Goal: Task Accomplishment & Management: Manage account settings

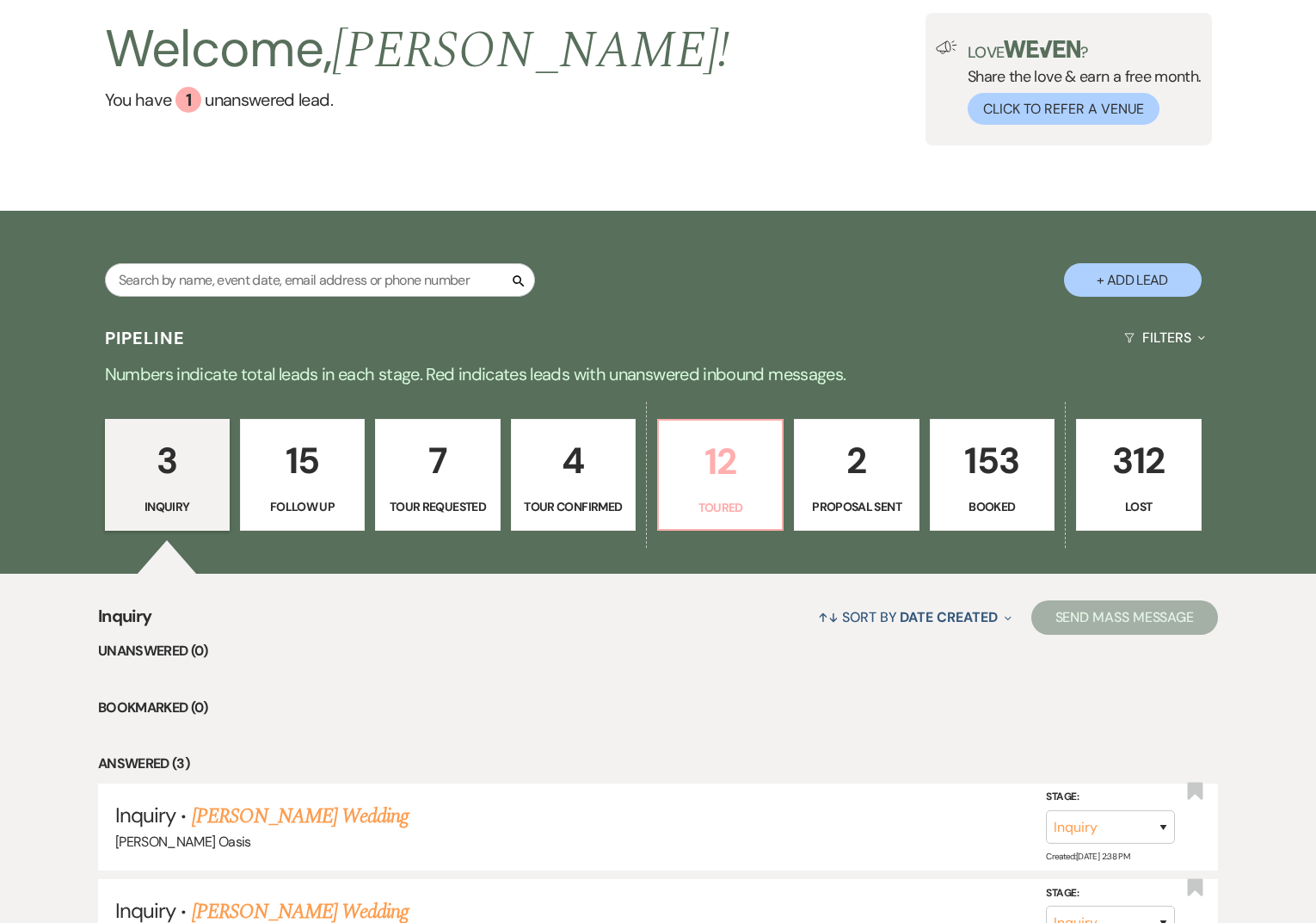
scroll to position [99, 0]
click at [714, 453] on p "12" at bounding box center [721, 461] width 102 height 58
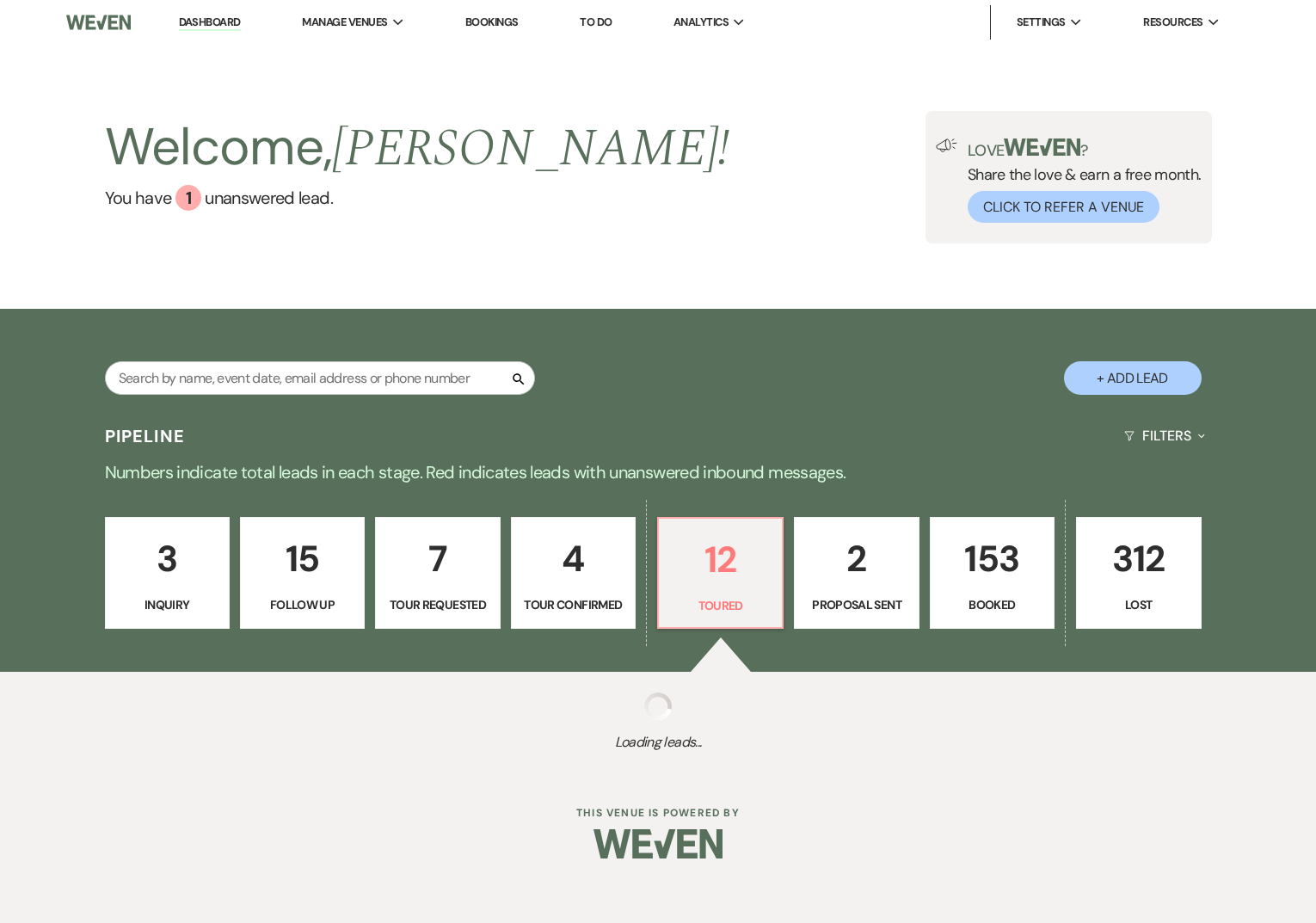
select select "5"
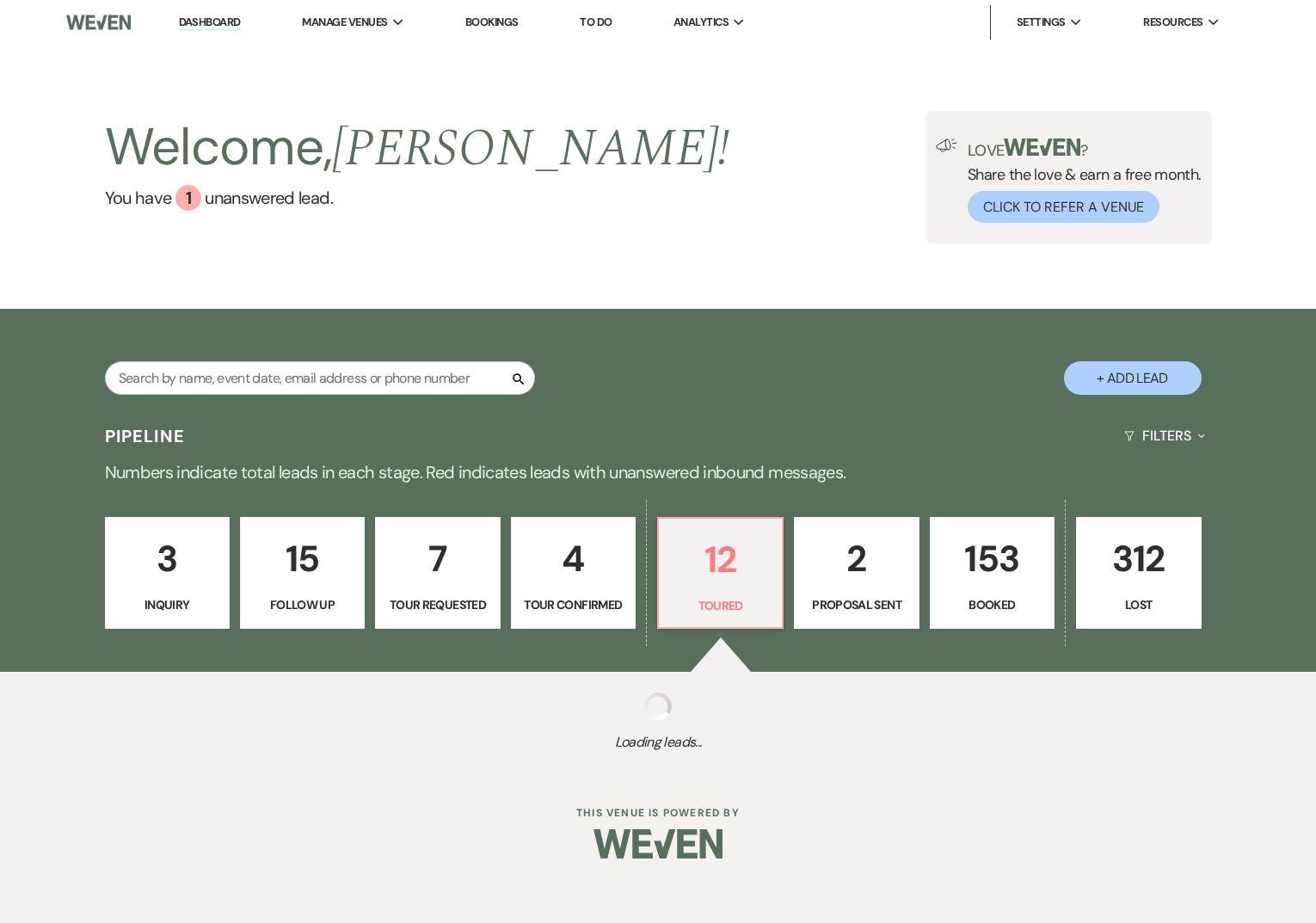
select select "5"
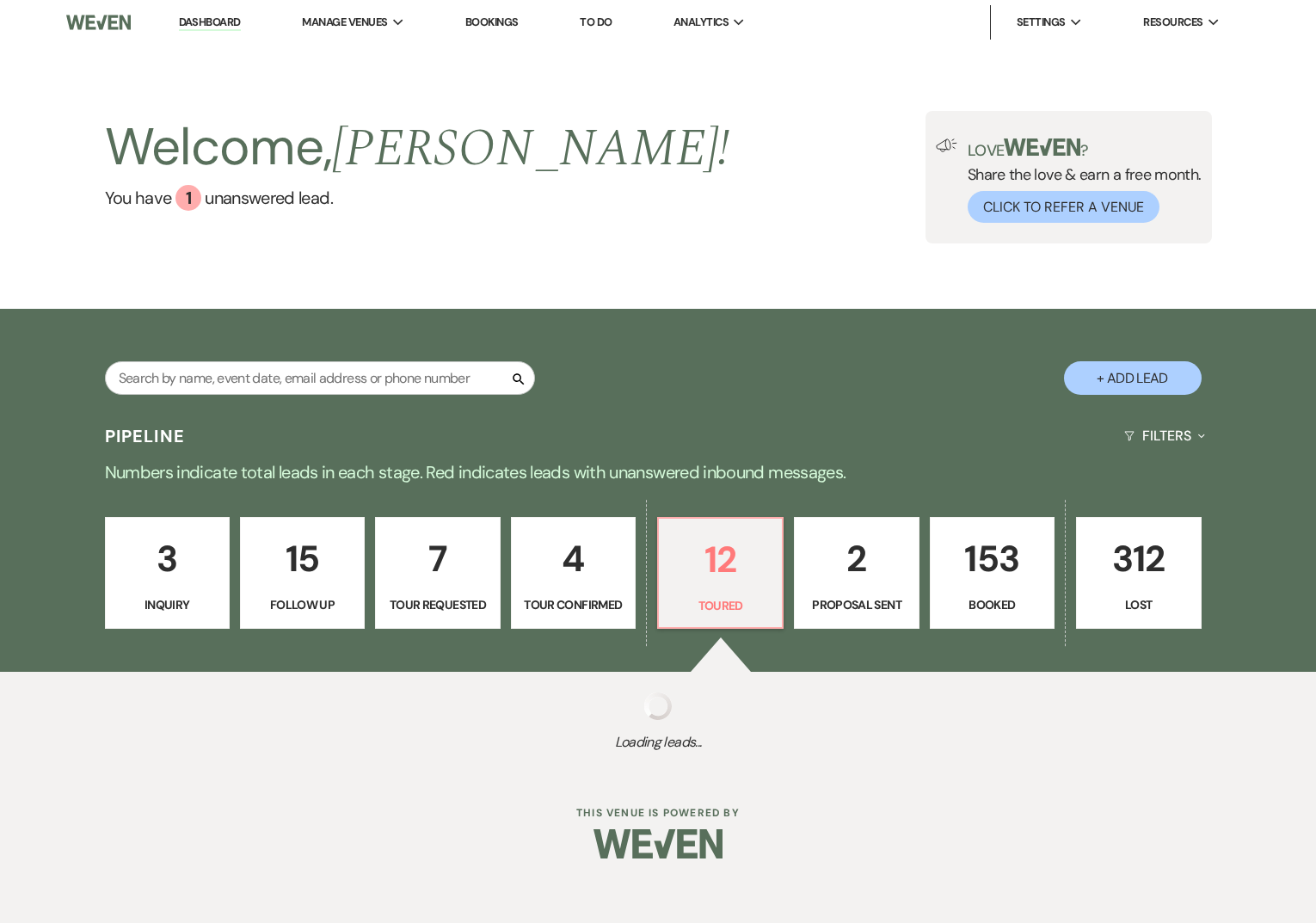
select select "5"
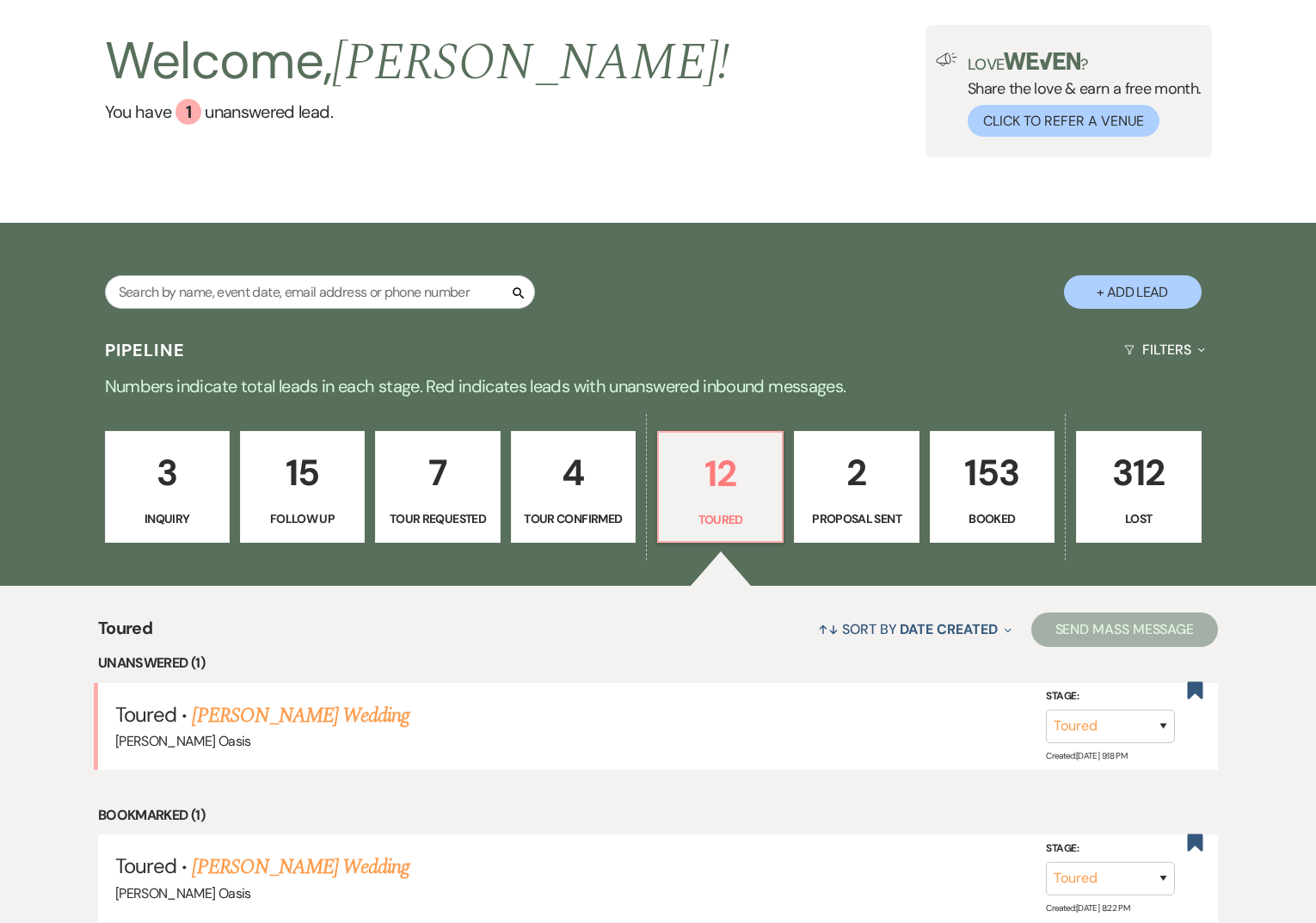
scroll to position [93, 0]
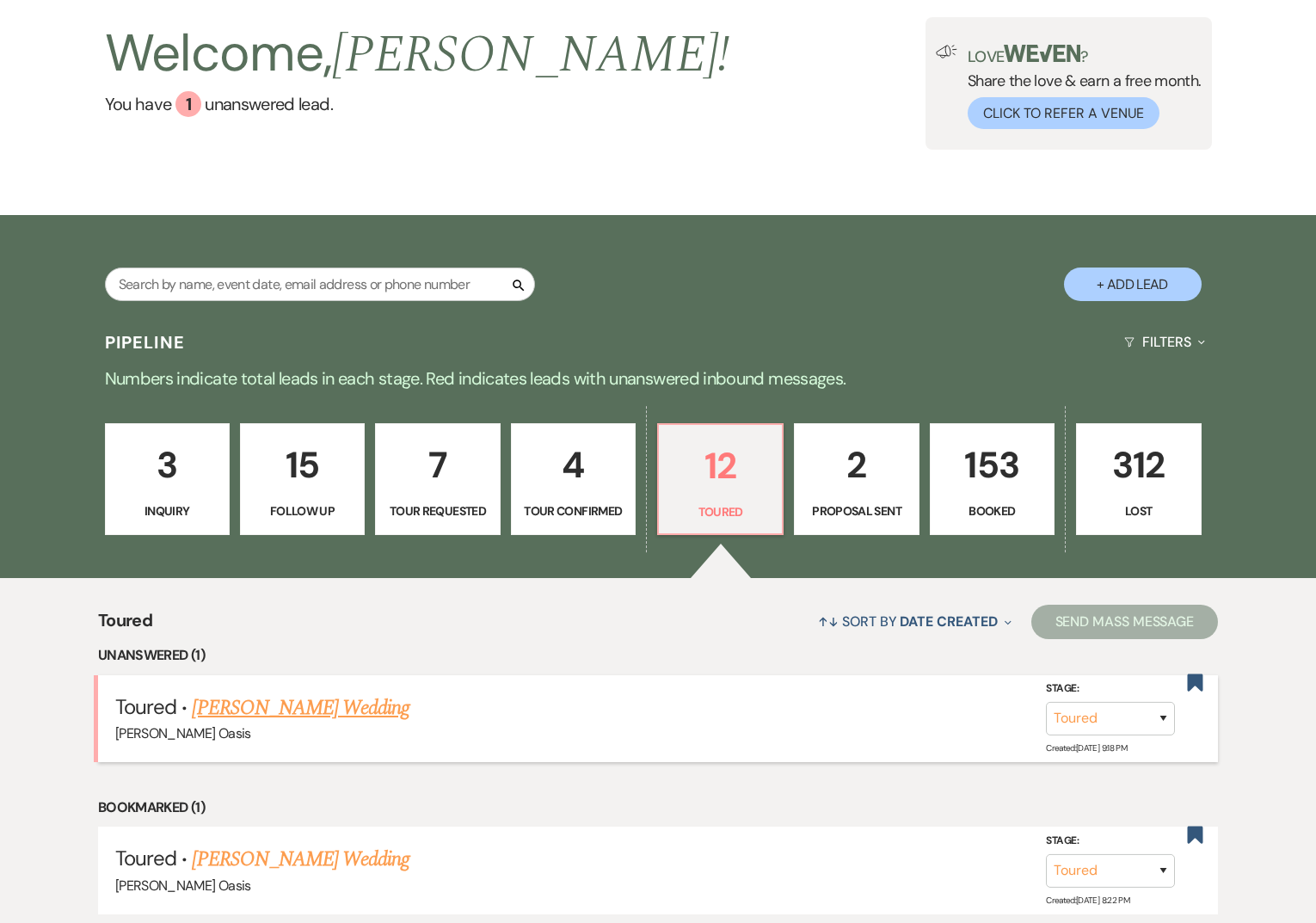
click at [272, 700] on link "Morgan Holtzlider's Wedding" at bounding box center [300, 708] width 218 height 31
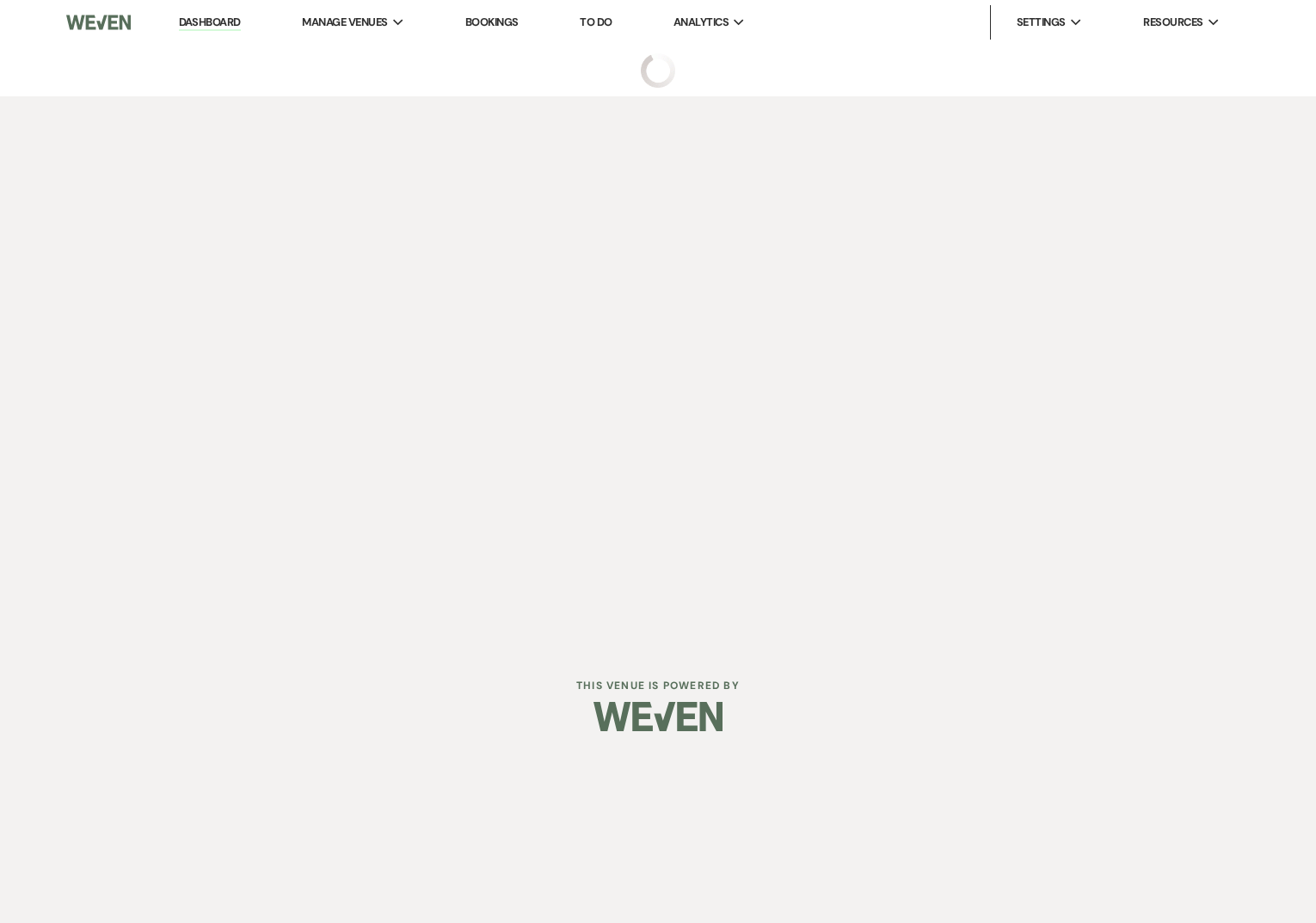
select select "5"
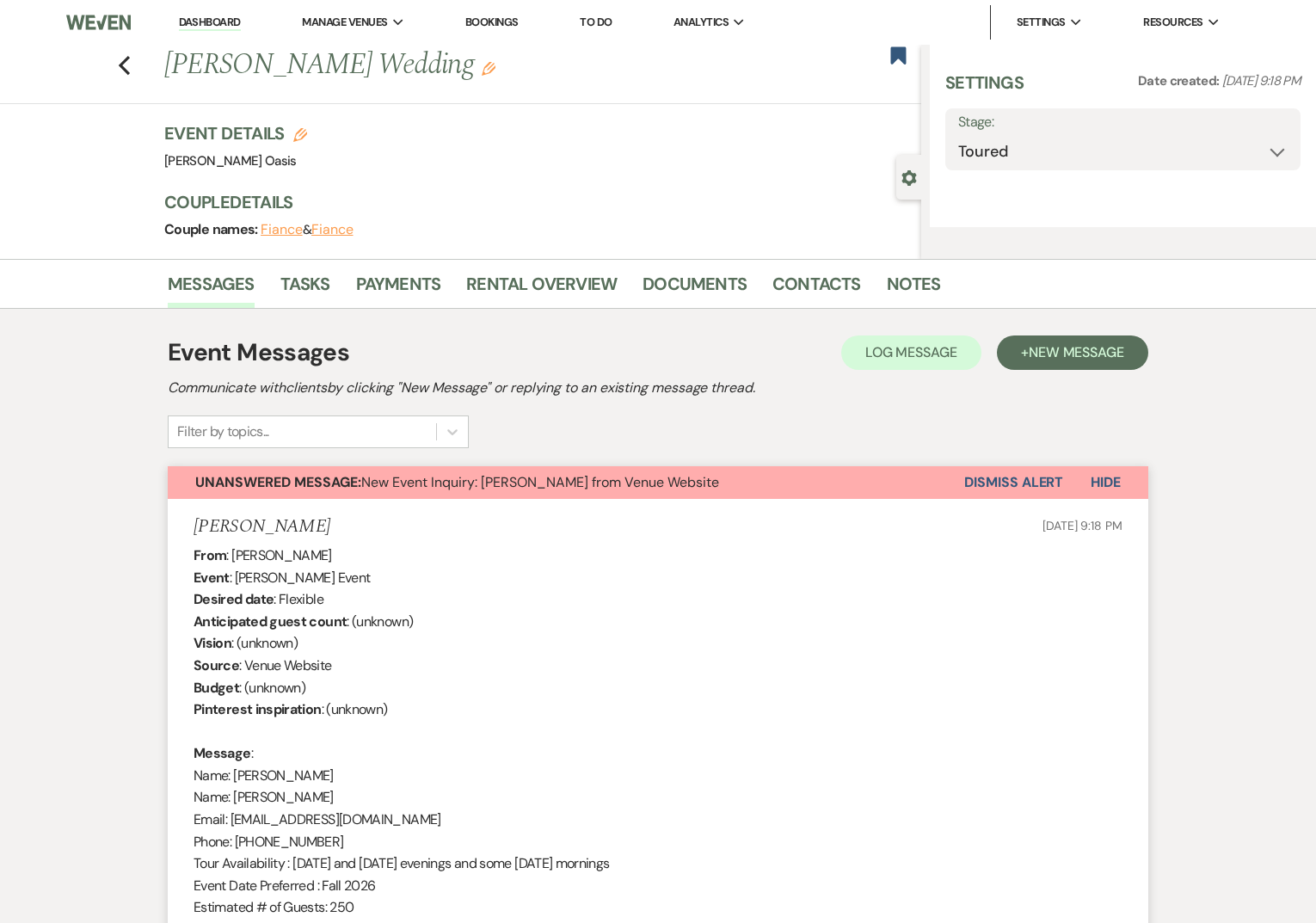
select select "5"
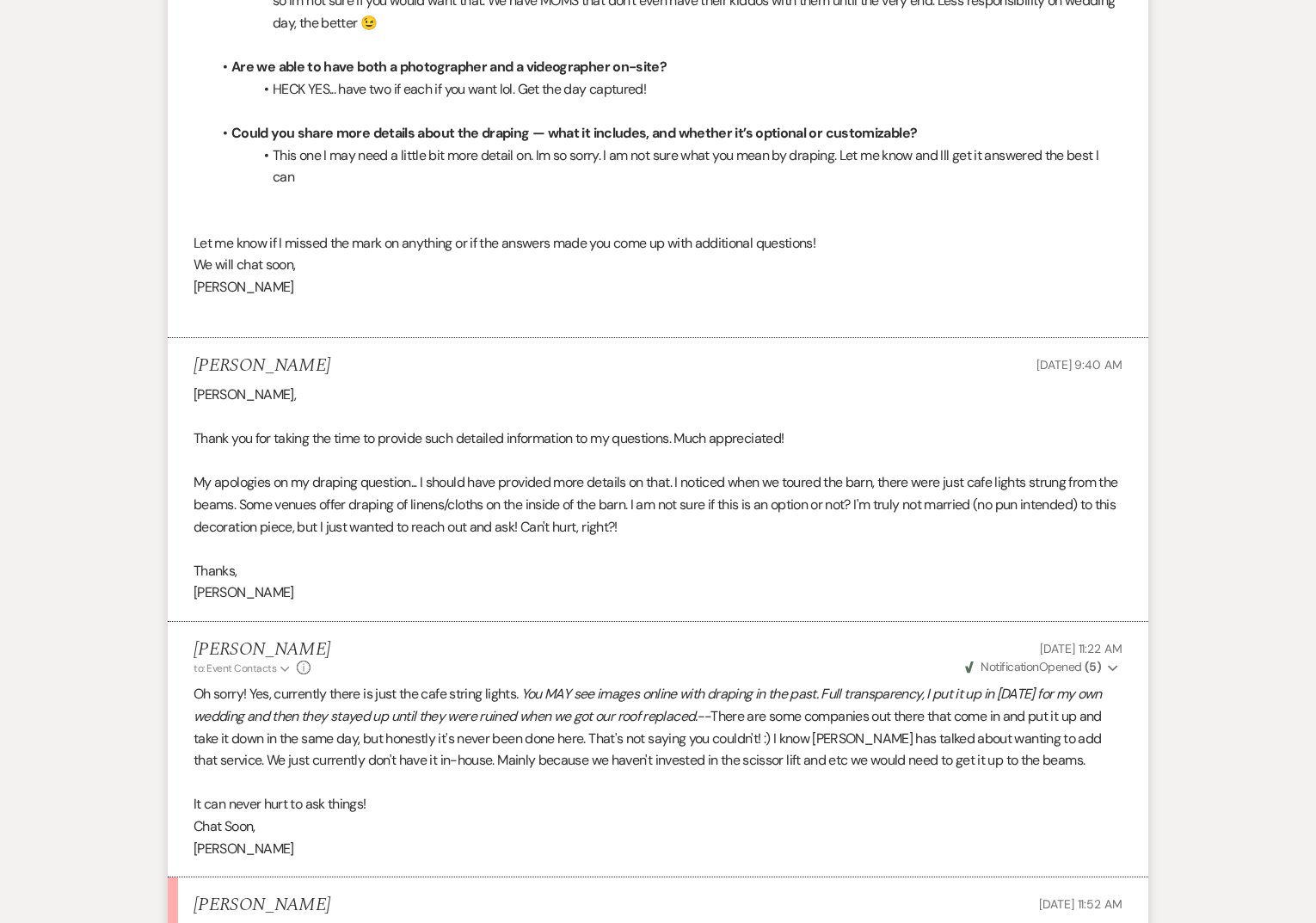
scroll to position [6110, 0]
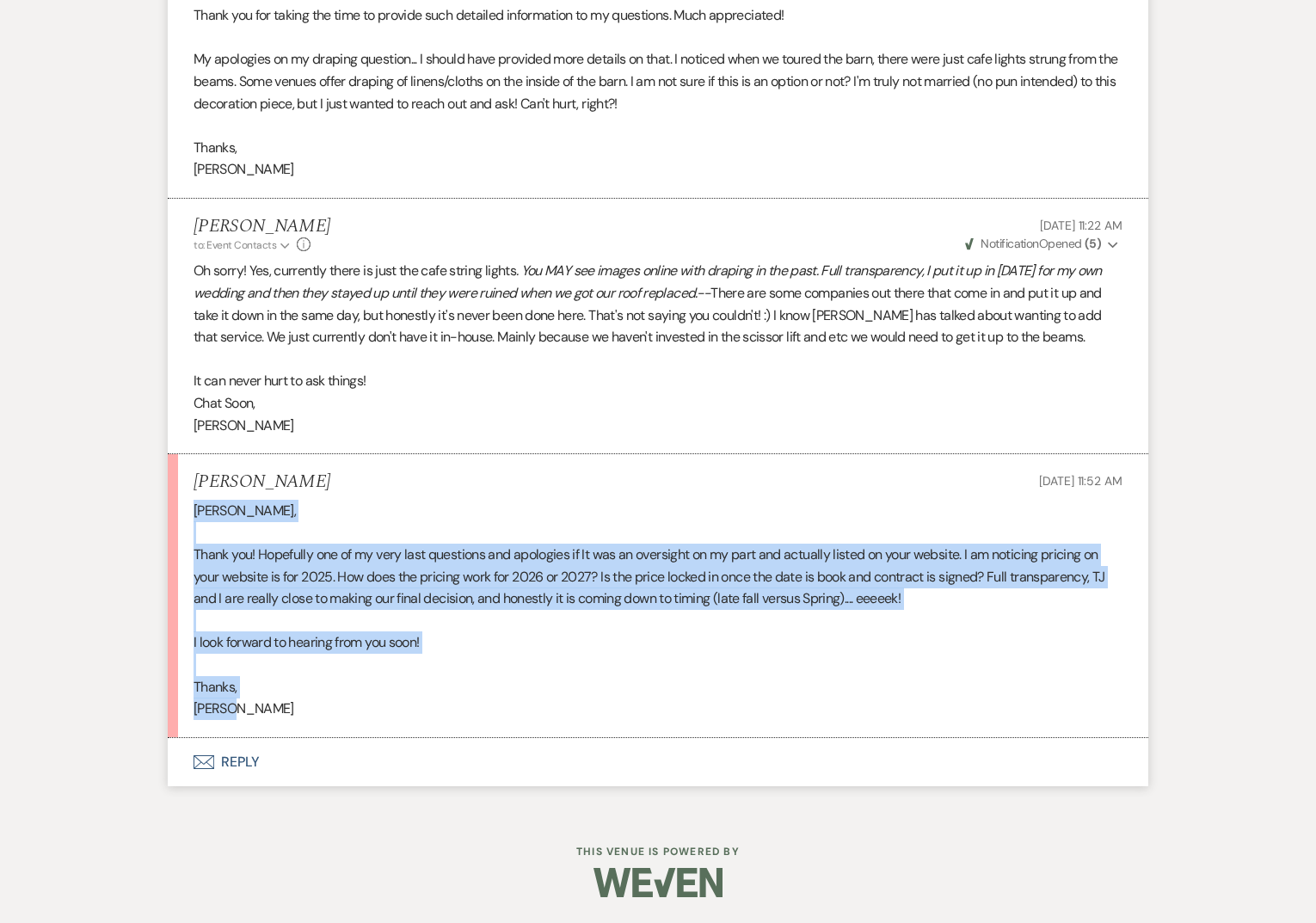
drag, startPoint x: 254, startPoint y: 710, endPoint x: 141, endPoint y: 516, distance: 224.5
copy div "Ronelle, Thank you! Hopefully one of my very last questions and apologies if It…"
click at [261, 775] on button "Envelope Reply" at bounding box center [658, 762] width 980 height 48
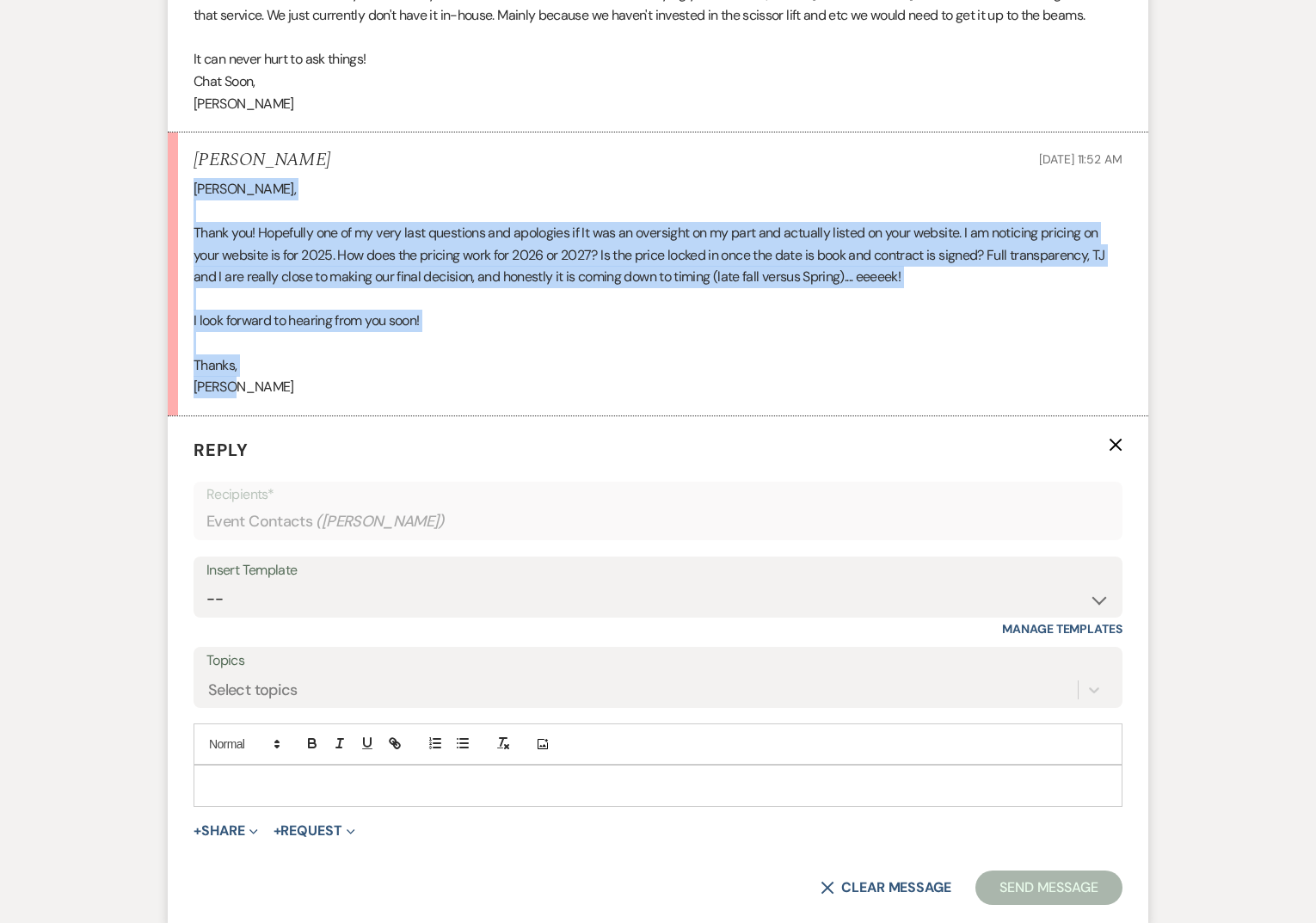
scroll to position [6438, 0]
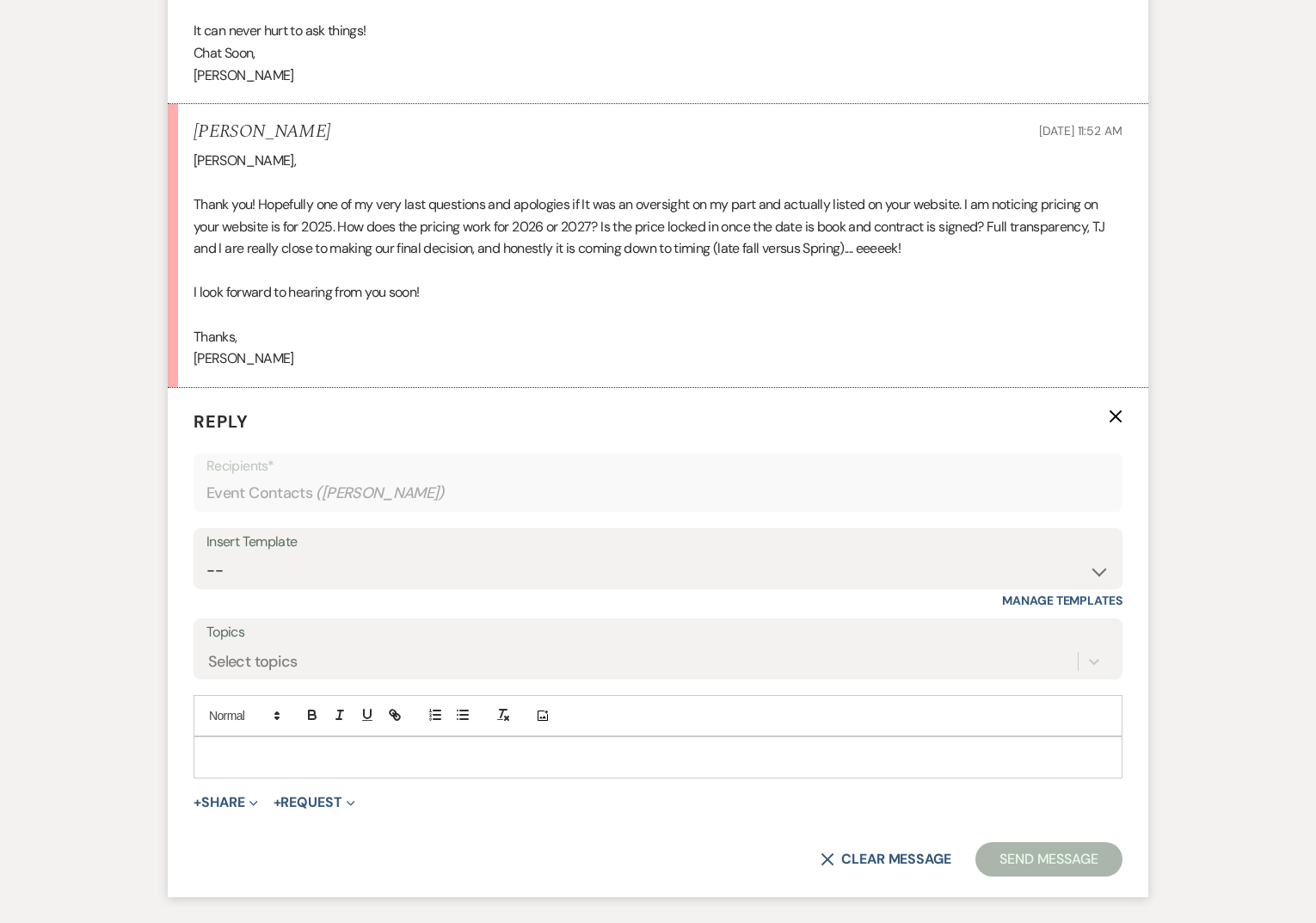
click at [263, 767] on p at bounding box center [658, 757] width 902 height 19
paste div
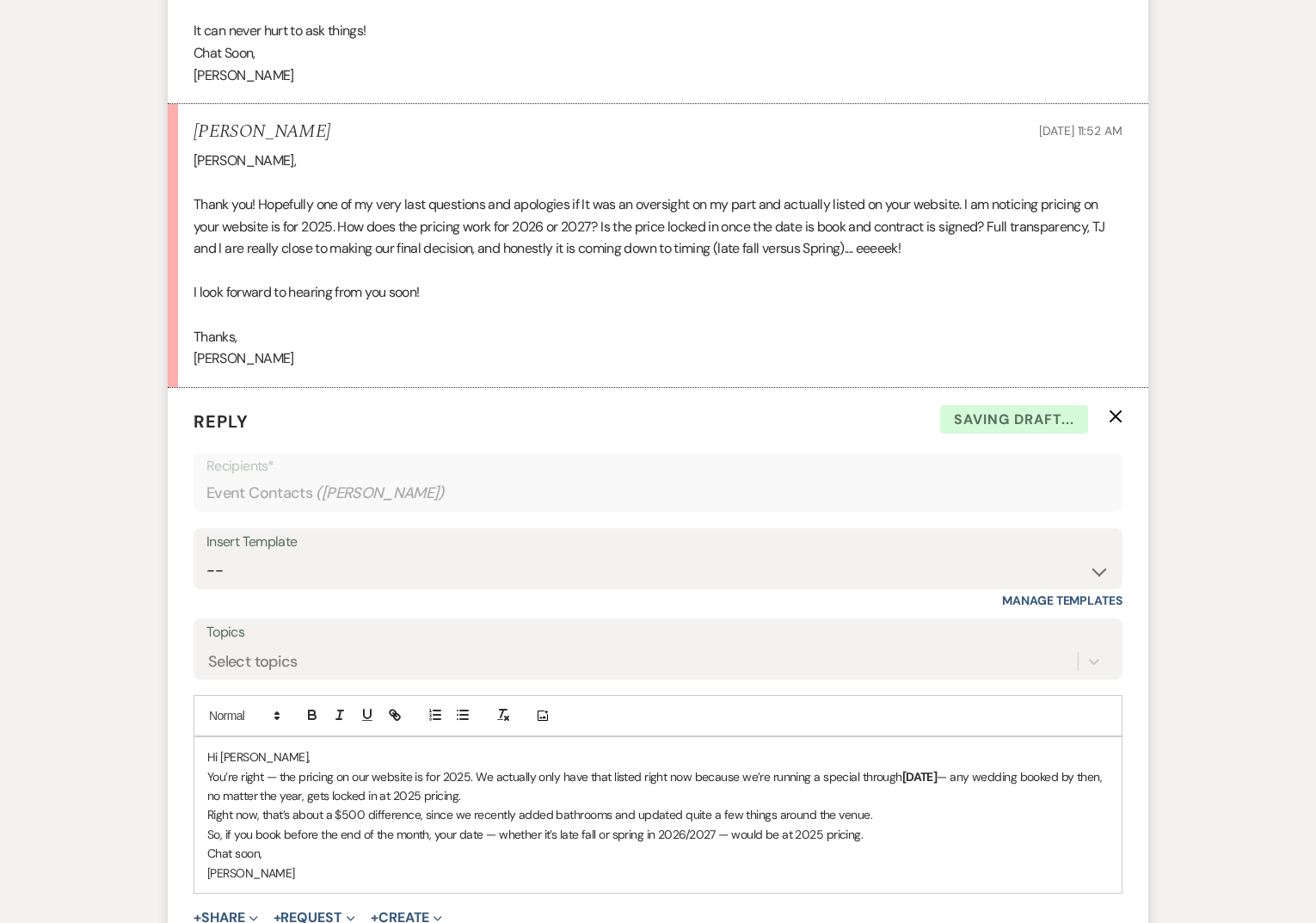
click at [293, 767] on p "Hi Morgan," at bounding box center [658, 757] width 902 height 19
click at [468, 795] on p "You’re right — the pricing on our website is for 2025. We actually only have th…" at bounding box center [658, 786] width 902 height 38
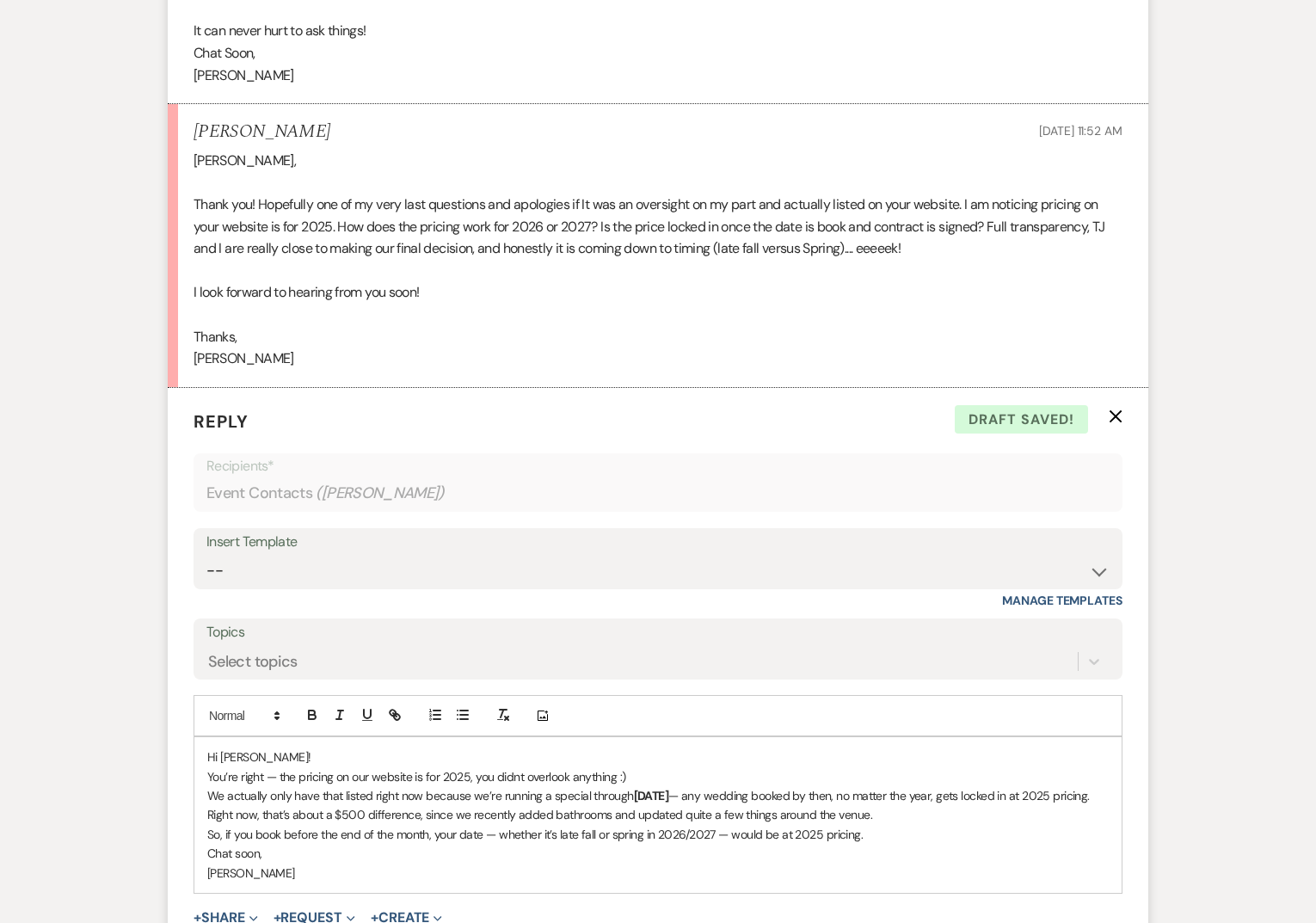
click at [204, 858] on div "Hi Morgan! You’re right — the pricing on our website is for 2025, you didnt ove…" at bounding box center [658, 815] width 927 height 155
click at [929, 825] on p "We actually only have that listed right now because we’re running a special thr…" at bounding box center [658, 805] width 902 height 38
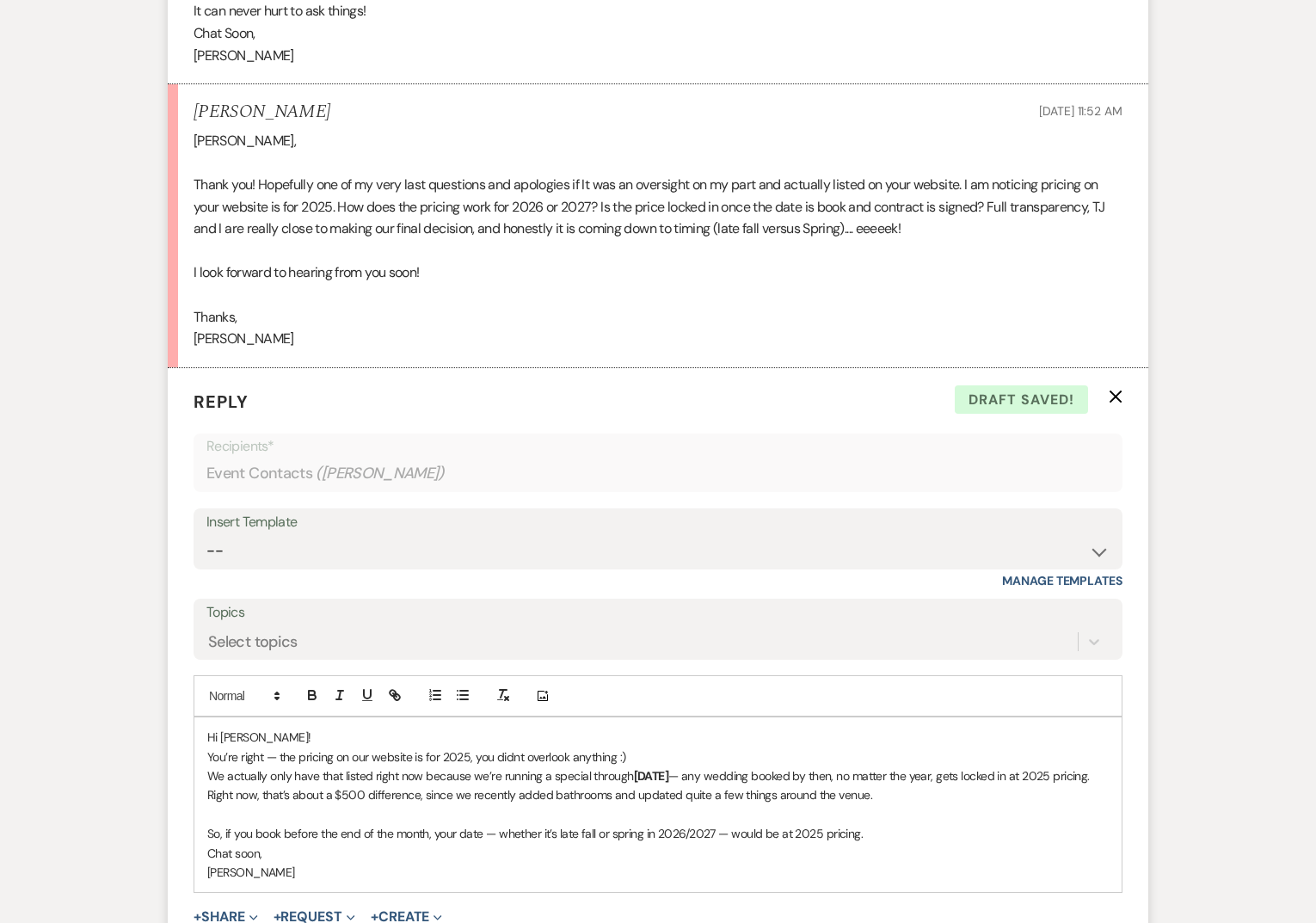
scroll to position [6460, 0]
click at [728, 841] on p "So, if you book before the end of the month, your date — whether it’s late fall…" at bounding box center [658, 831] width 902 height 19
click at [767, 841] on p "So, if you book before the end of the month, your date — whether it’s late fall…" at bounding box center [658, 831] width 902 height 19
click at [962, 841] on p "So, if you book before the end of the month, your date — whether it’s late fall…" at bounding box center [658, 831] width 902 height 19
click at [823, 841] on p "So, if you book before the end of the month, your date — whether it’s late fall…" at bounding box center [658, 831] width 902 height 19
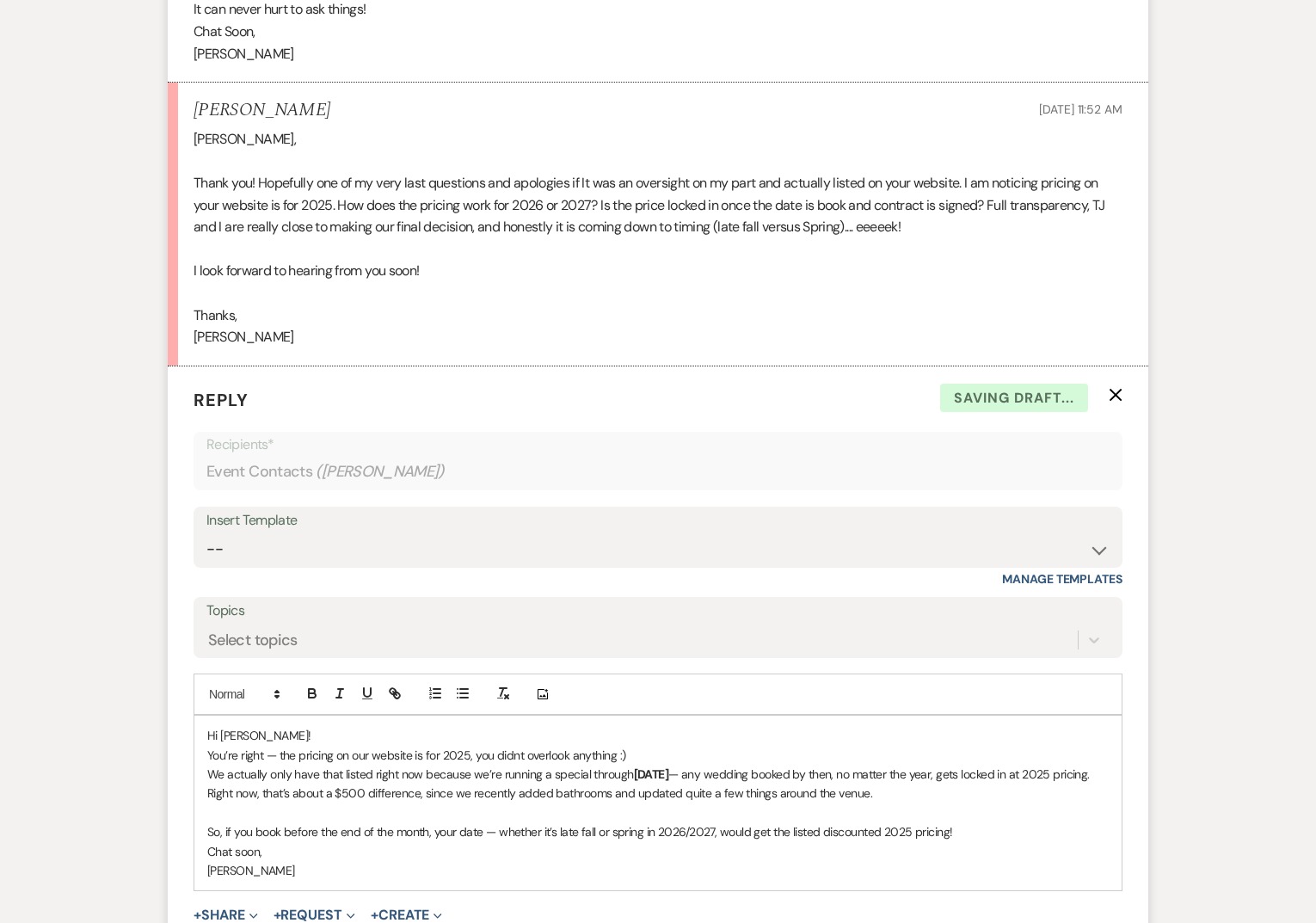
click at [975, 823] on p at bounding box center [658, 812] width 902 height 19
click at [971, 841] on p "So, if you book before the end of the month, your date — whether it’s late fall…" at bounding box center [658, 831] width 902 height 19
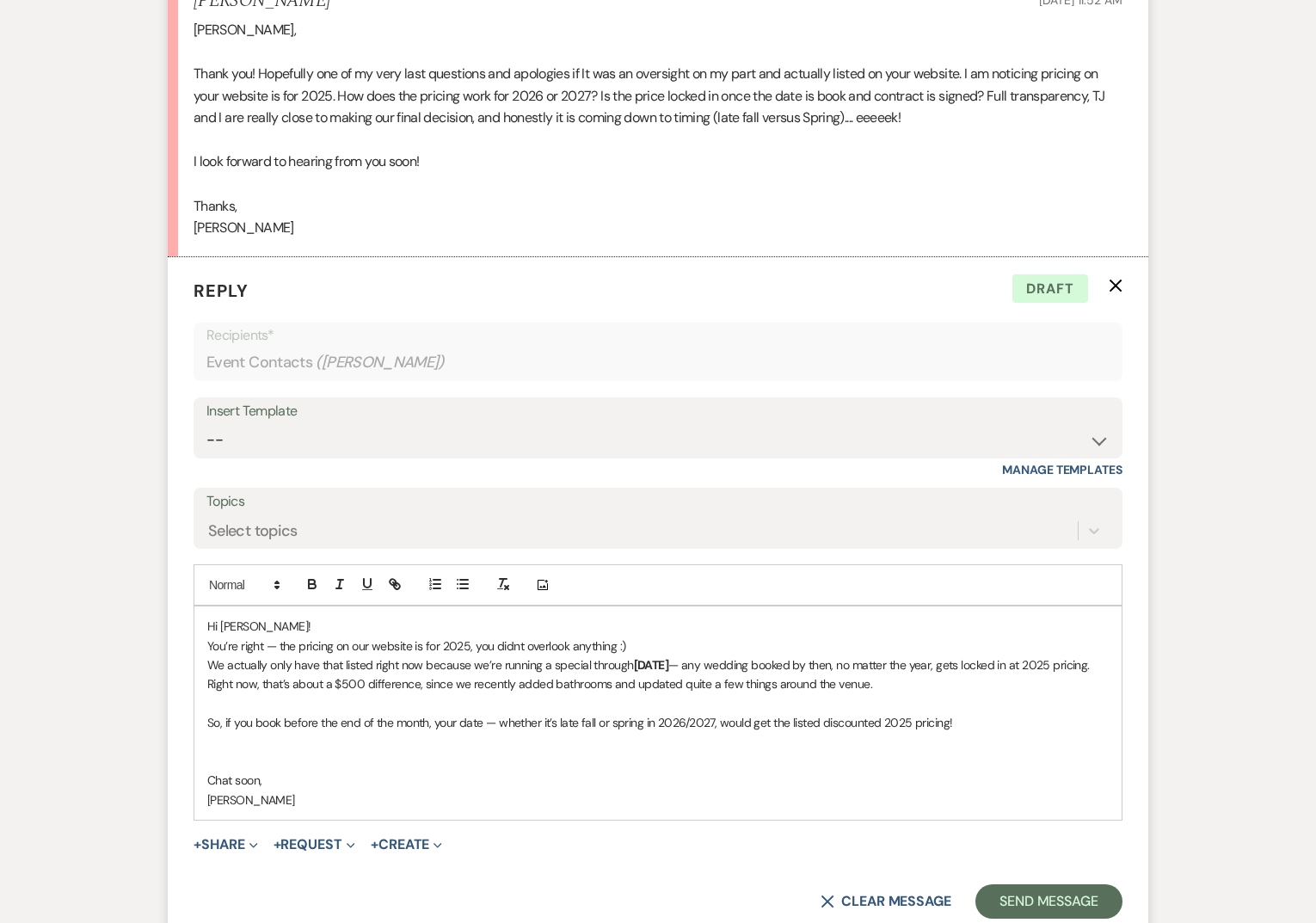
scroll to position [6586, 0]
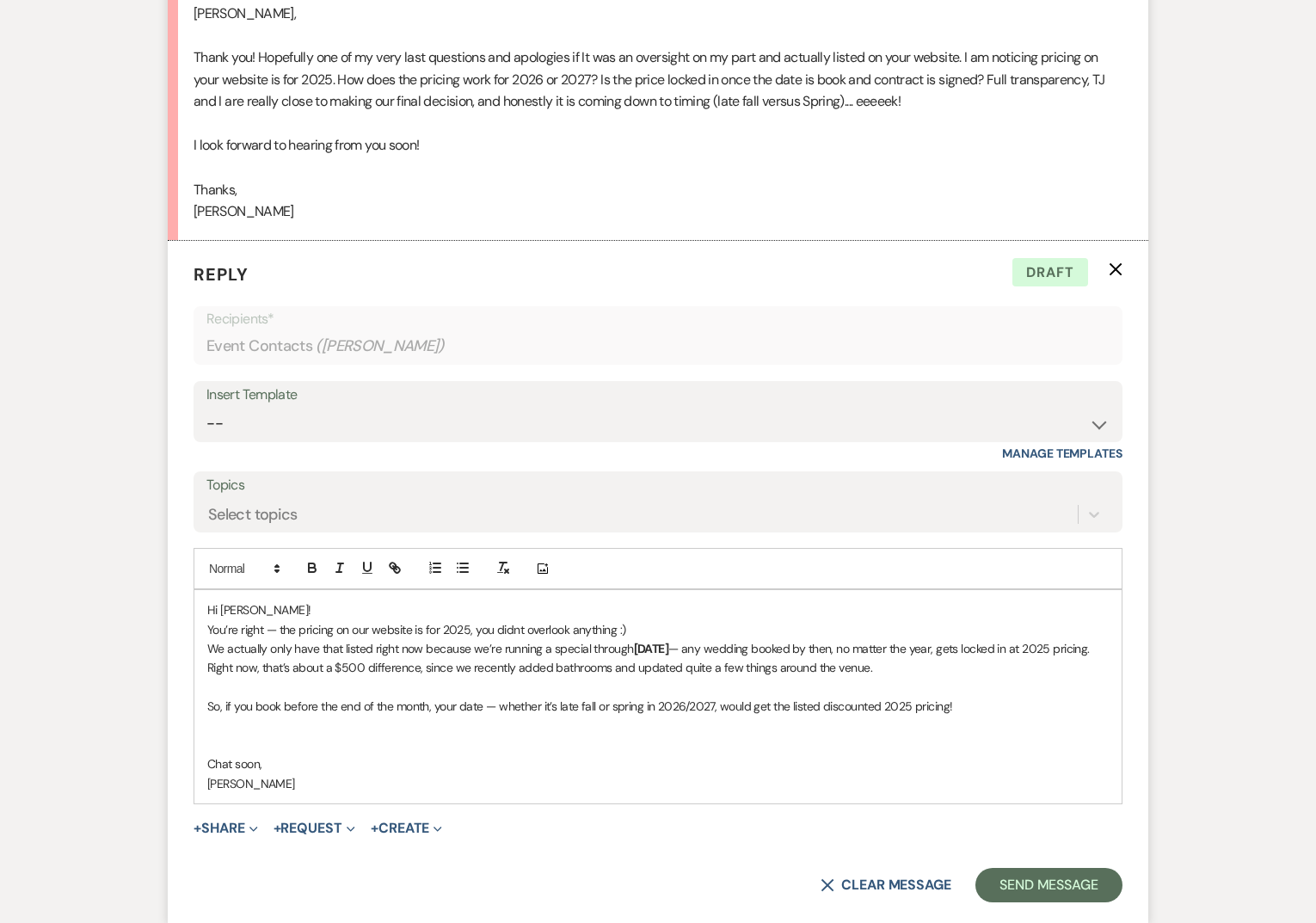
click at [209, 793] on p "[PERSON_NAME]" at bounding box center [658, 783] width 902 height 19
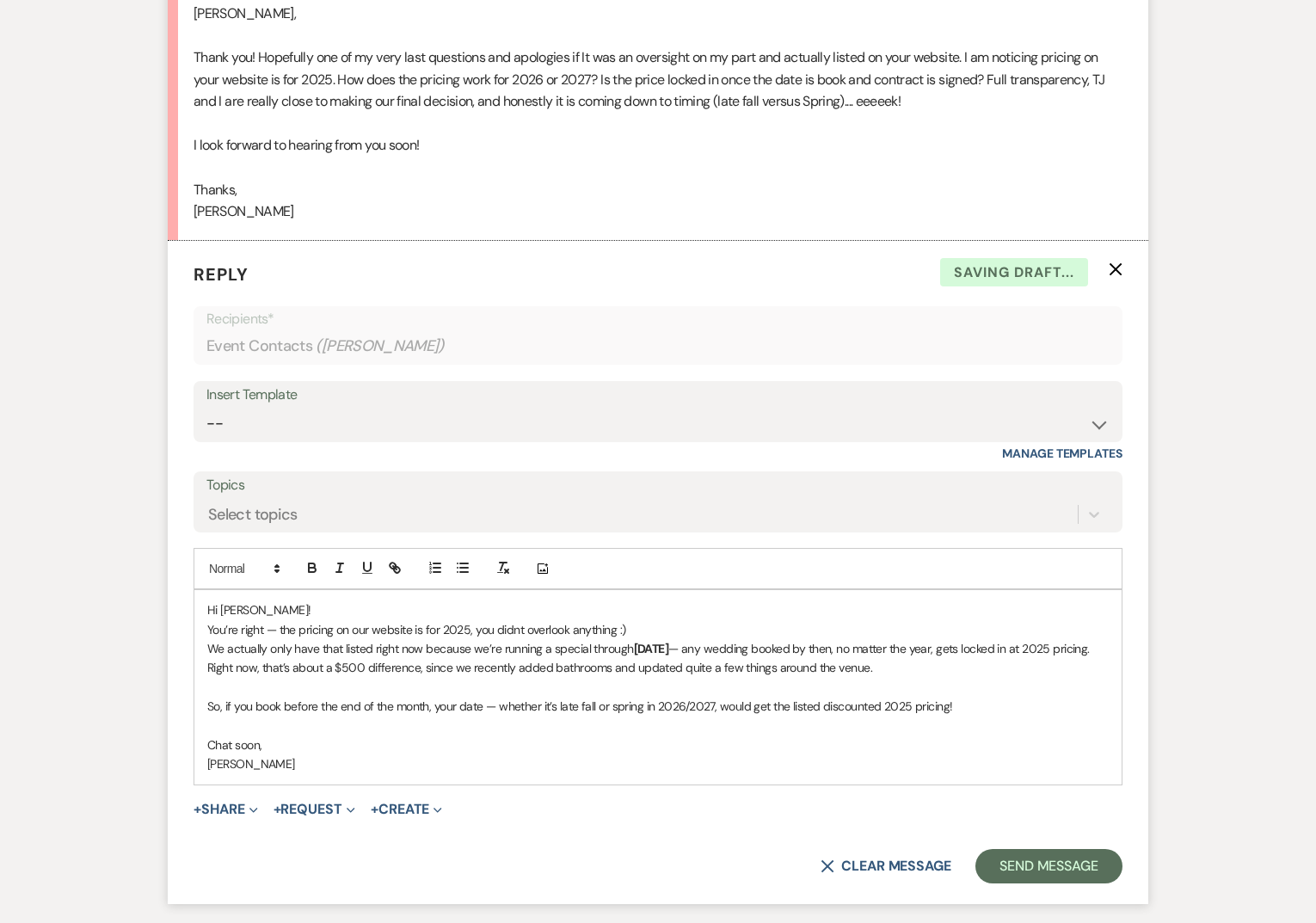
scroll to position [6640, 0]
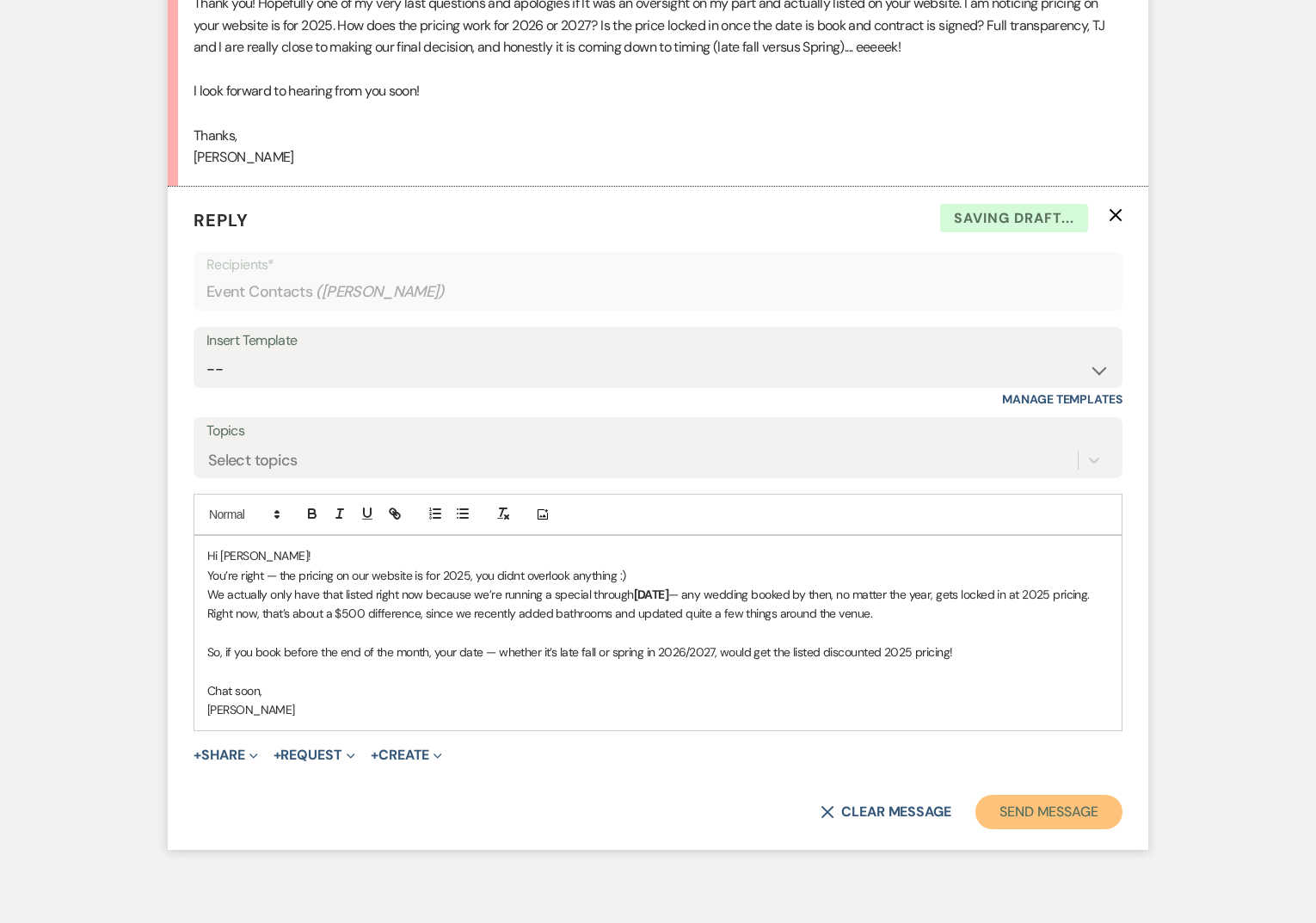
click at [1053, 830] on button "Send Message" at bounding box center [1048, 812] width 147 height 34
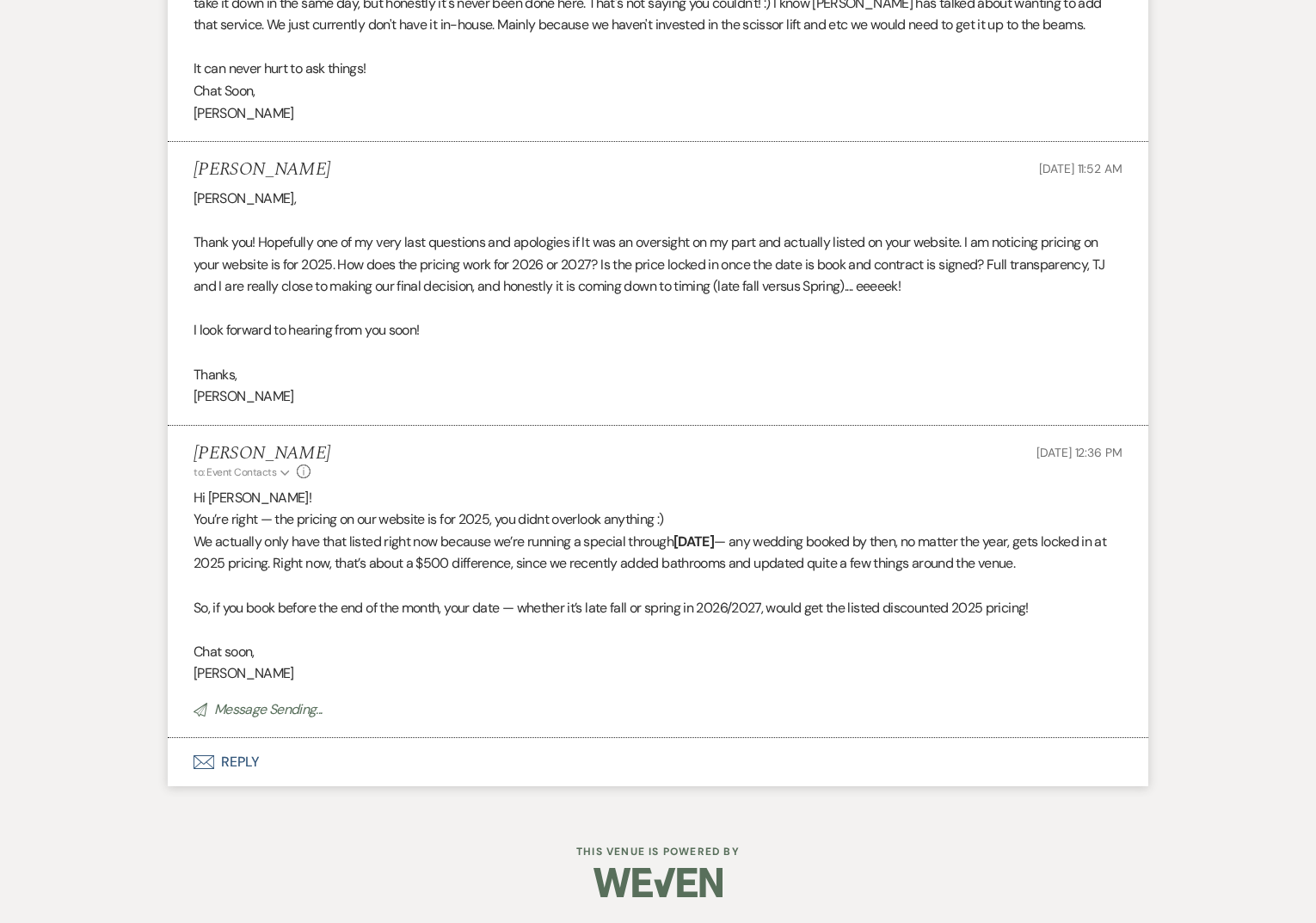
scroll to position [6387, 0]
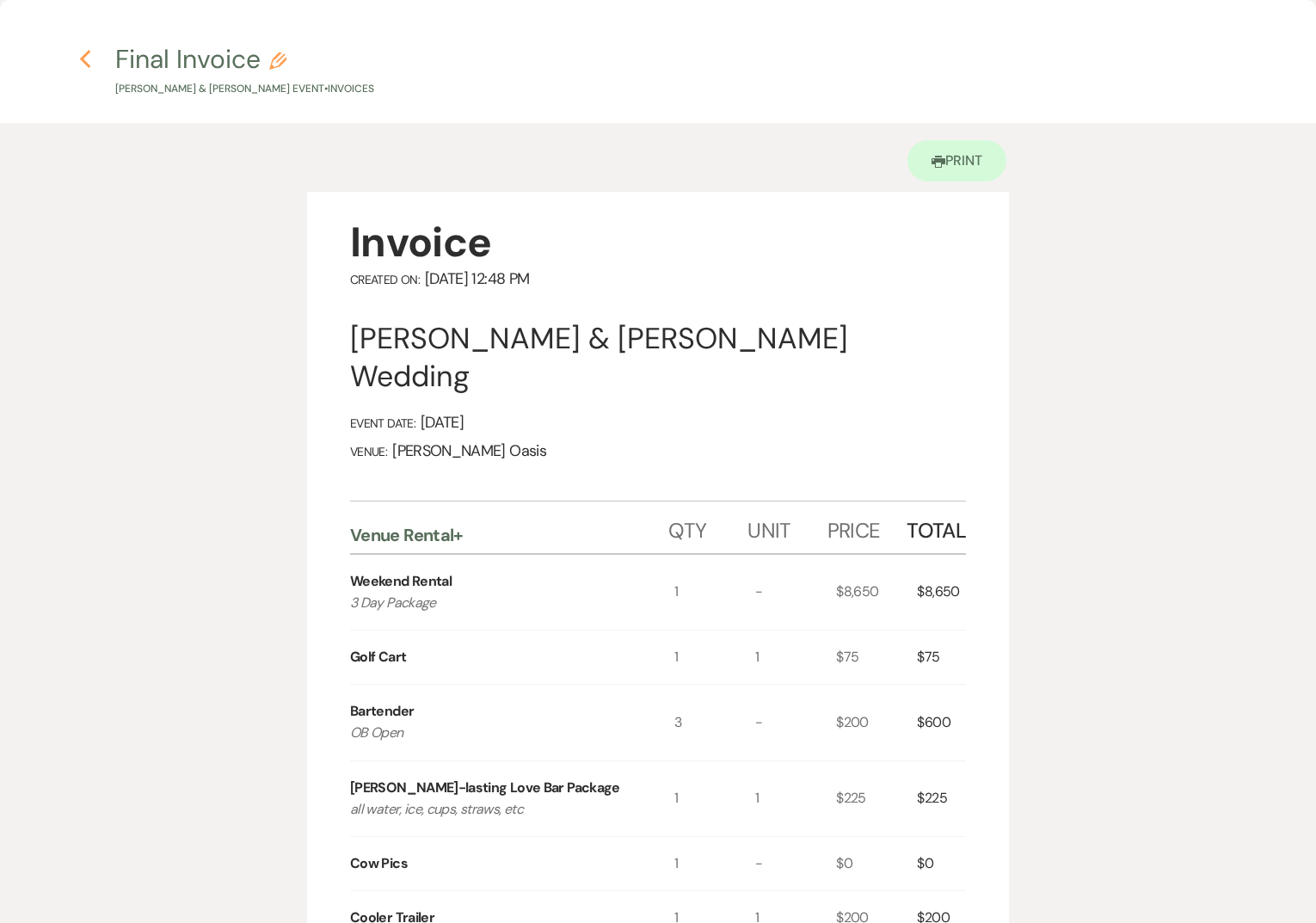
click at [87, 63] on icon "Previous" at bounding box center [85, 59] width 13 height 21
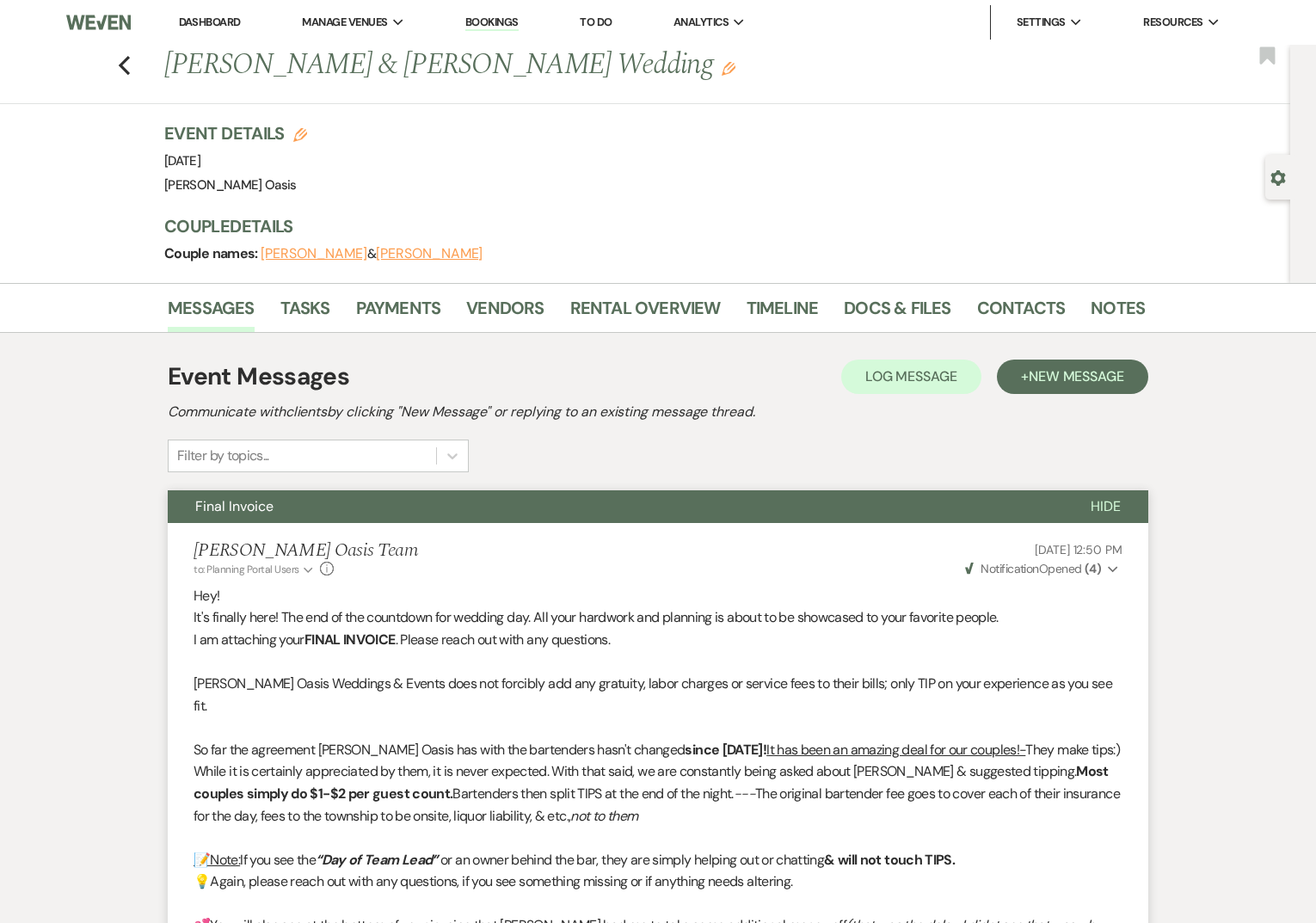
click at [196, 26] on link "Dashboard" at bounding box center [210, 22] width 62 height 15
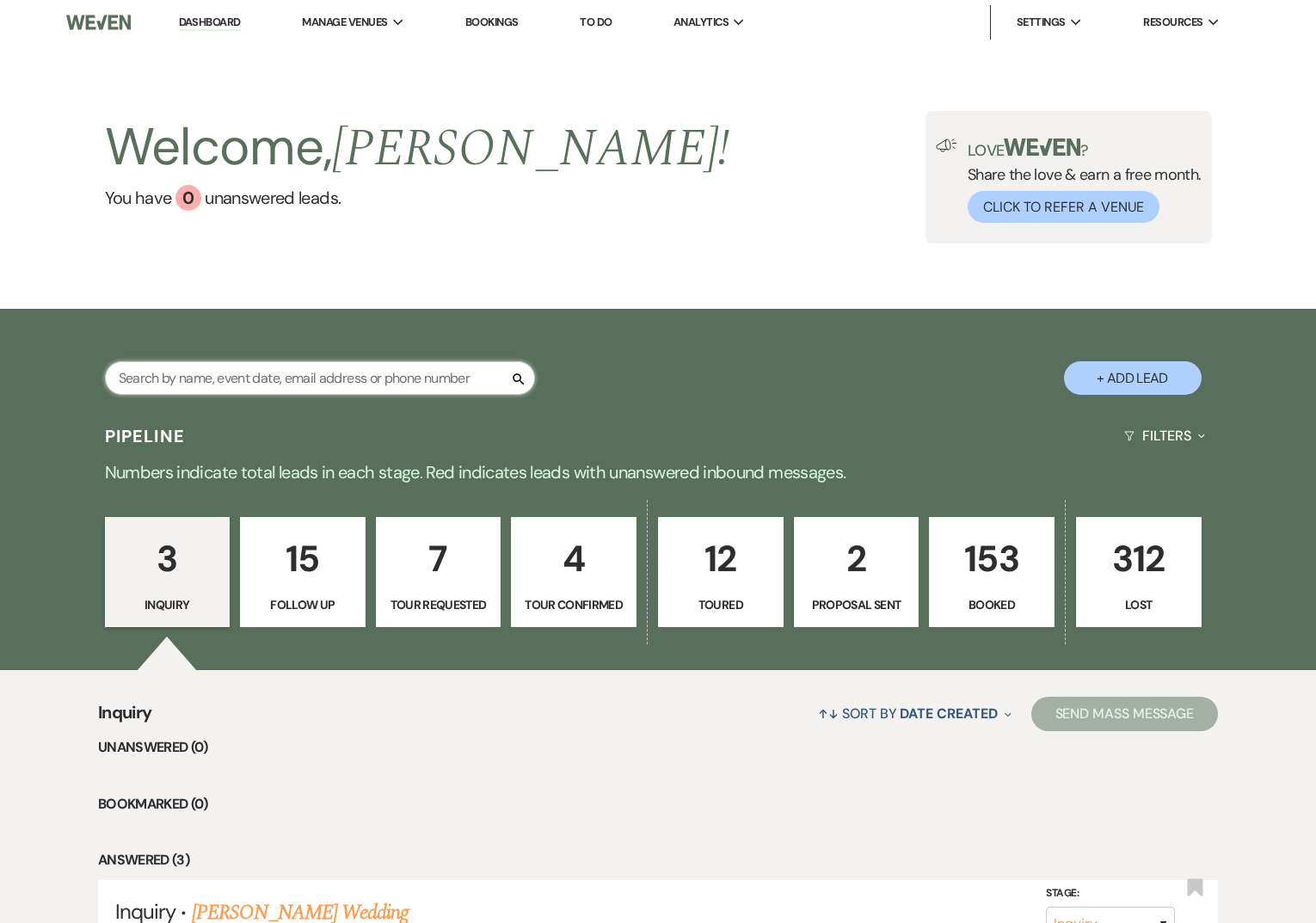
click at [309, 369] on input "text" at bounding box center [320, 378] width 430 height 33
type input "eri"
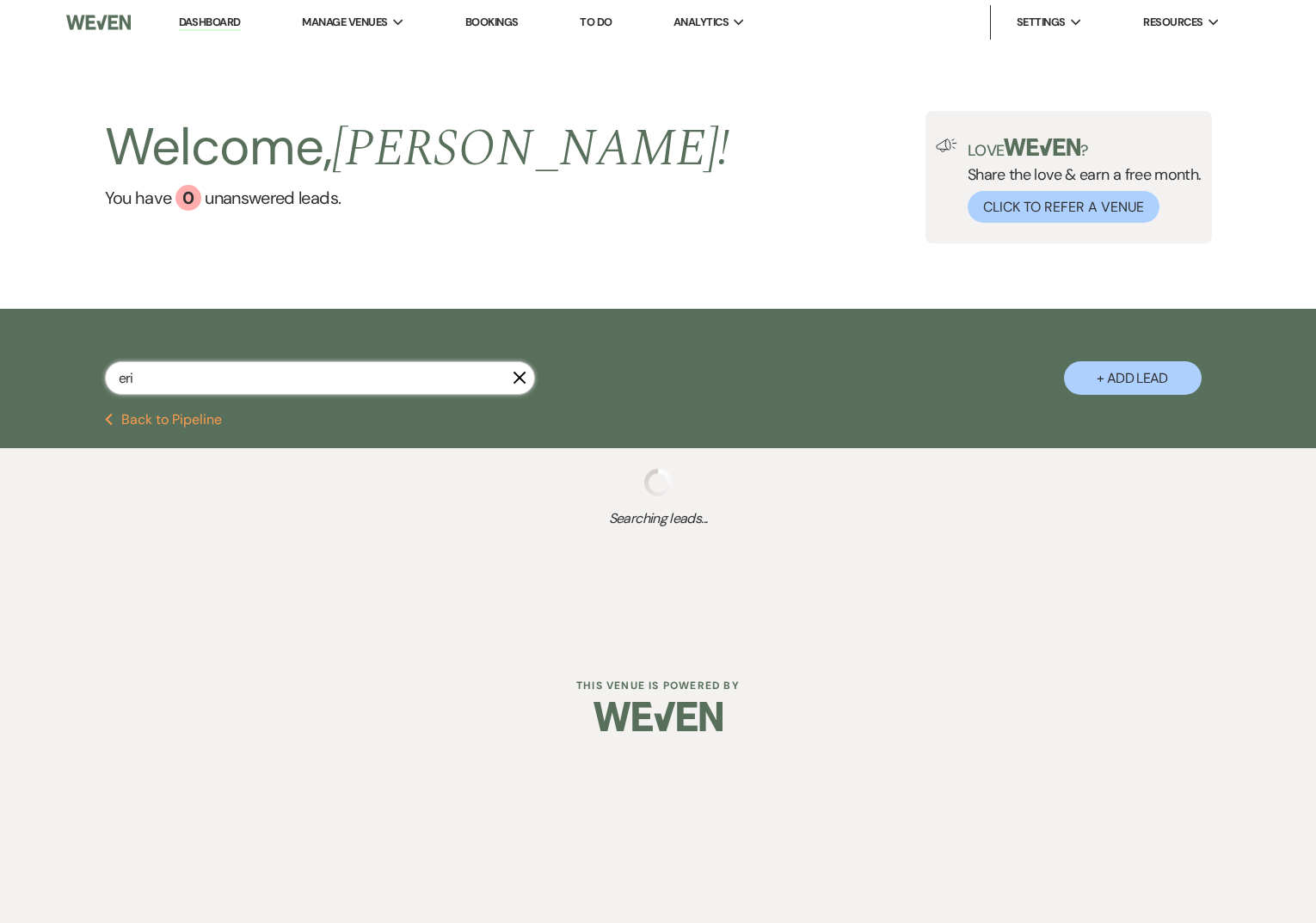
select select "6"
select select "8"
select select "4"
select select "8"
select select "2"
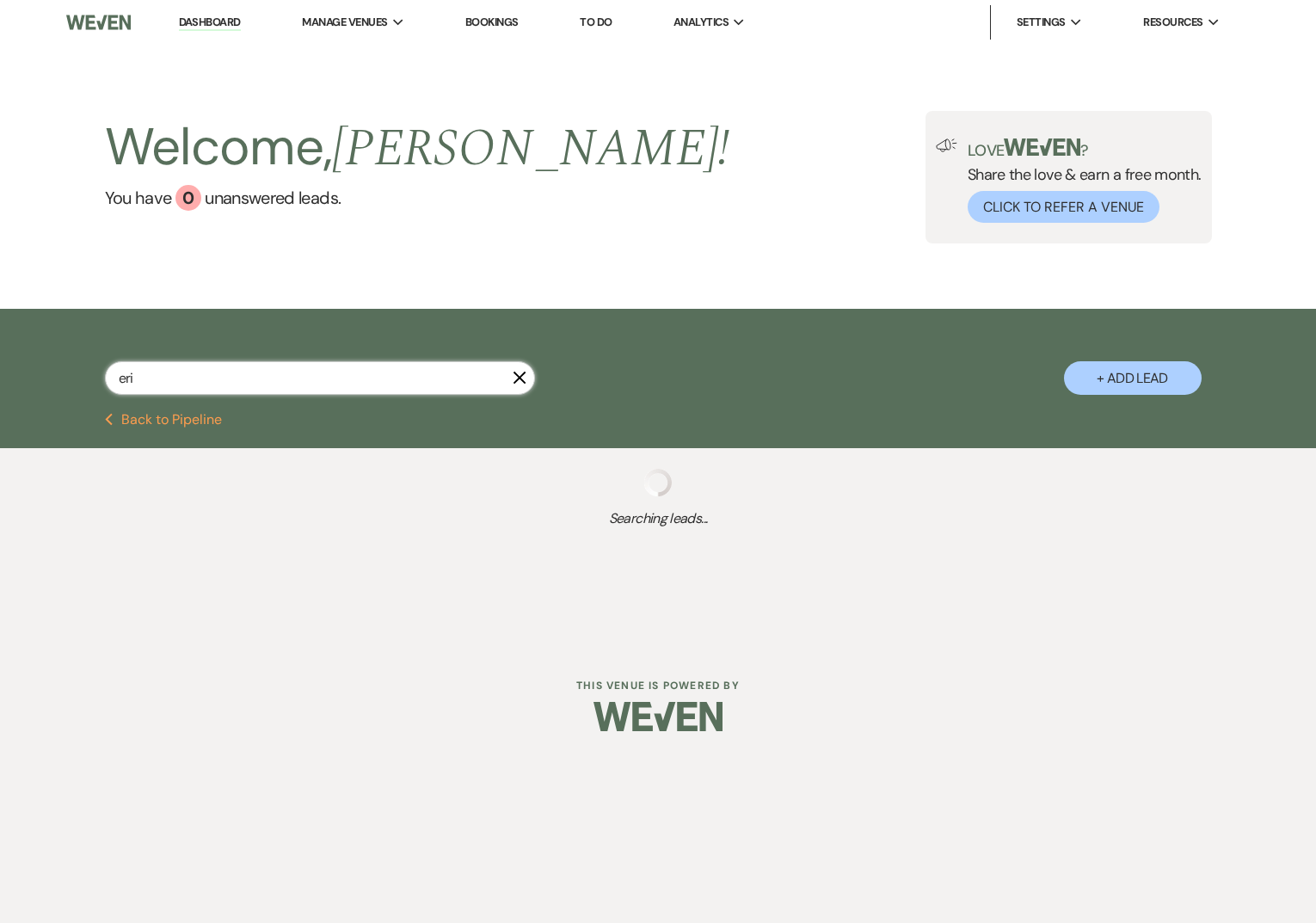
select select "9"
select select "8"
select select "1"
select select "8"
select select "5"
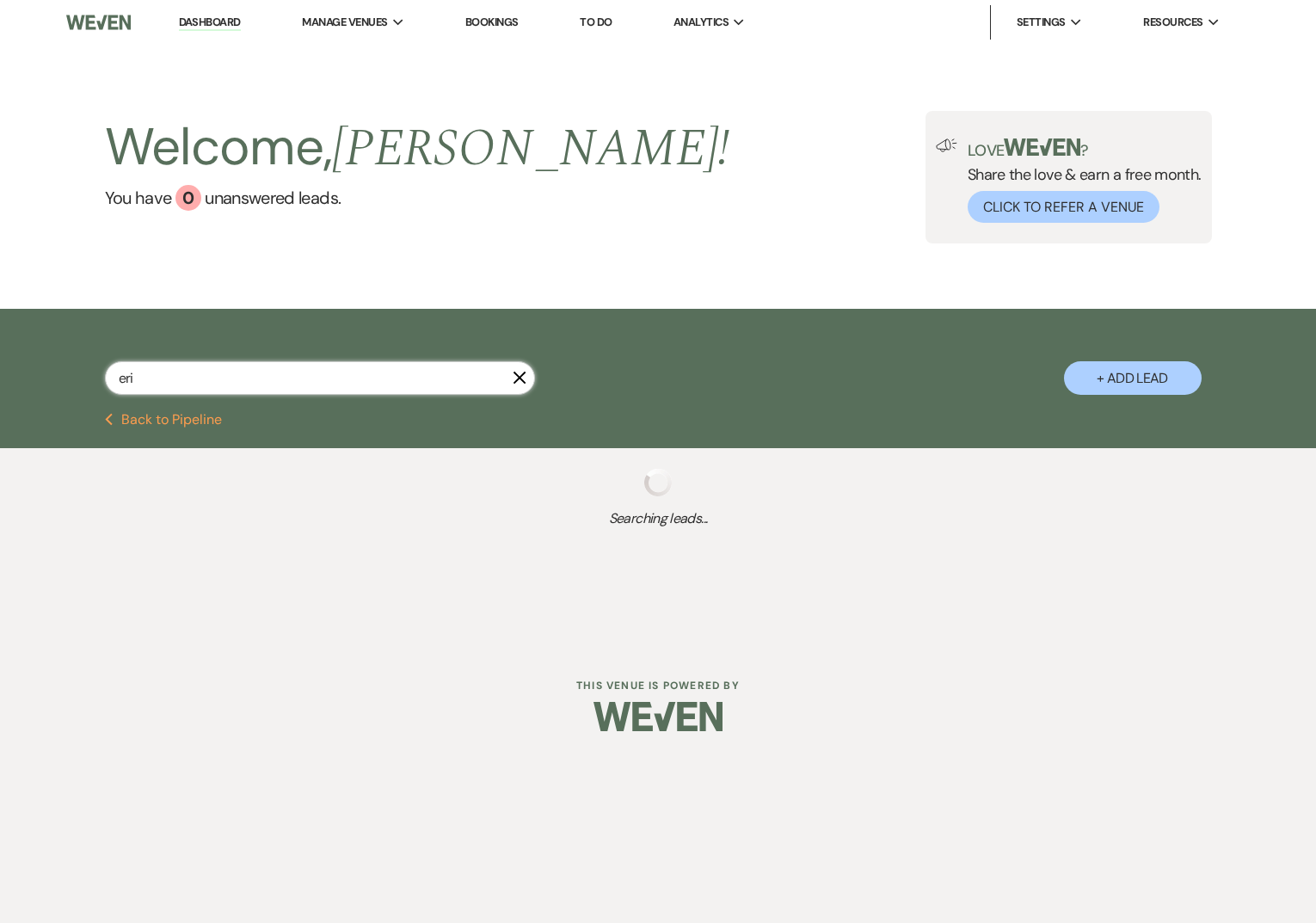
select select "8"
select select "2"
select select "8"
select select "2"
select select "8"
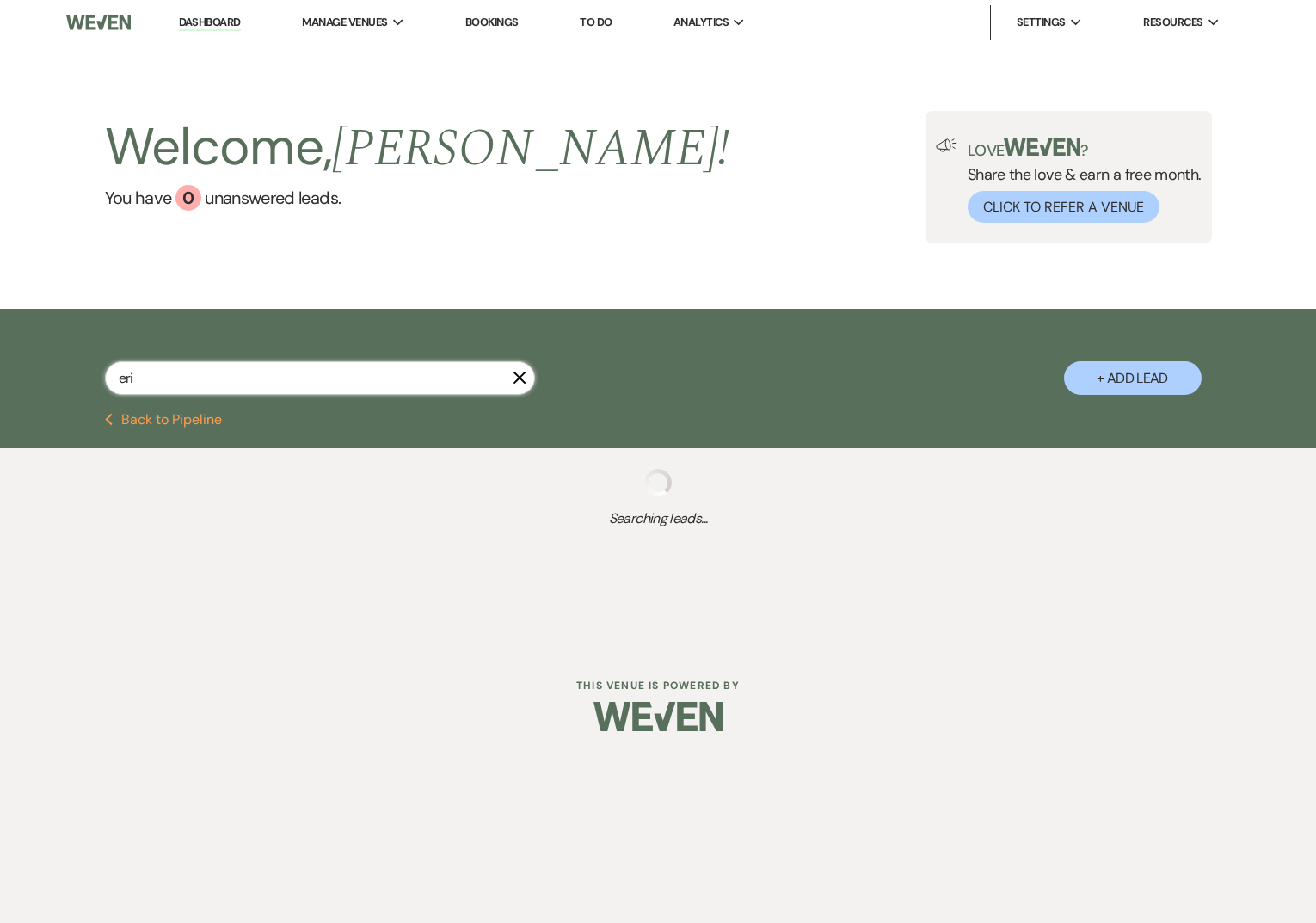
select select "5"
select select "8"
select select "2"
select select "8"
select select "1"
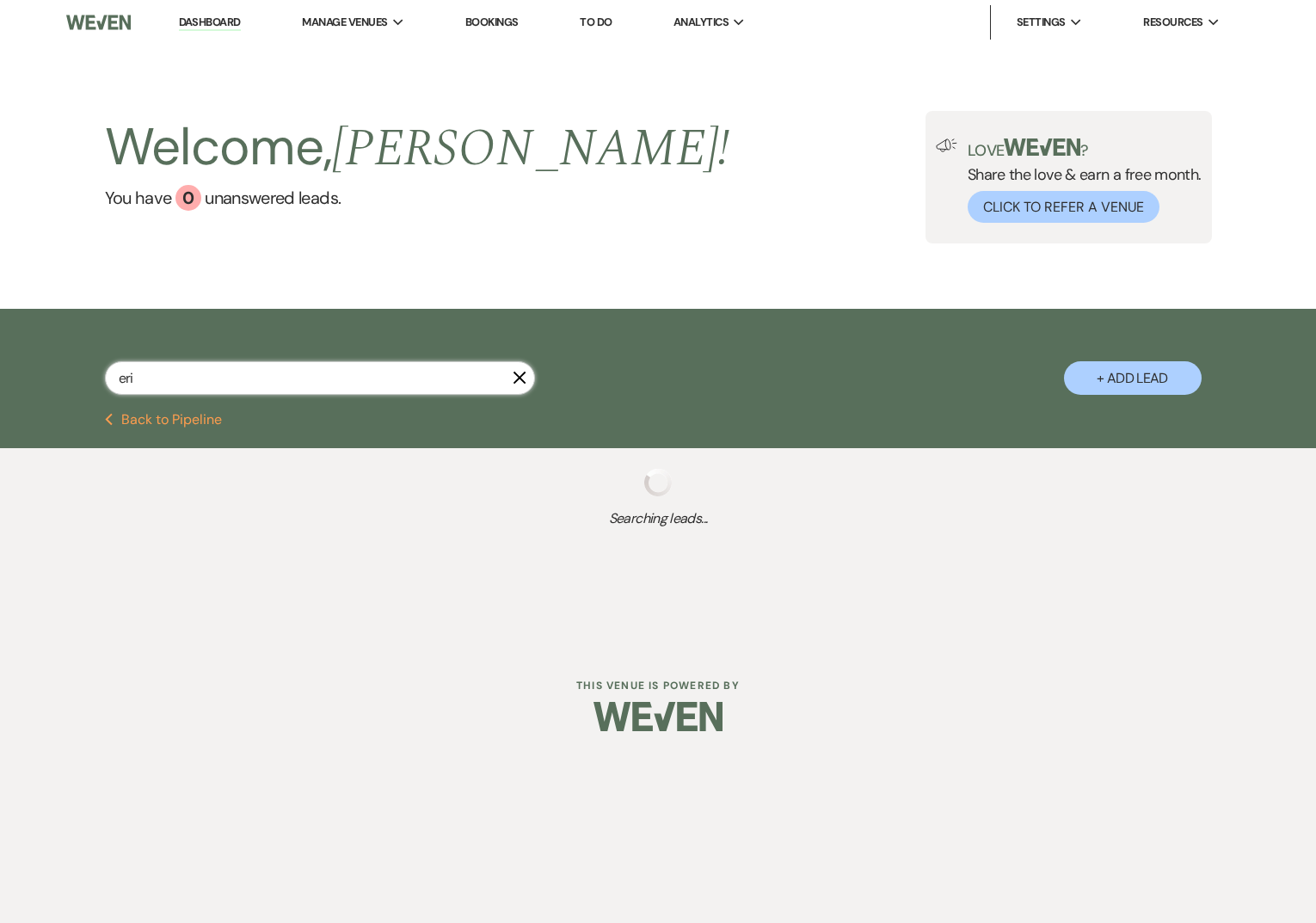
select select "8"
select select "1"
select select "8"
select select "5"
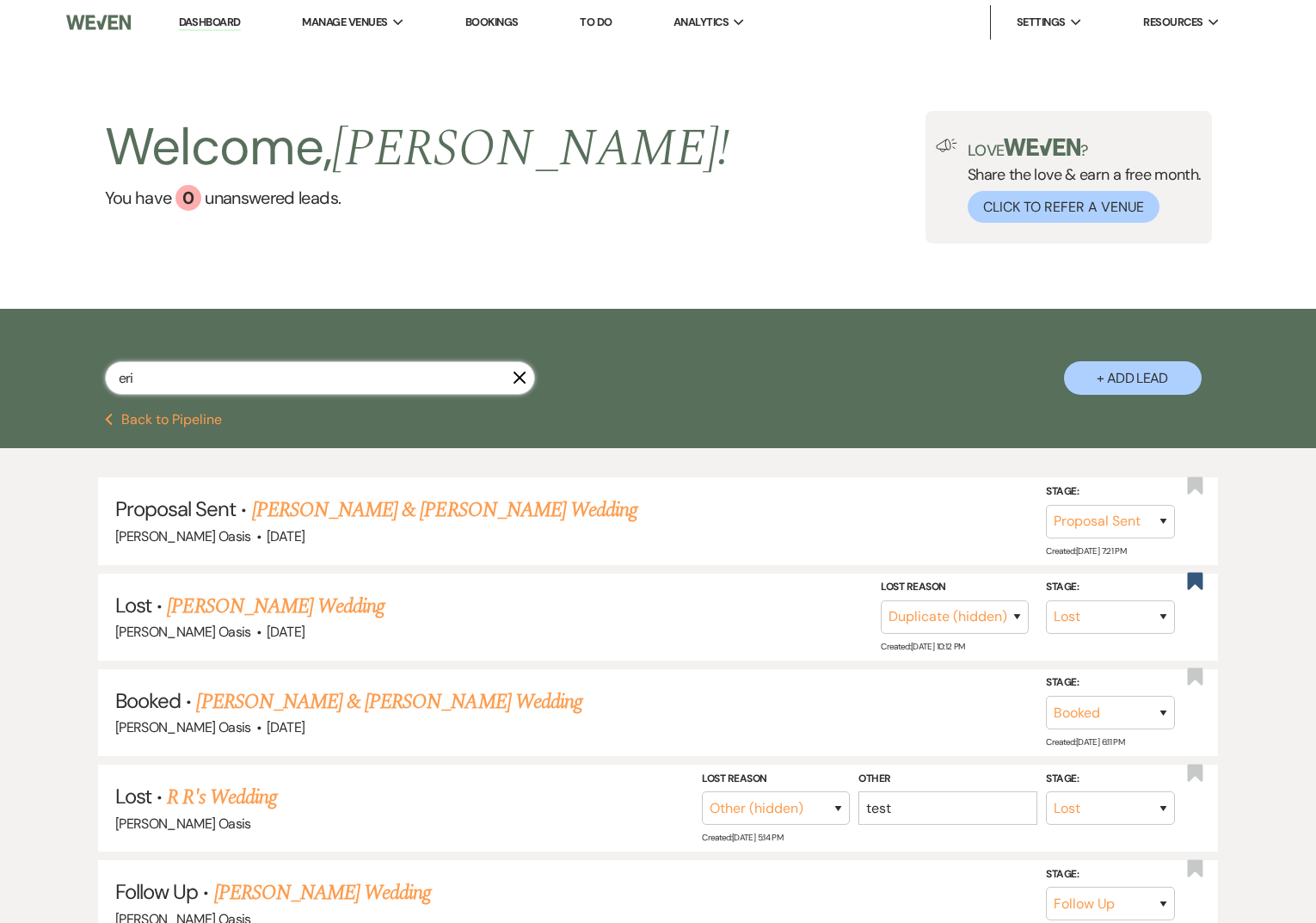
type input "erik"
select select "8"
select select "5"
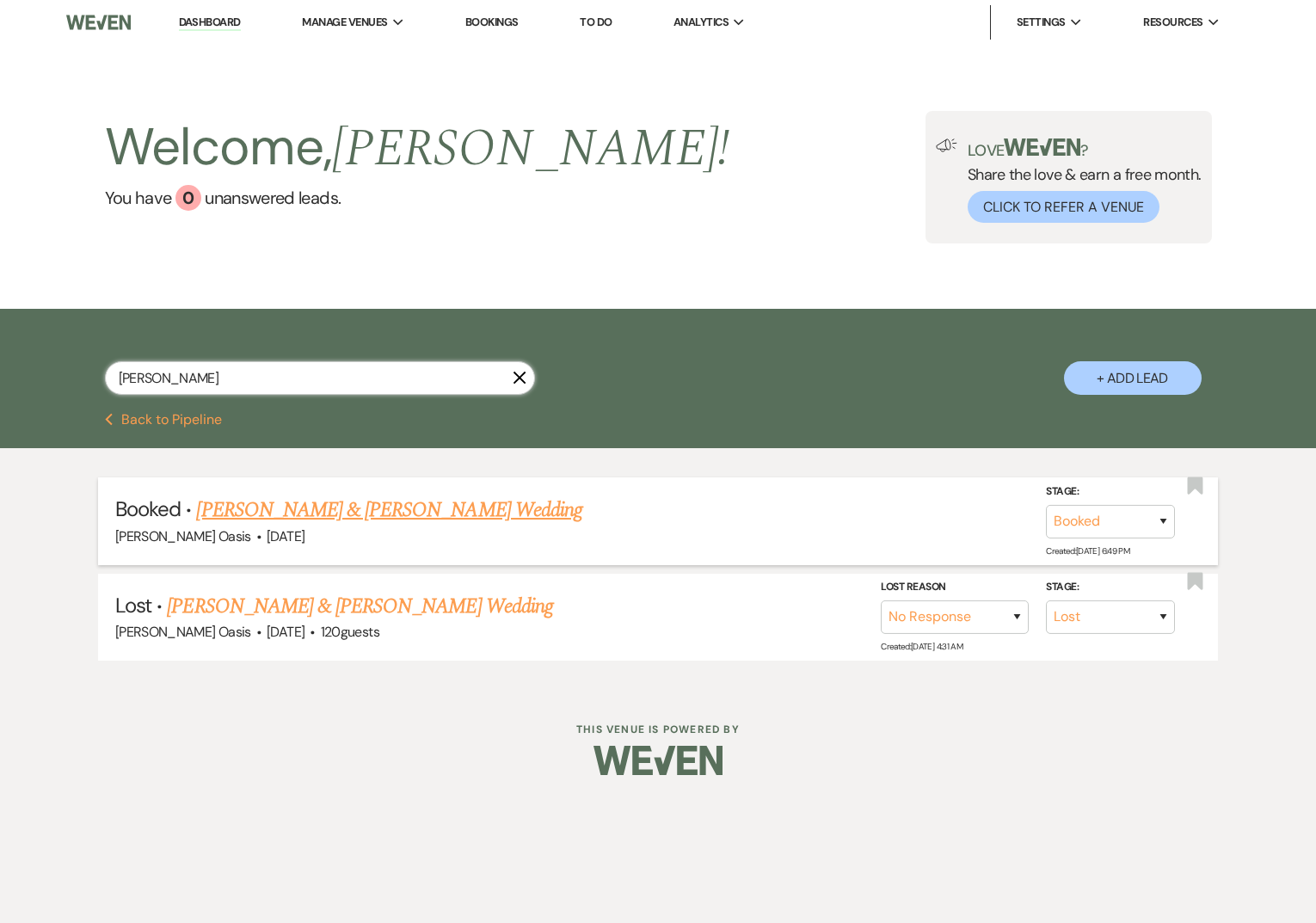
type input "erik"
click at [445, 512] on link "Erika Coons & Carson Tembrock's Wedding" at bounding box center [389, 510] width 386 height 31
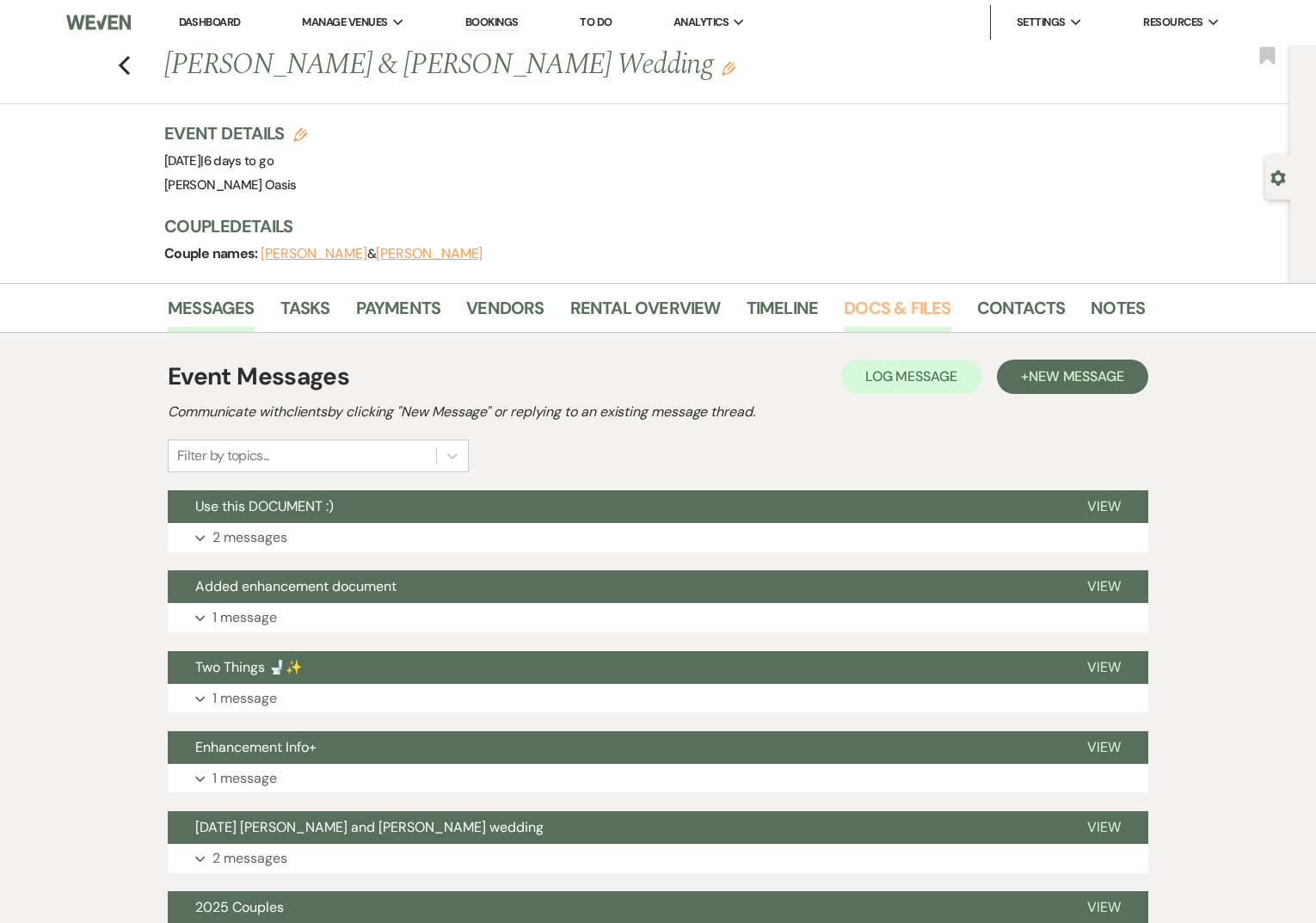
click at [869, 311] on link "Docs & Files" at bounding box center [897, 313] width 106 height 37
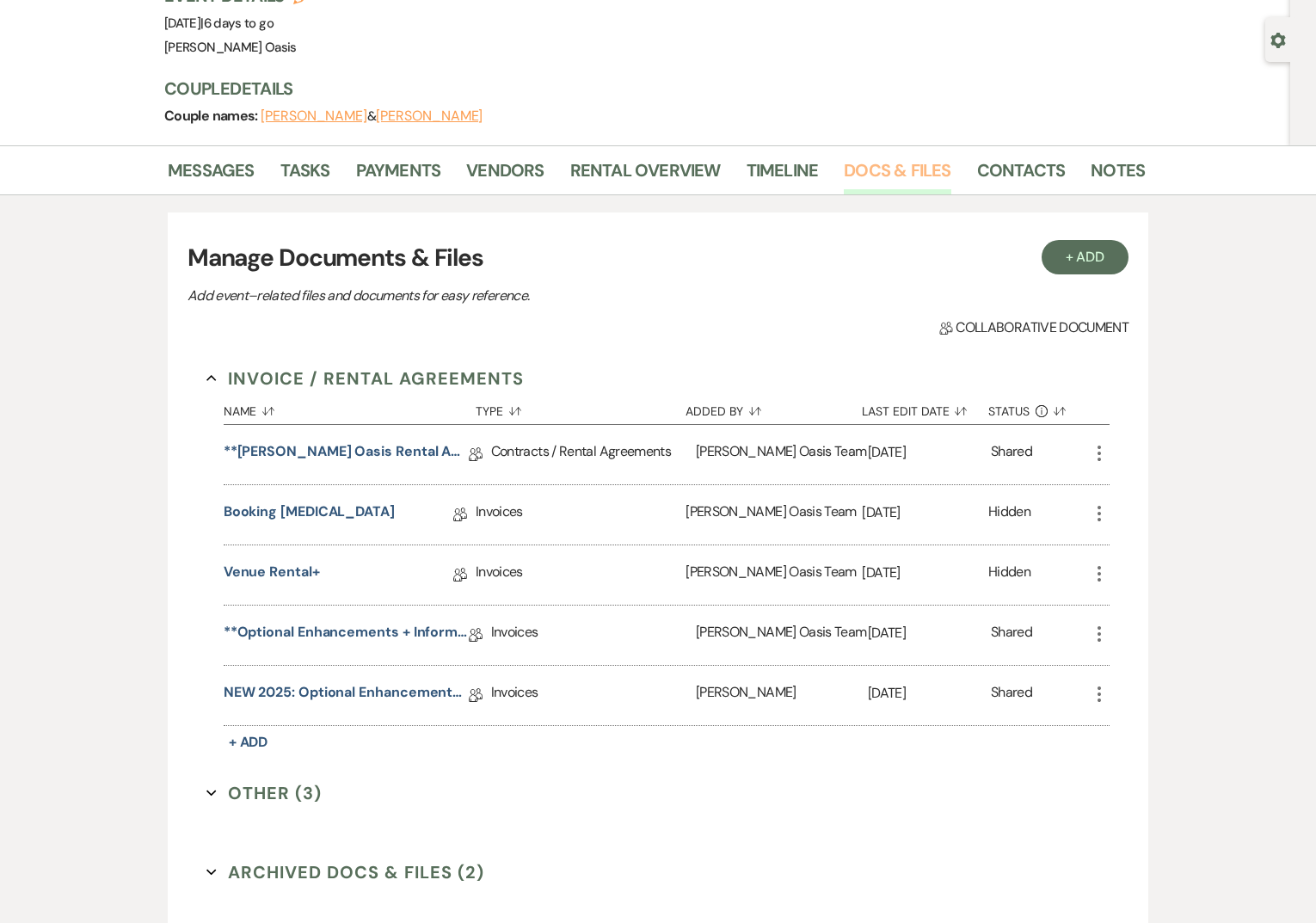
scroll to position [140, 0]
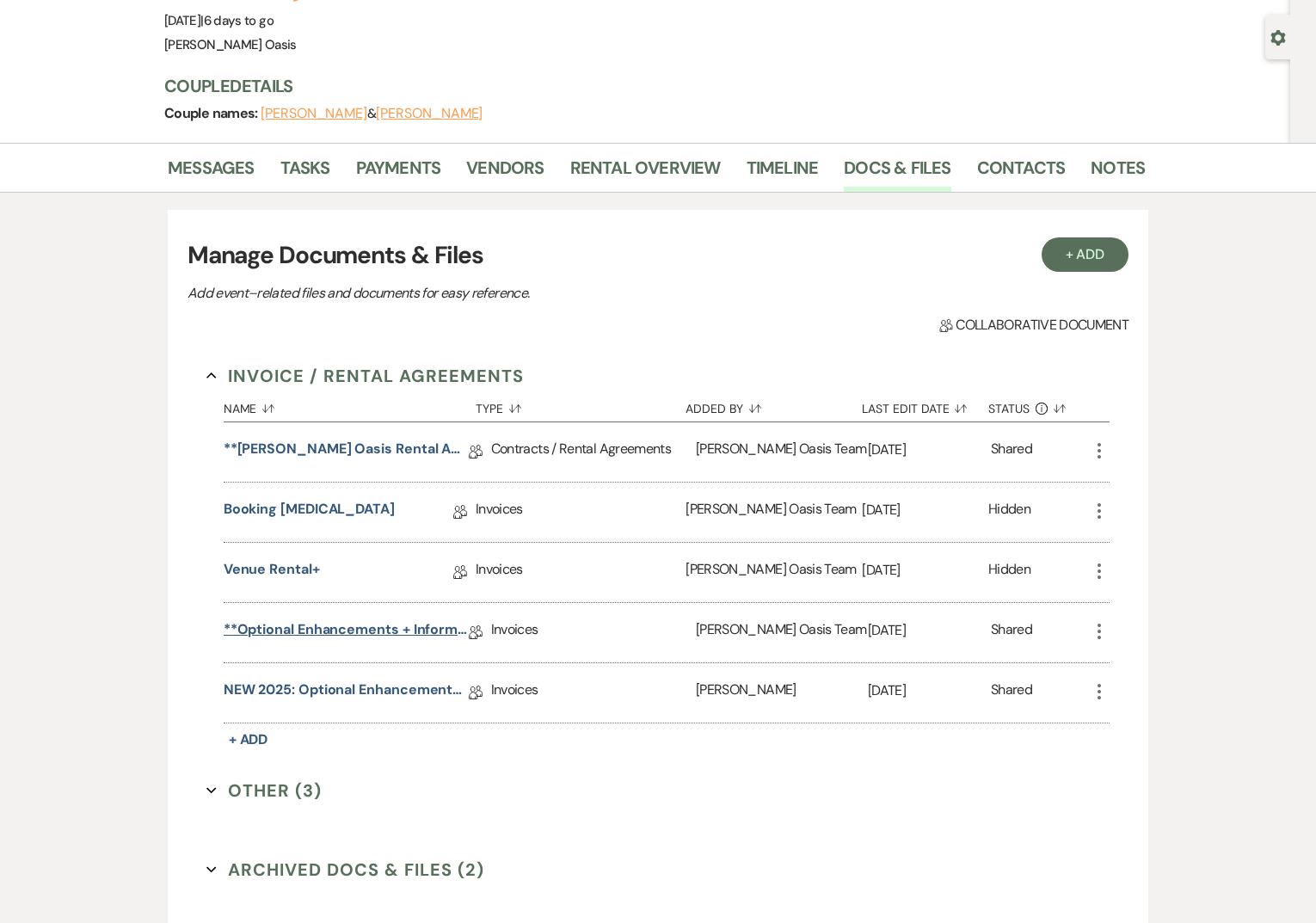
click at [367, 632] on link "**Optional Enhancements + Information**" at bounding box center [345, 632] width 245 height 27
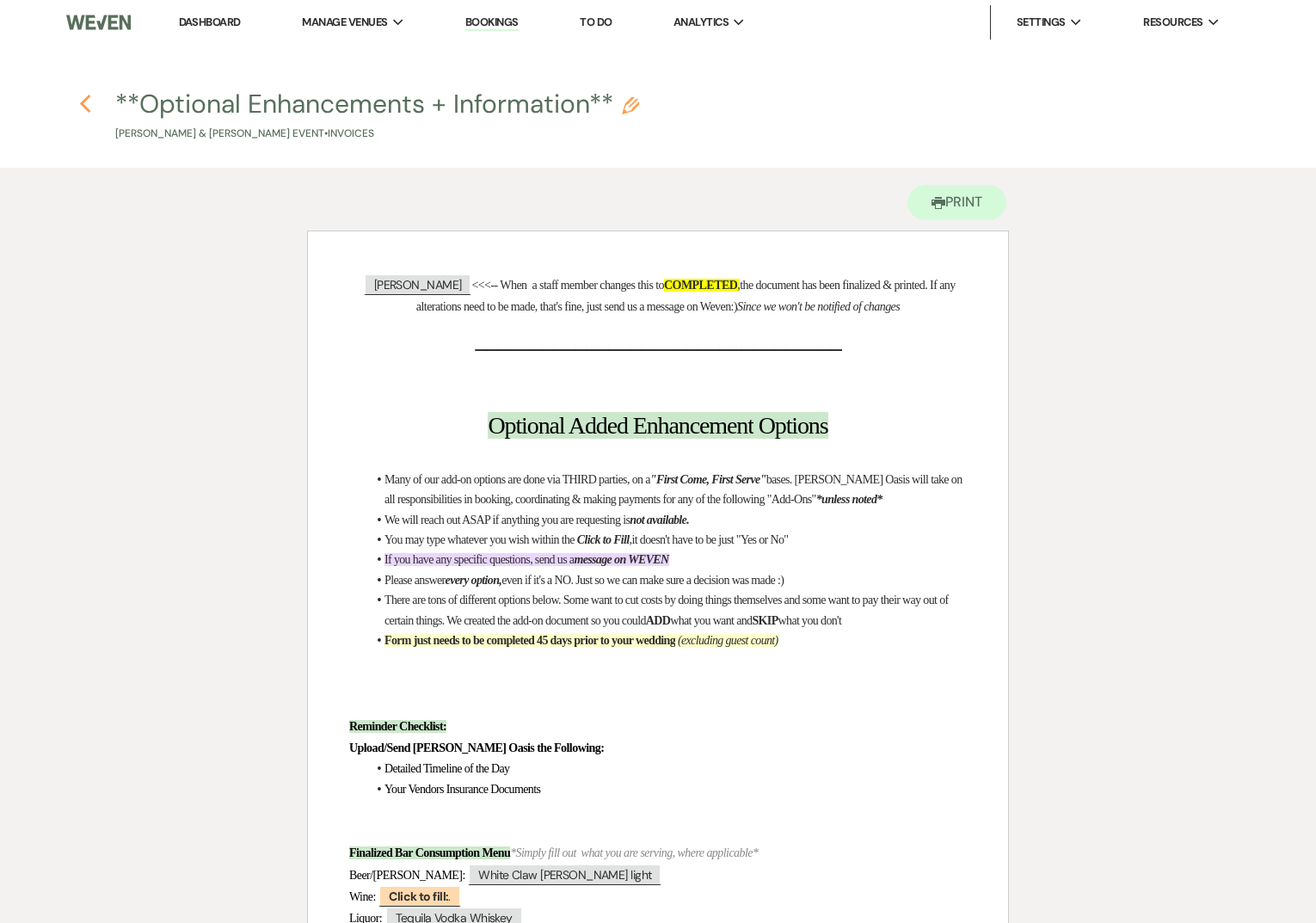
click at [88, 106] on icon "Previous" at bounding box center [85, 103] width 13 height 21
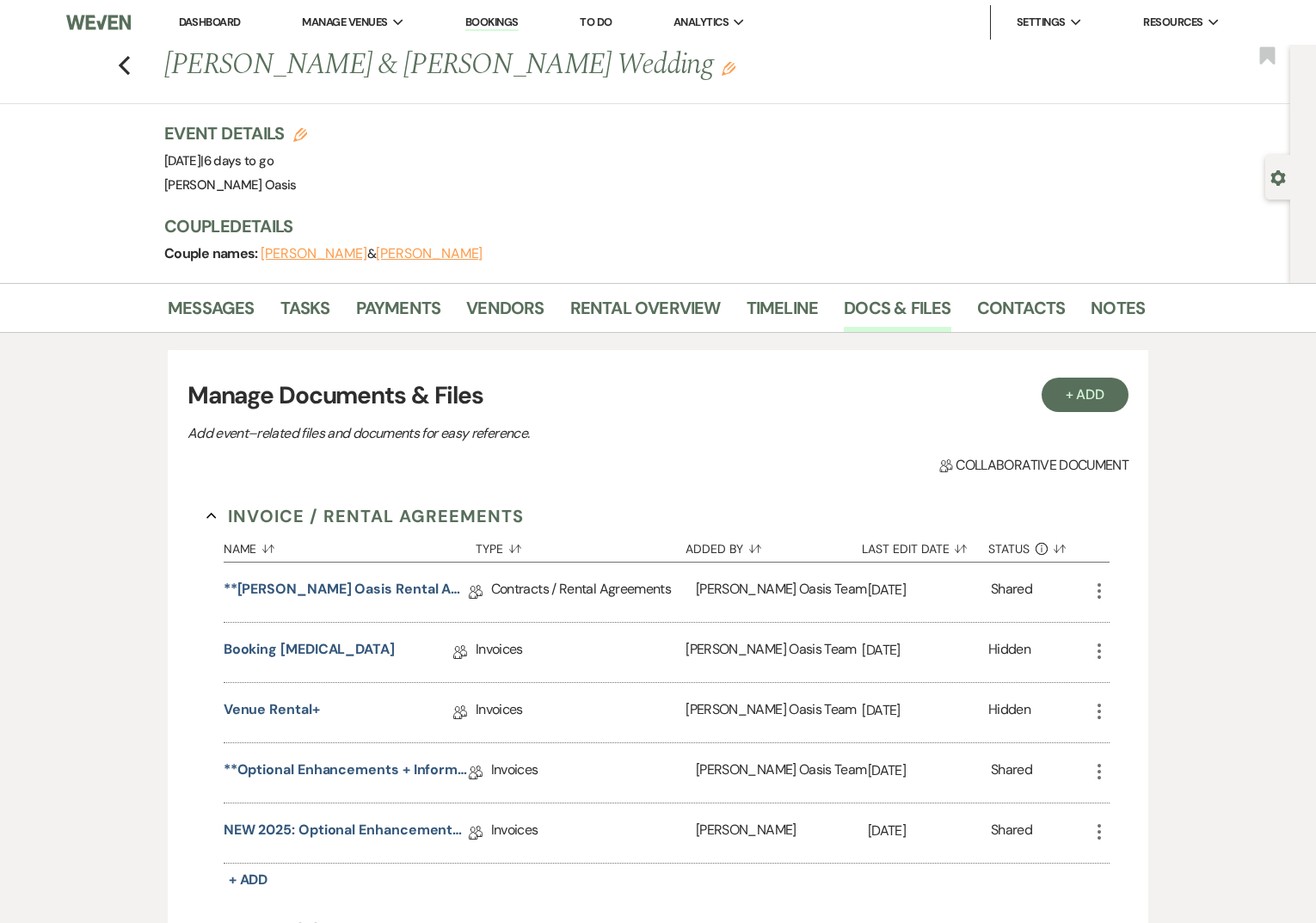
scroll to position [140, 0]
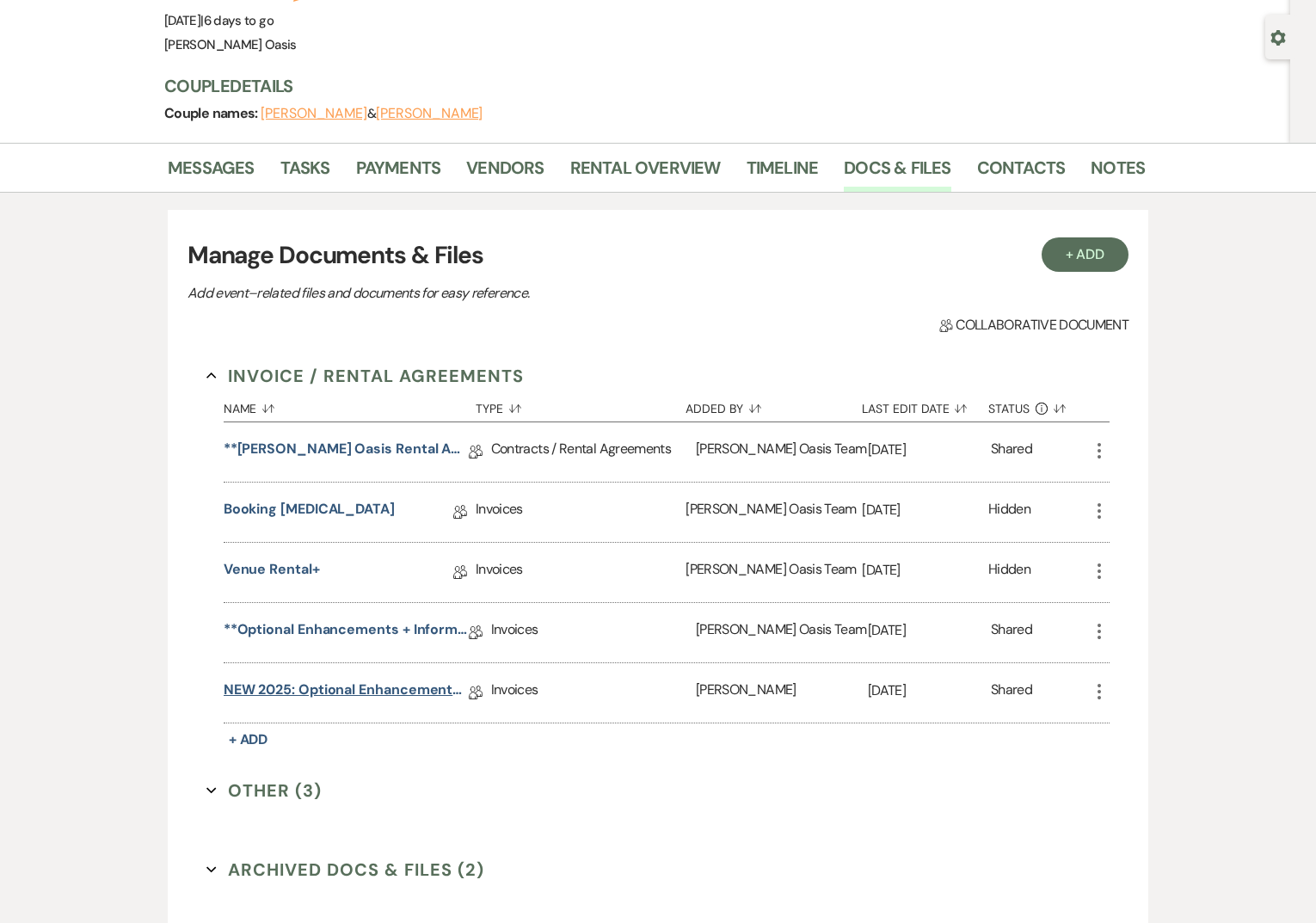
click at [451, 686] on link "NEW 2025: Optional Enhancements + Information" at bounding box center [345, 692] width 245 height 27
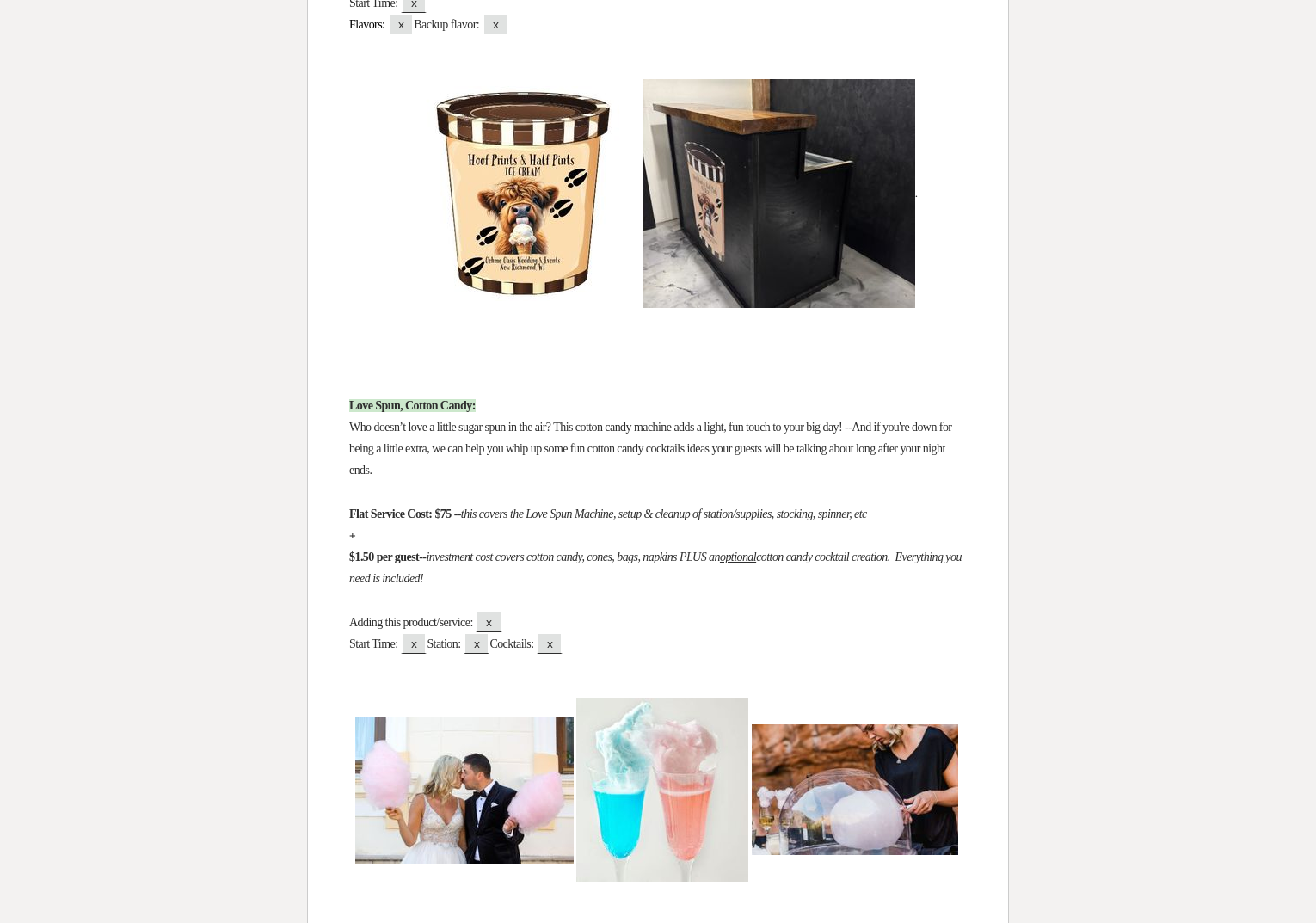
scroll to position [8061, 0]
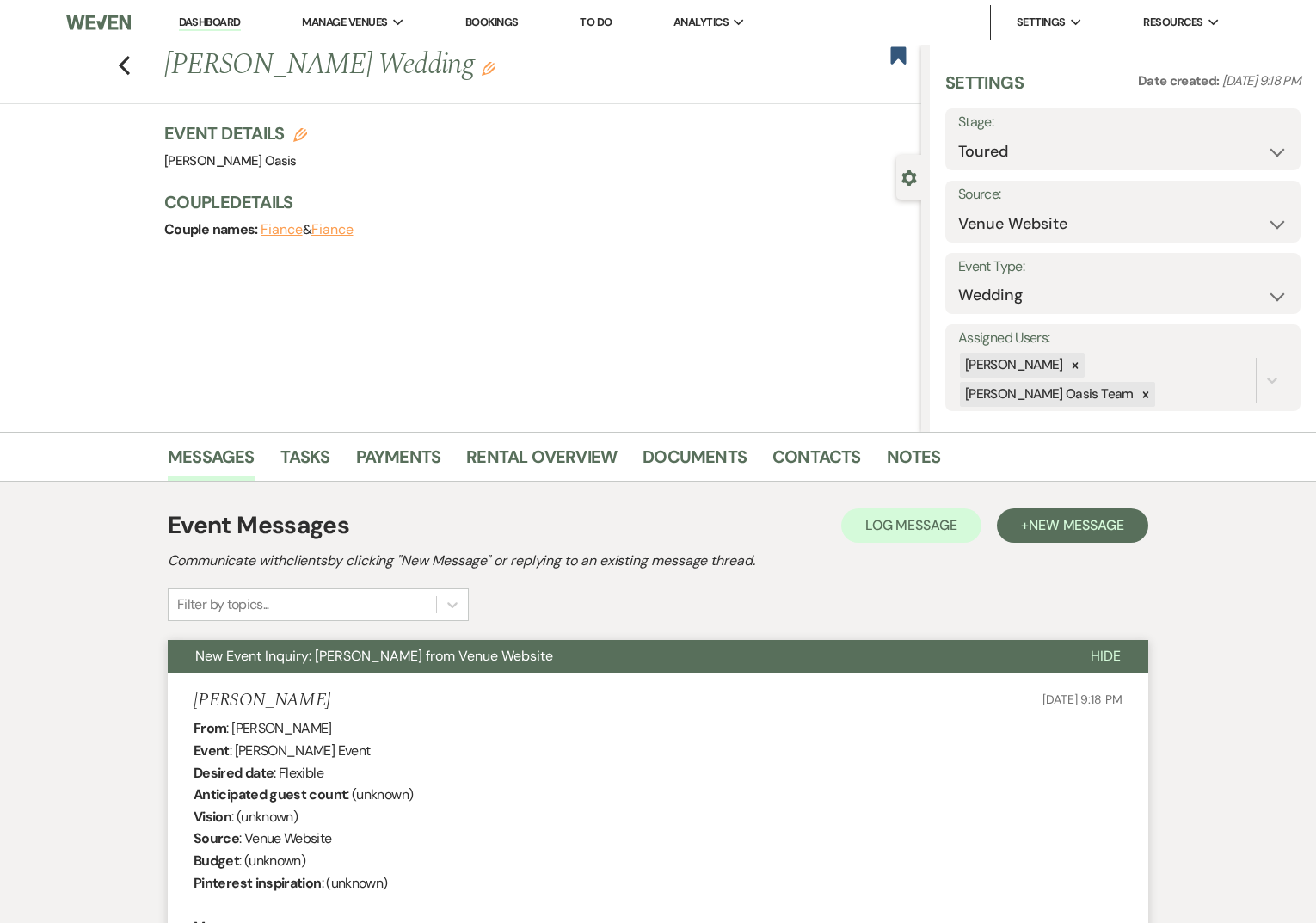
select select "5"
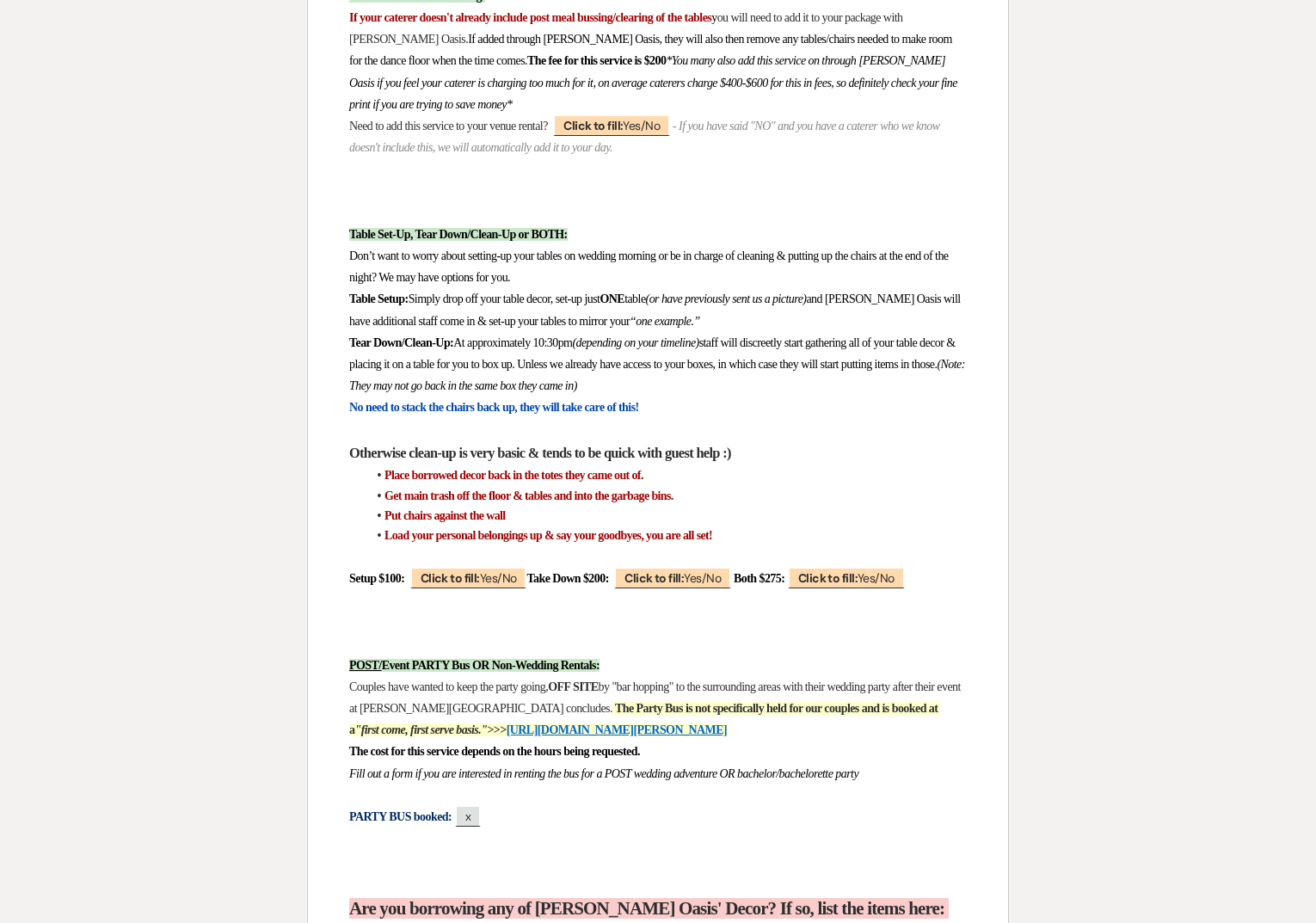
scroll to position [15191, 0]
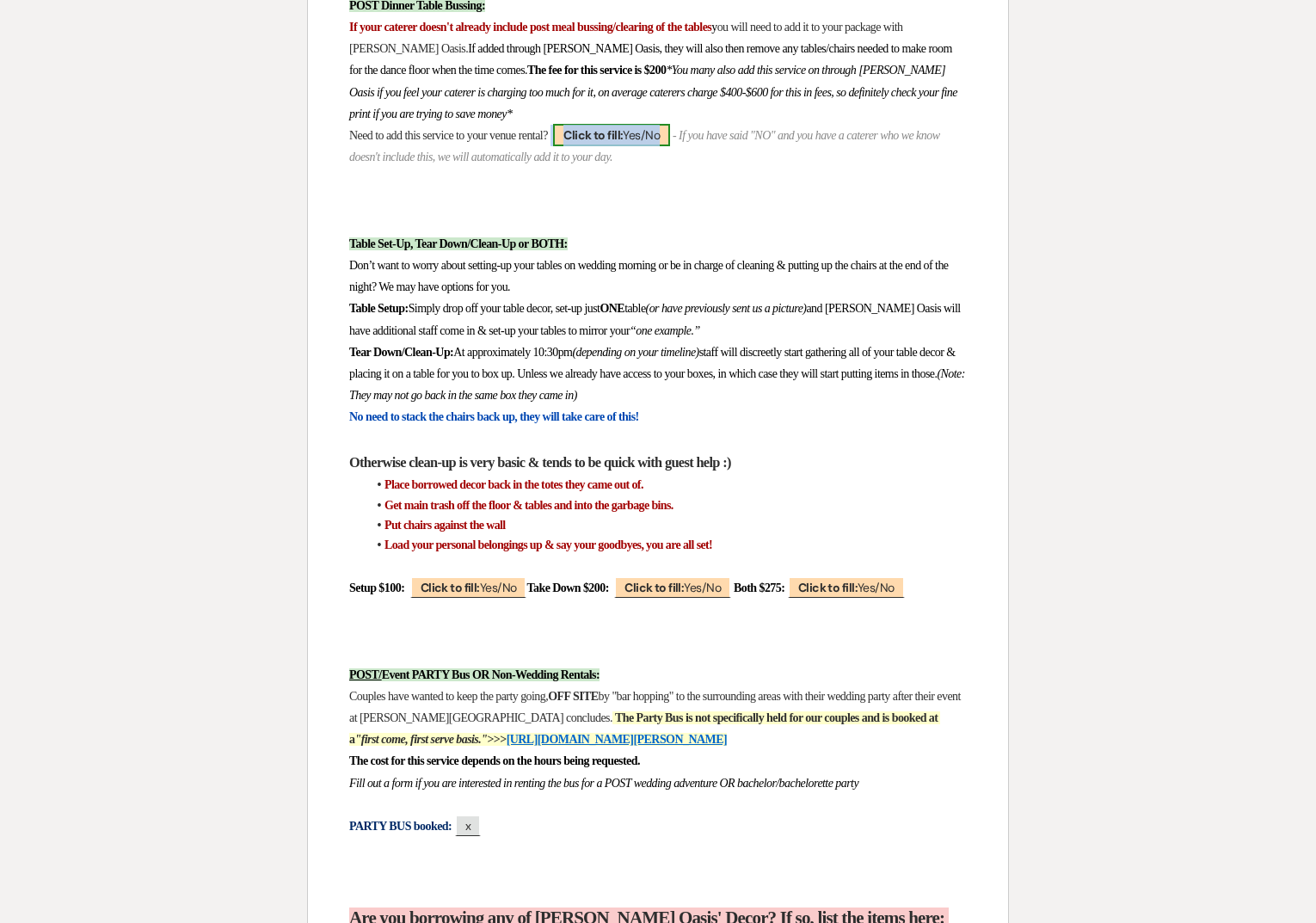
click at [623, 143] on b "Click to fill:" at bounding box center [593, 135] width 59 height 16
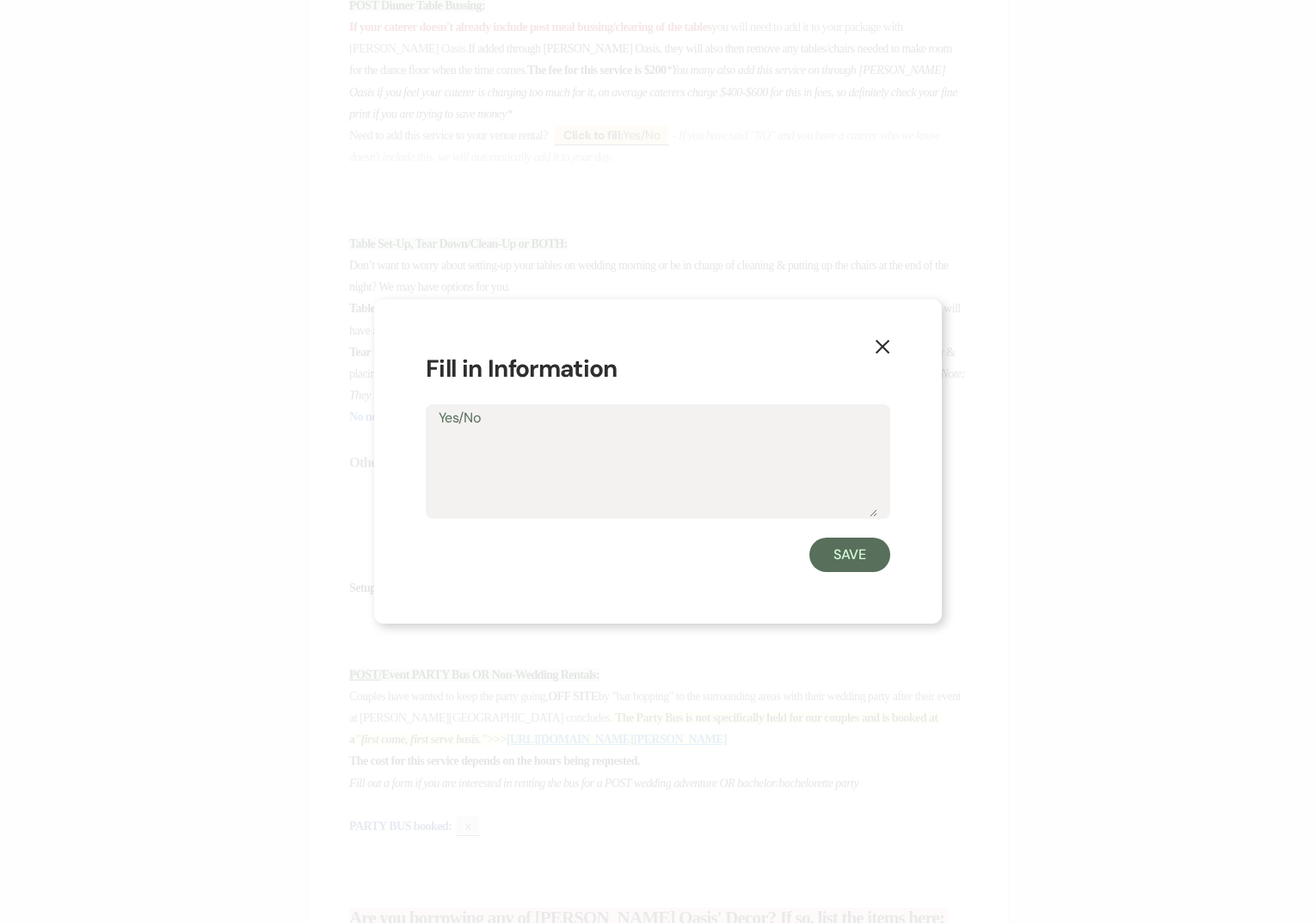
click at [542, 456] on textarea "Yes/No" at bounding box center [658, 473] width 439 height 86
type textarea "Yes- JL doesnt do this"
click at [861, 563] on button "Save" at bounding box center [849, 554] width 81 height 34
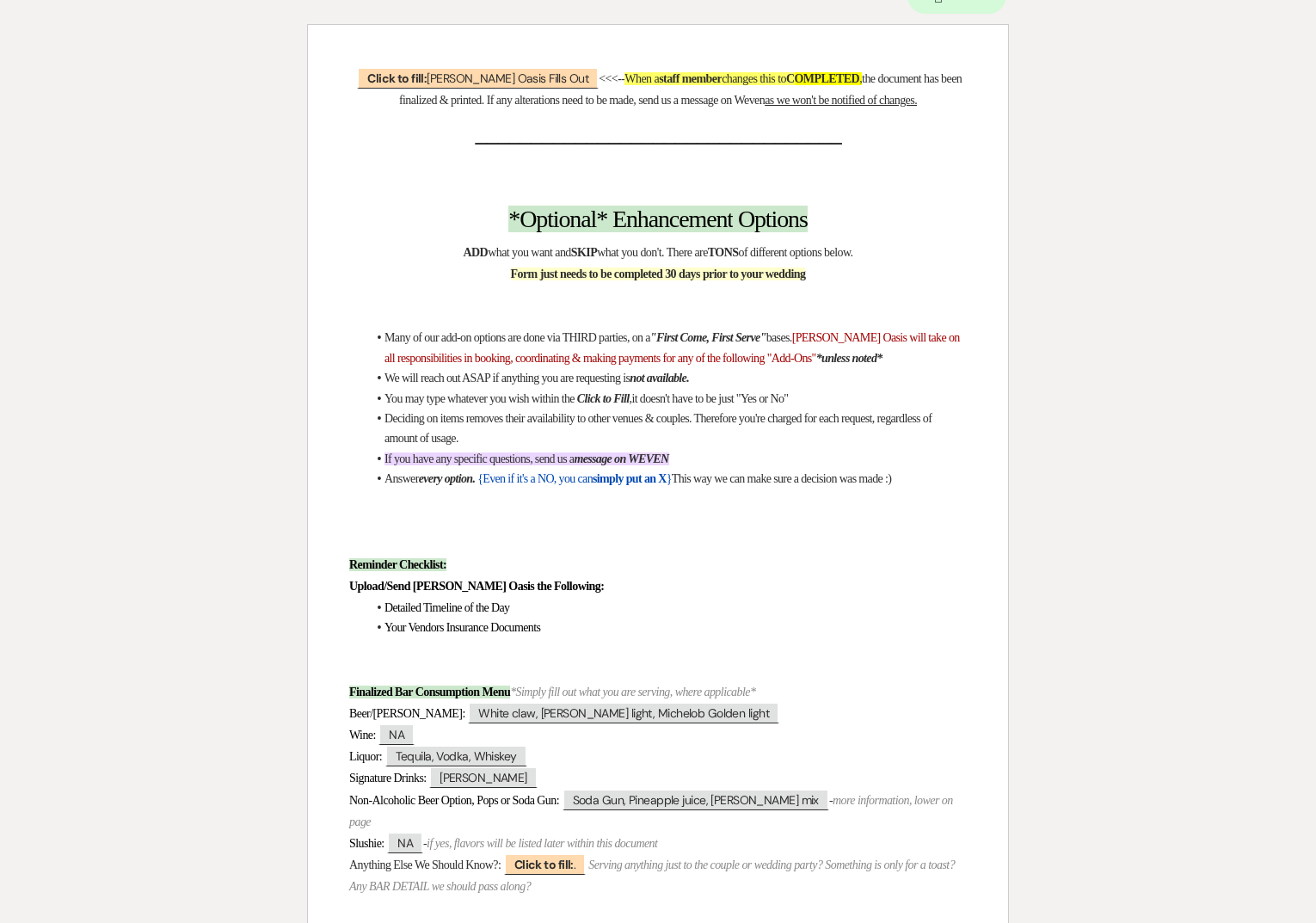
scroll to position [0, 0]
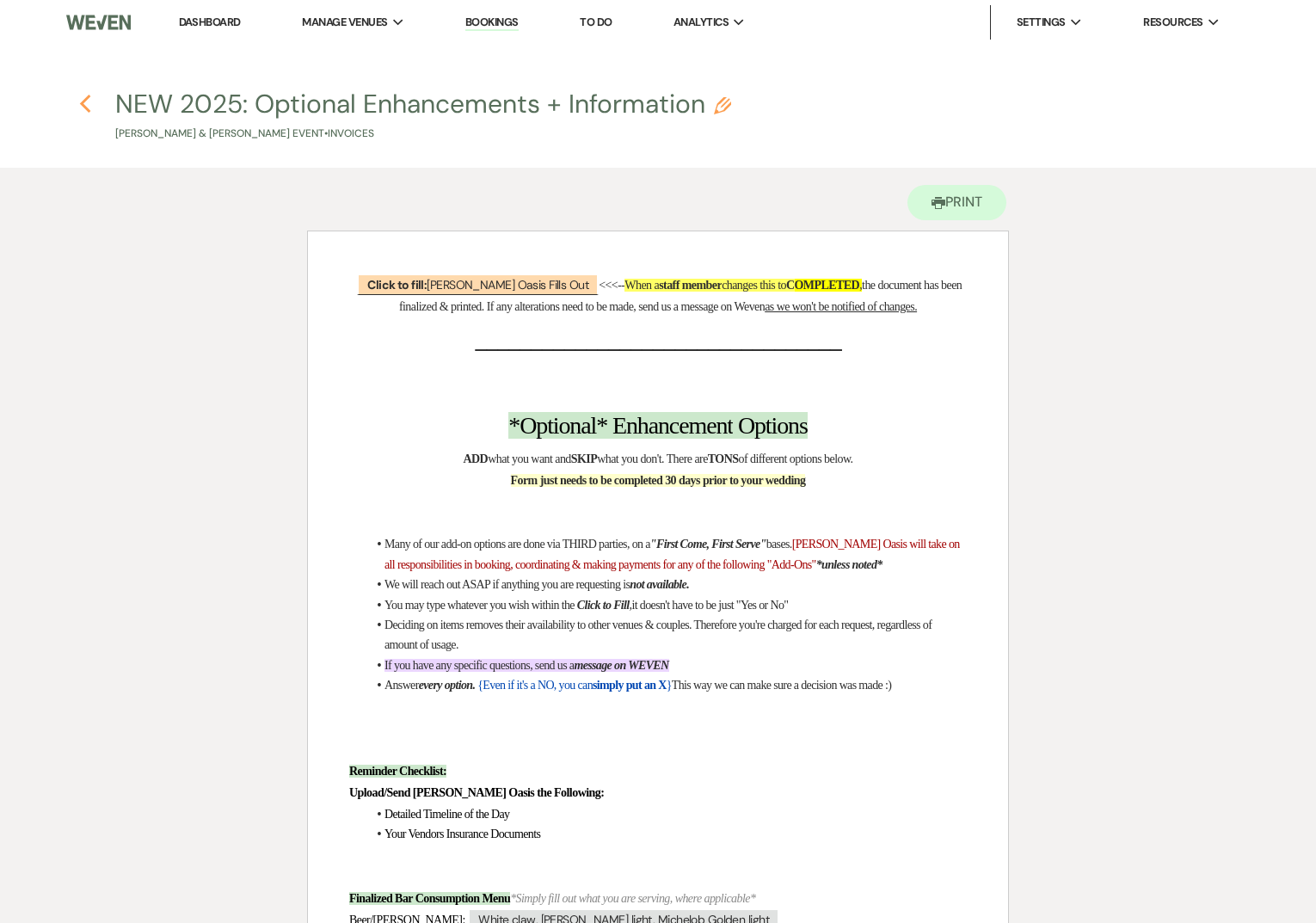
click at [89, 105] on icon "Previous" at bounding box center [85, 103] width 13 height 21
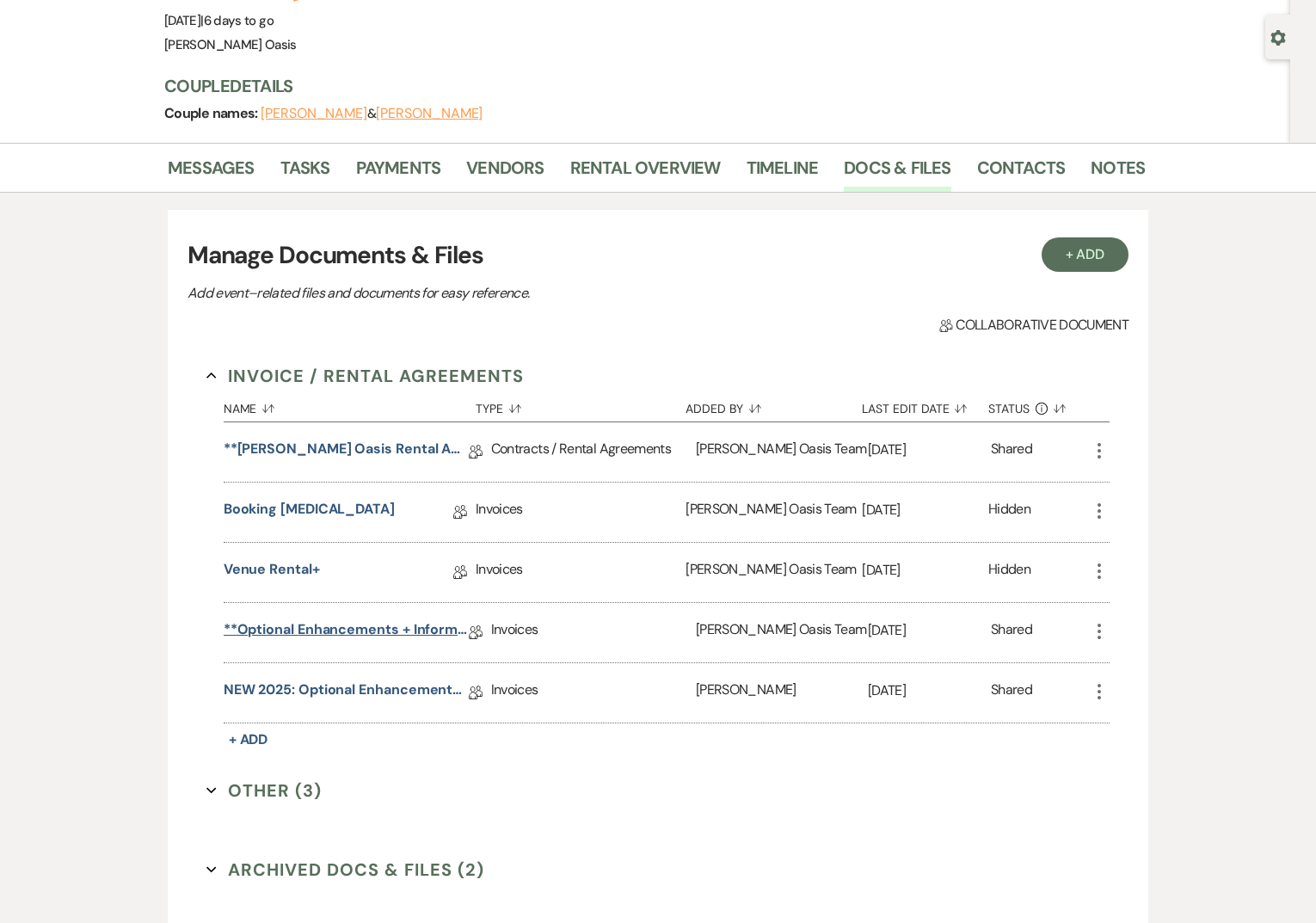
click at [407, 625] on link "**Optional Enhancements + Information**" at bounding box center [345, 632] width 245 height 27
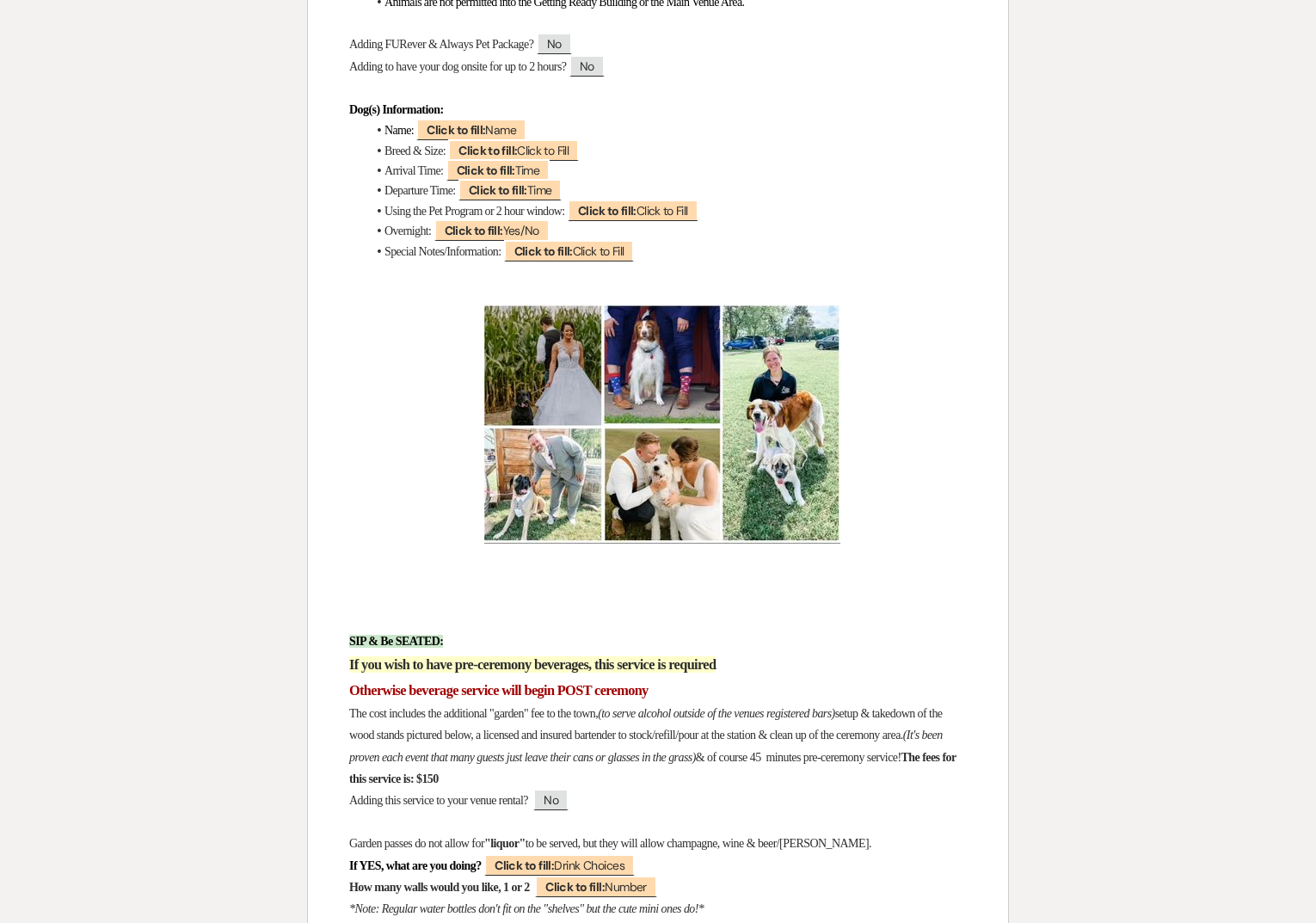
scroll to position [9445, 0]
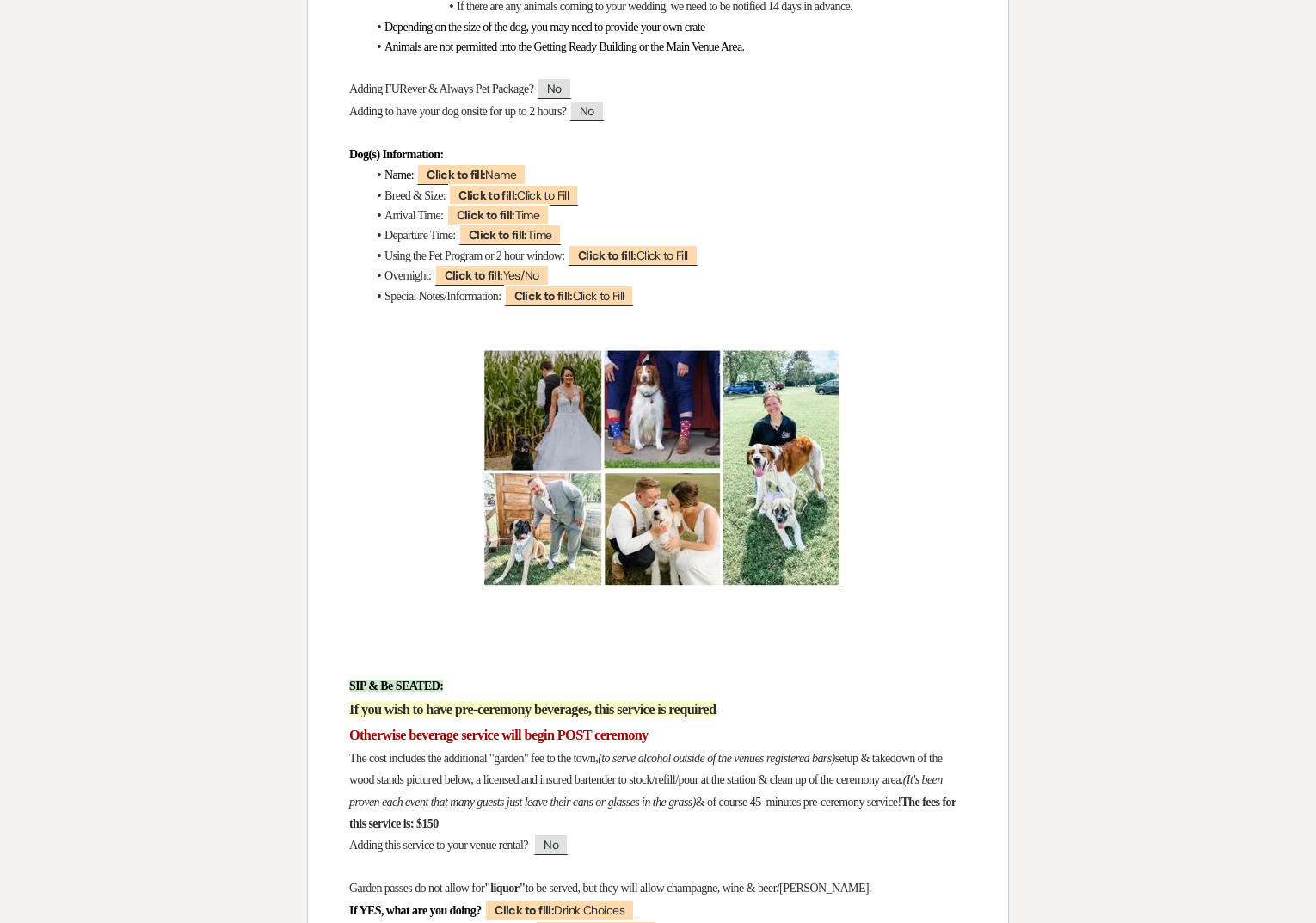
scroll to position [140, 0]
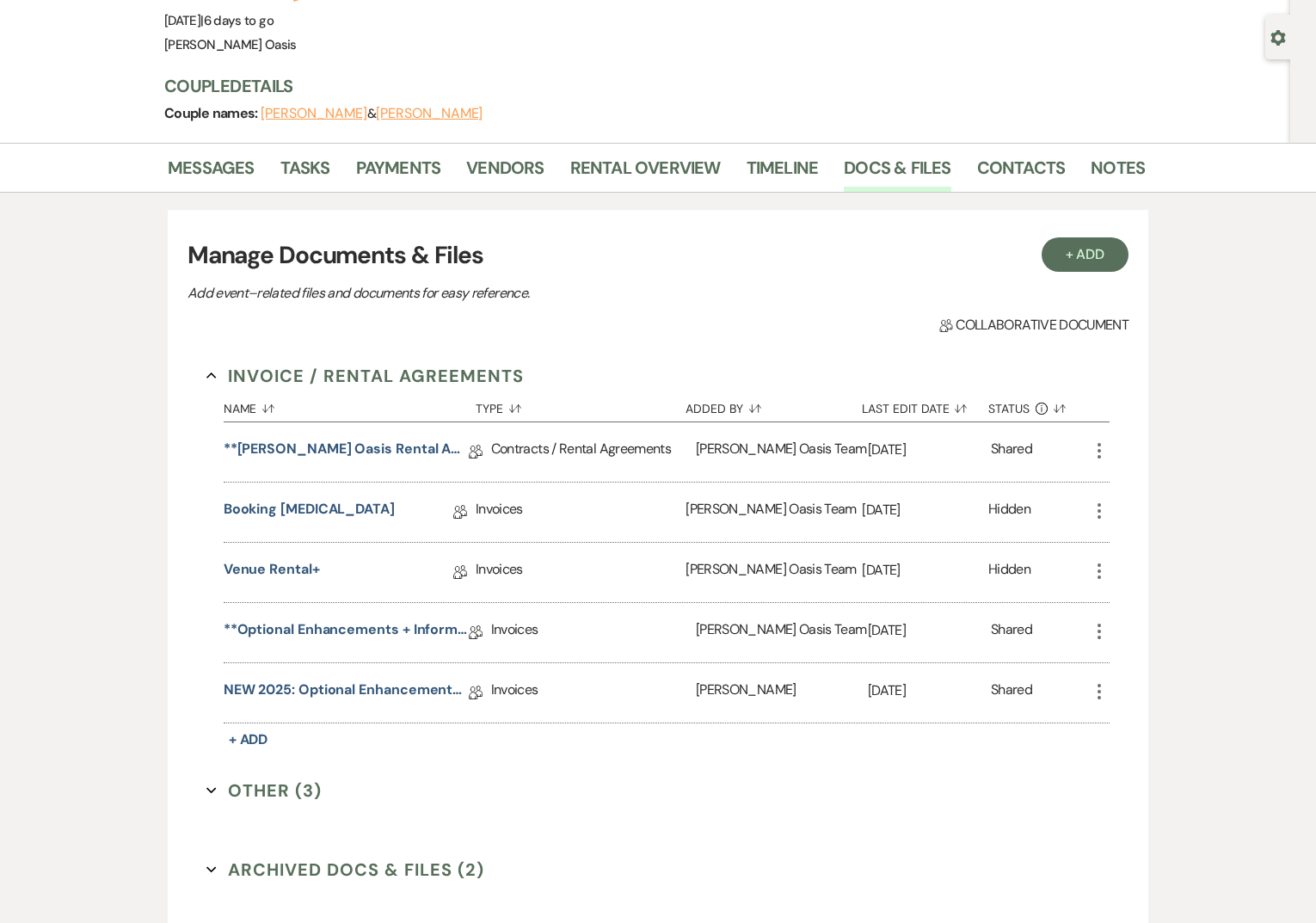
click at [1102, 629] on icon "More" at bounding box center [1099, 631] width 21 height 21
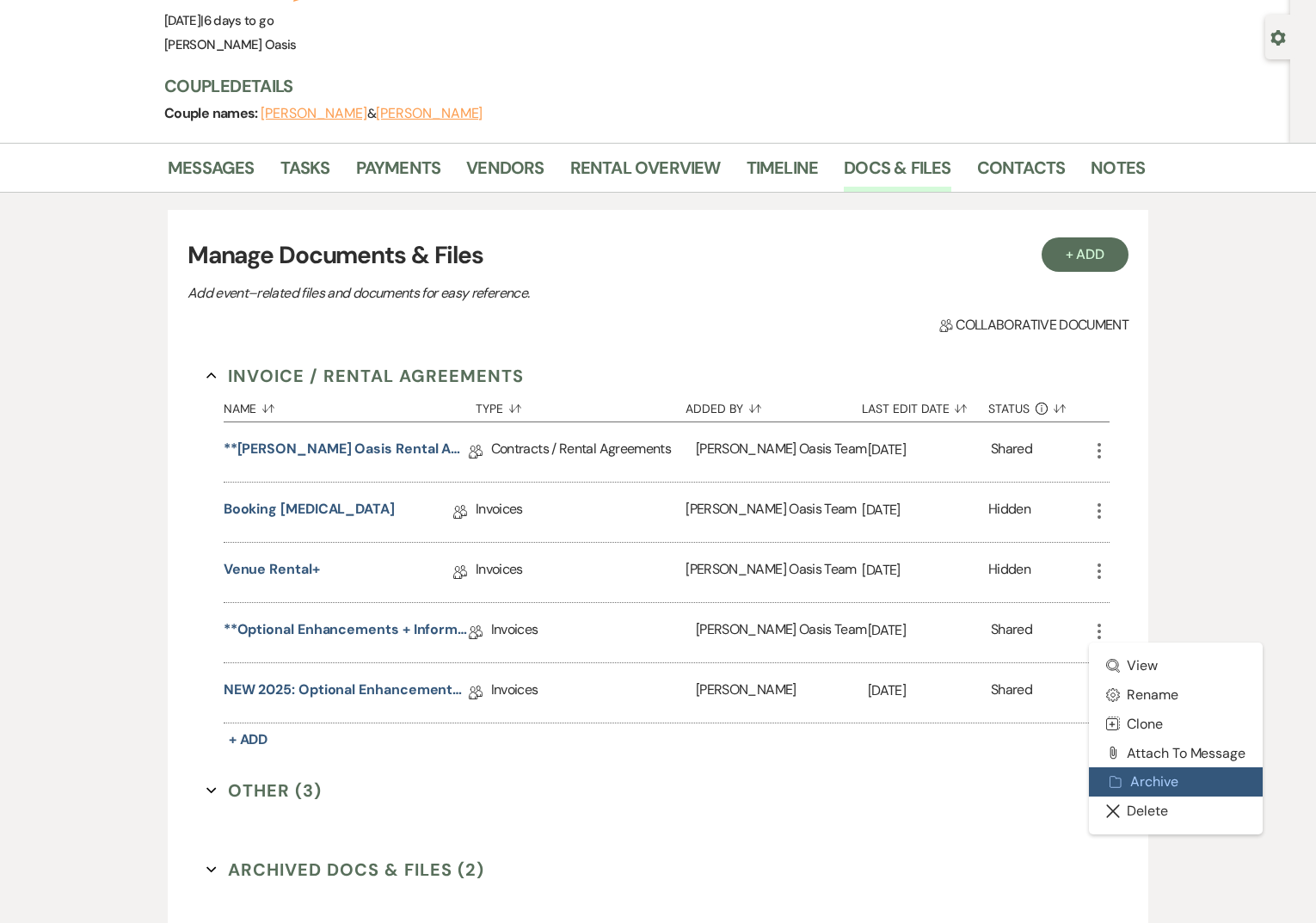
click at [1128, 781] on button "Archive Archive" at bounding box center [1176, 782] width 174 height 30
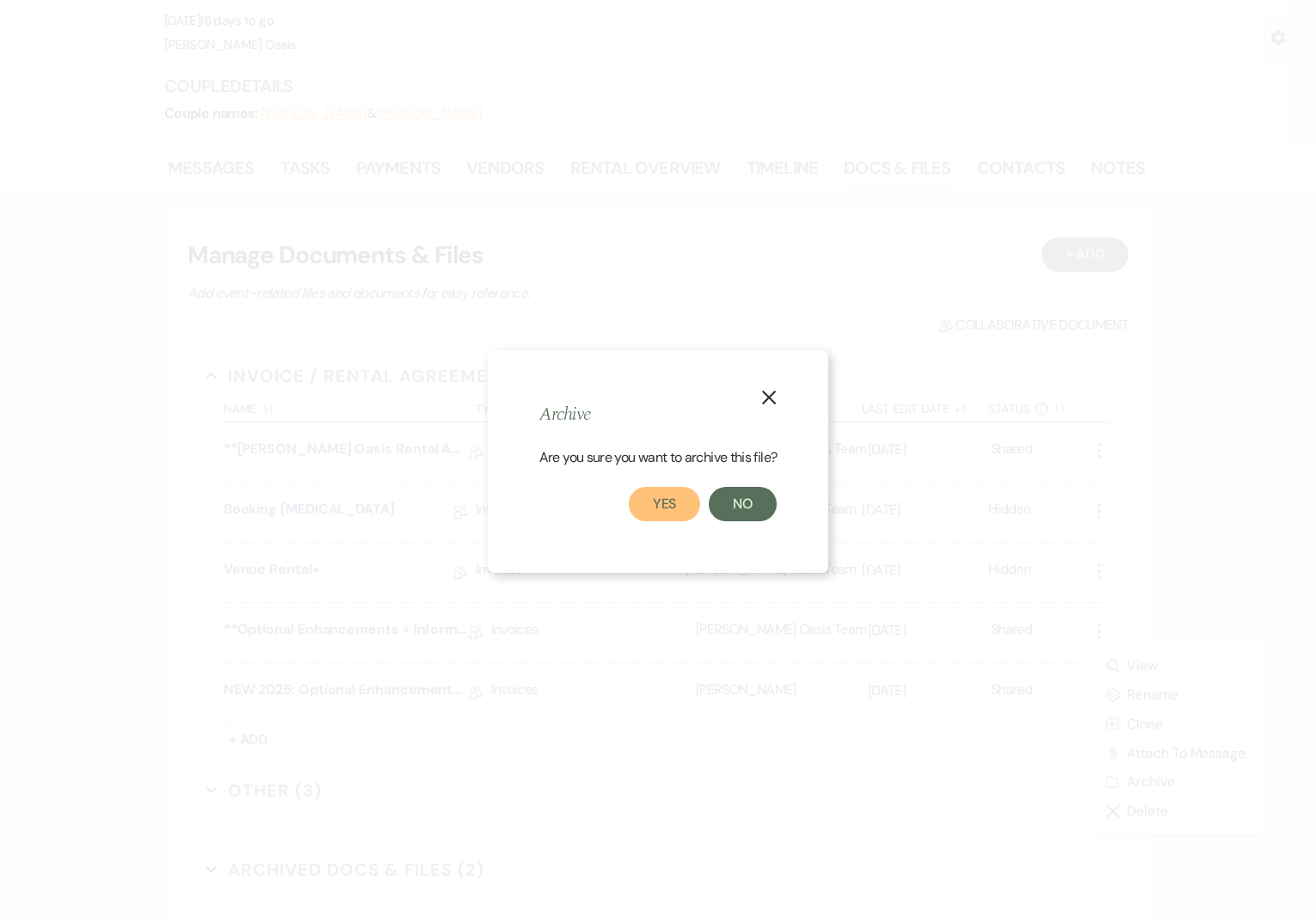
click at [661, 503] on button "Yes" at bounding box center [664, 504] width 72 height 34
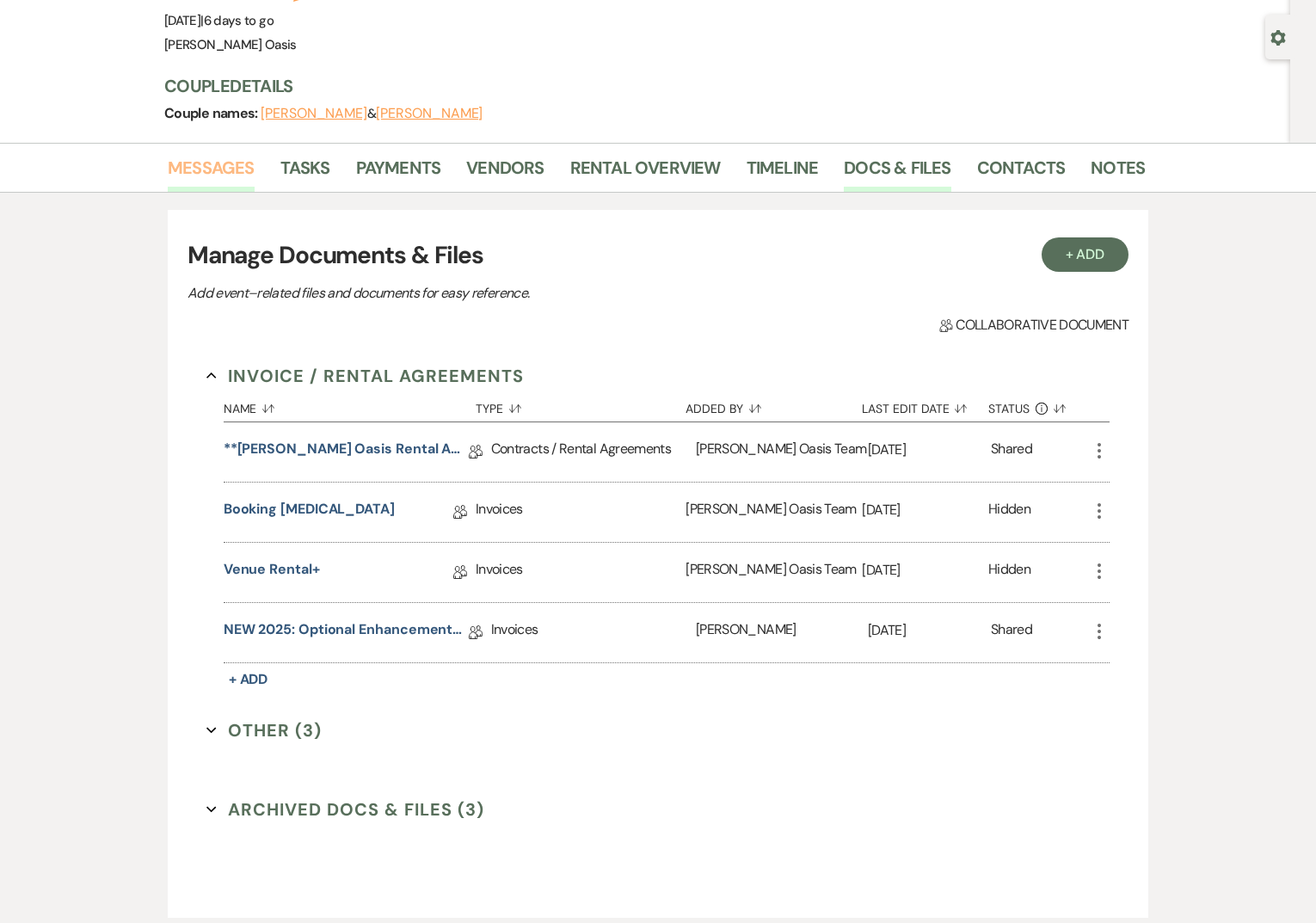
click at [235, 161] on link "Messages" at bounding box center [211, 172] width 87 height 37
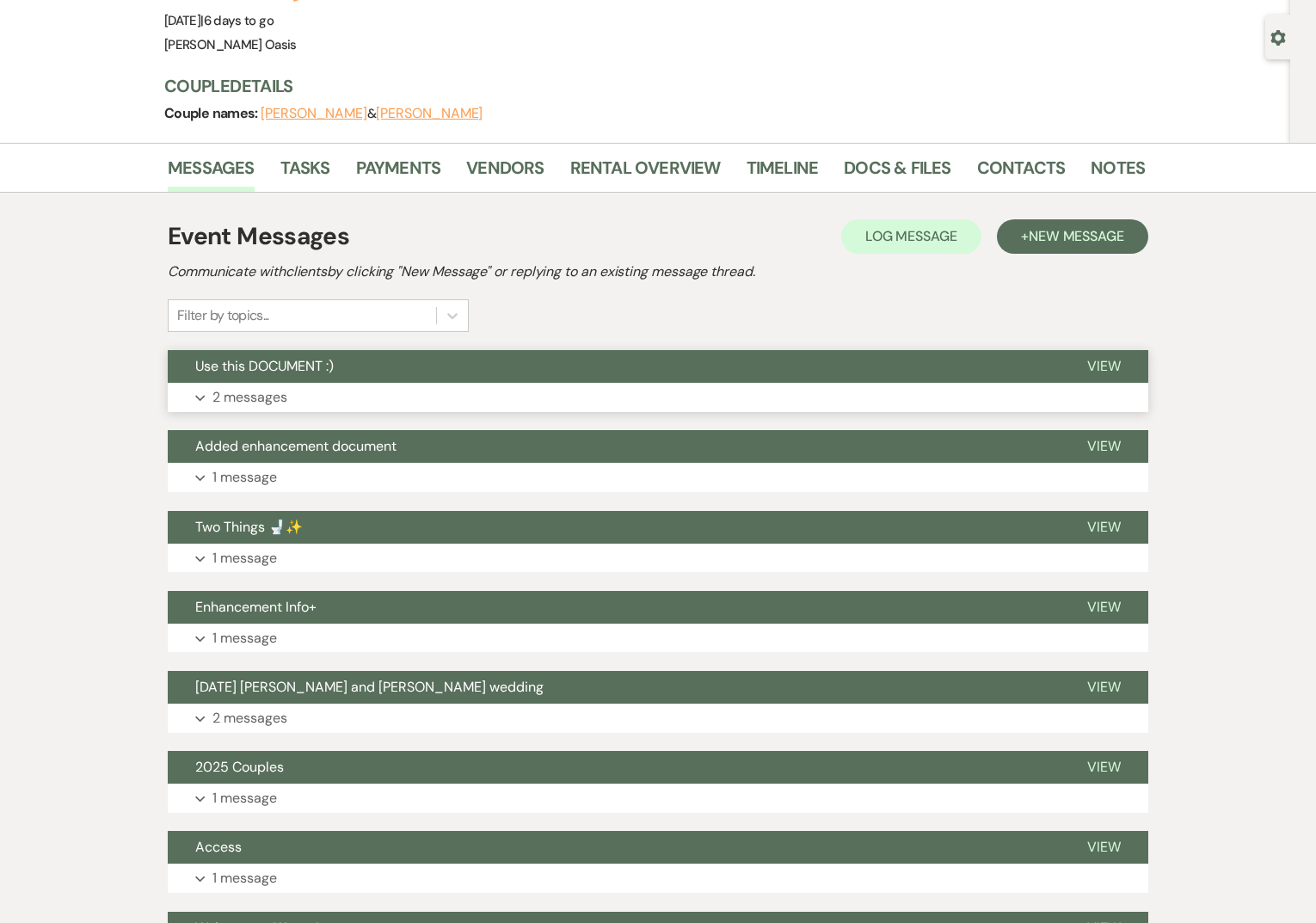
click at [355, 380] on button "Use this DOCUMENT :)" at bounding box center [613, 366] width 892 height 32
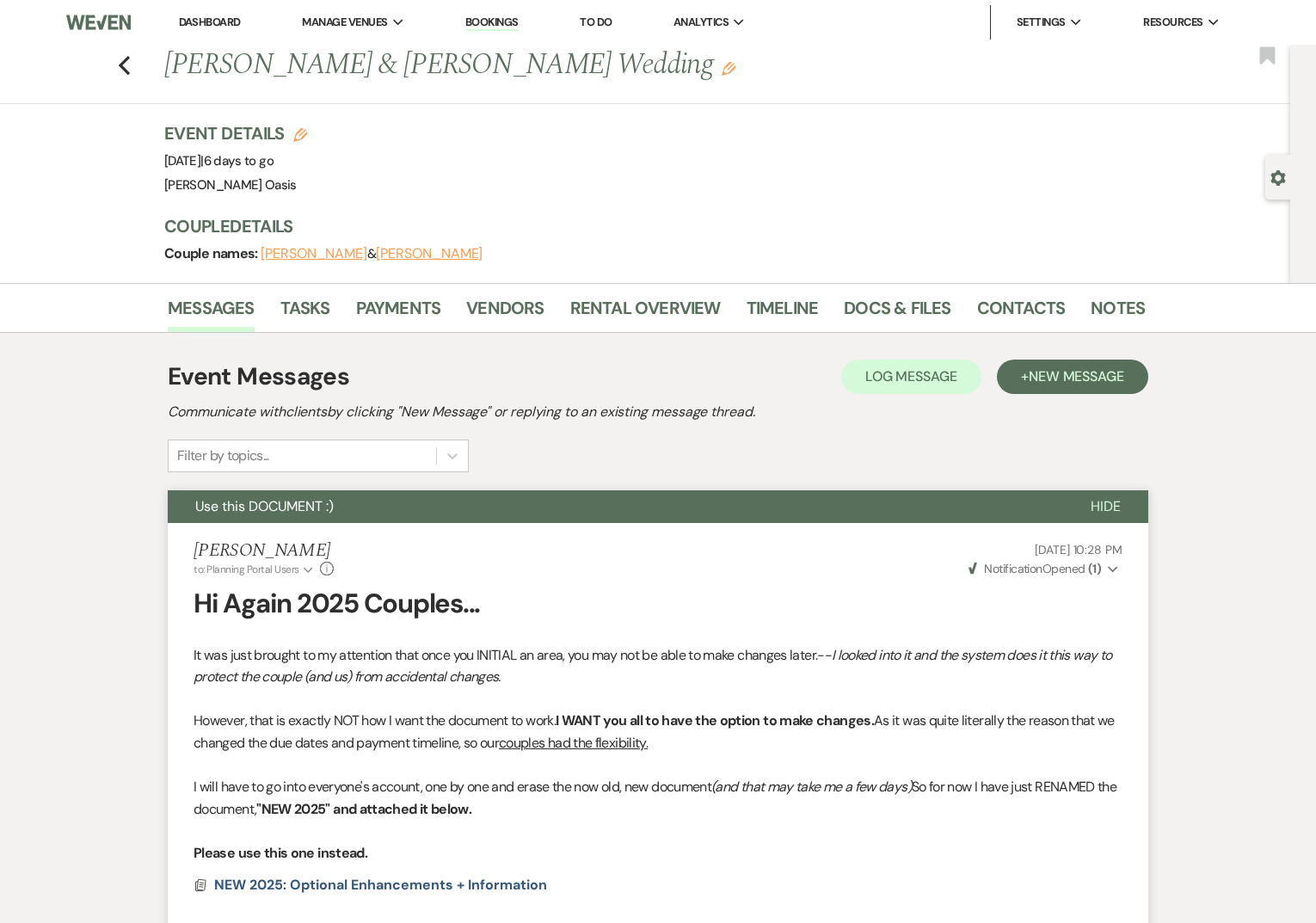
click at [457, 504] on button "Use this DOCUMENT :)" at bounding box center [615, 506] width 896 height 32
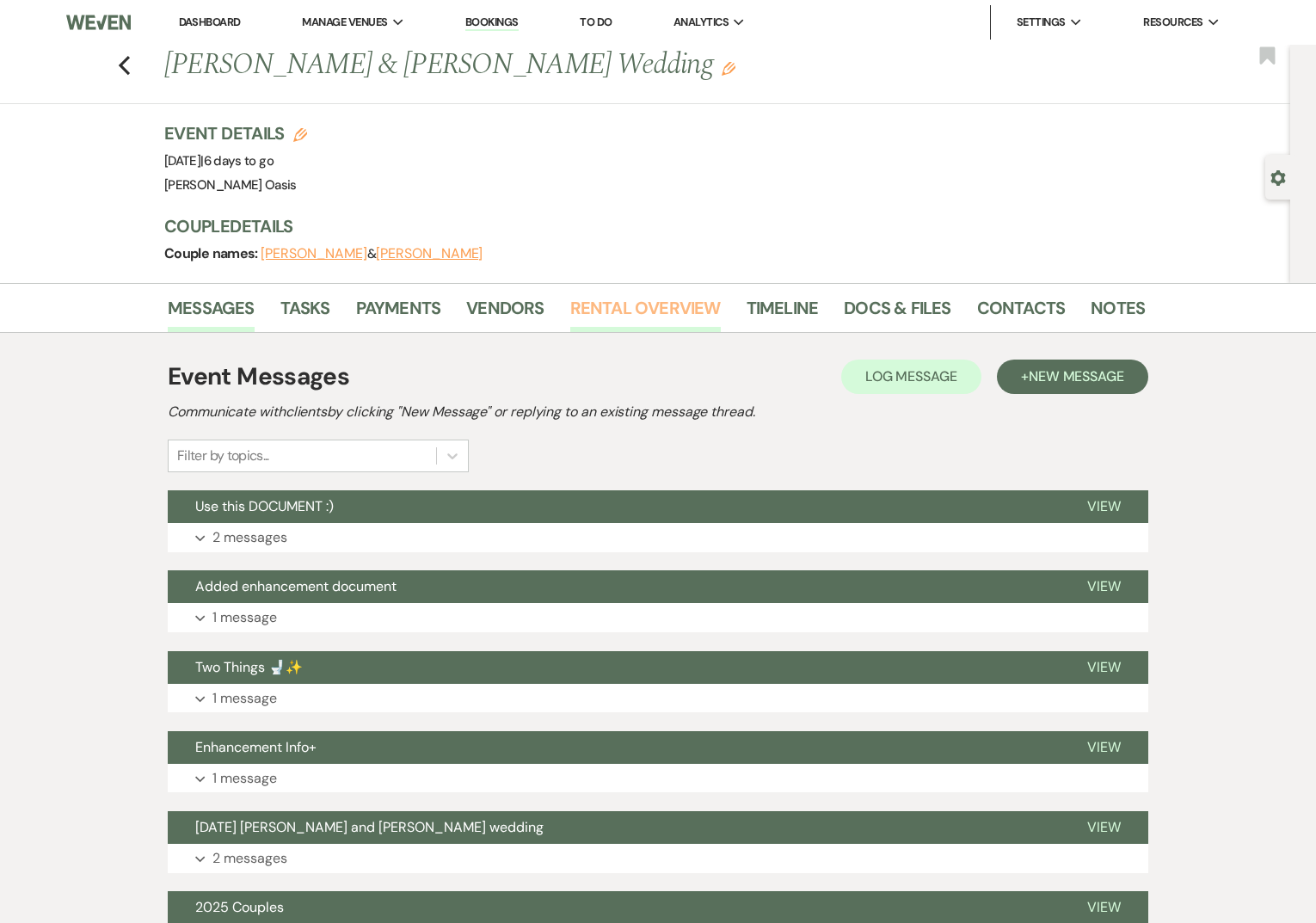
click at [631, 298] on link "Rental Overview" at bounding box center [645, 313] width 151 height 37
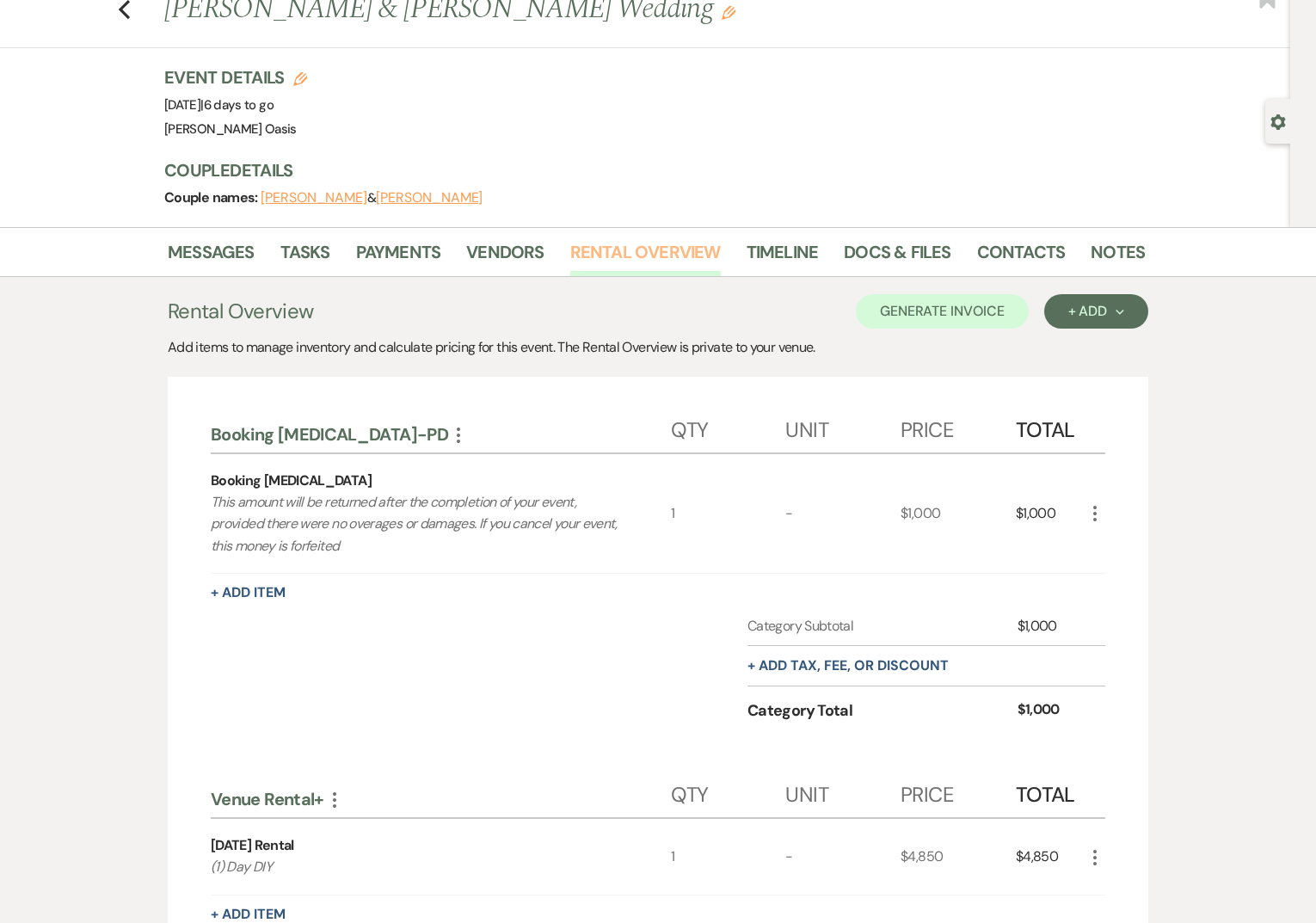
scroll to position [54, 0]
click at [787, 254] on link "Timeline" at bounding box center [783, 259] width 72 height 37
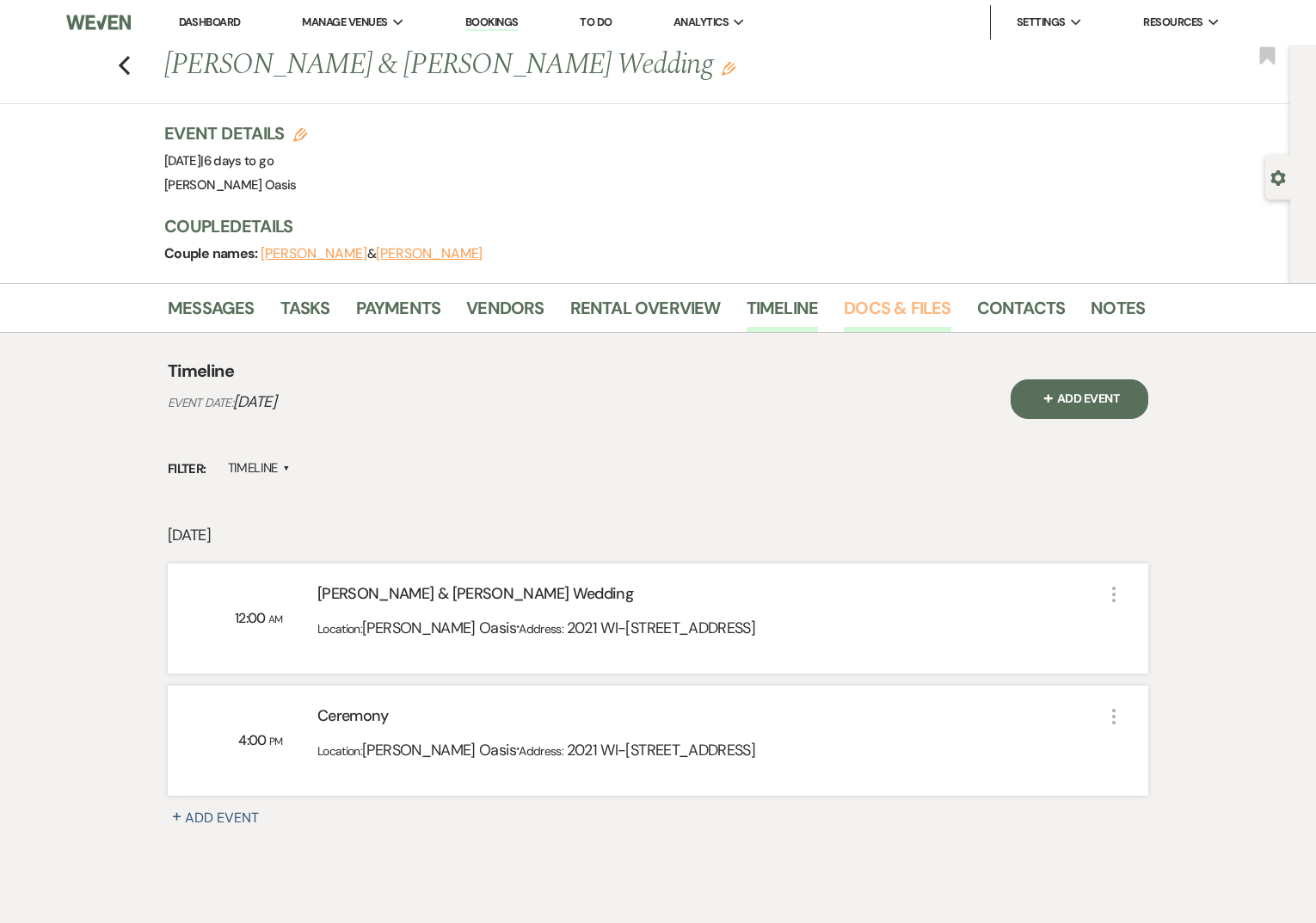
click at [880, 309] on link "Docs & Files" at bounding box center [897, 313] width 106 height 37
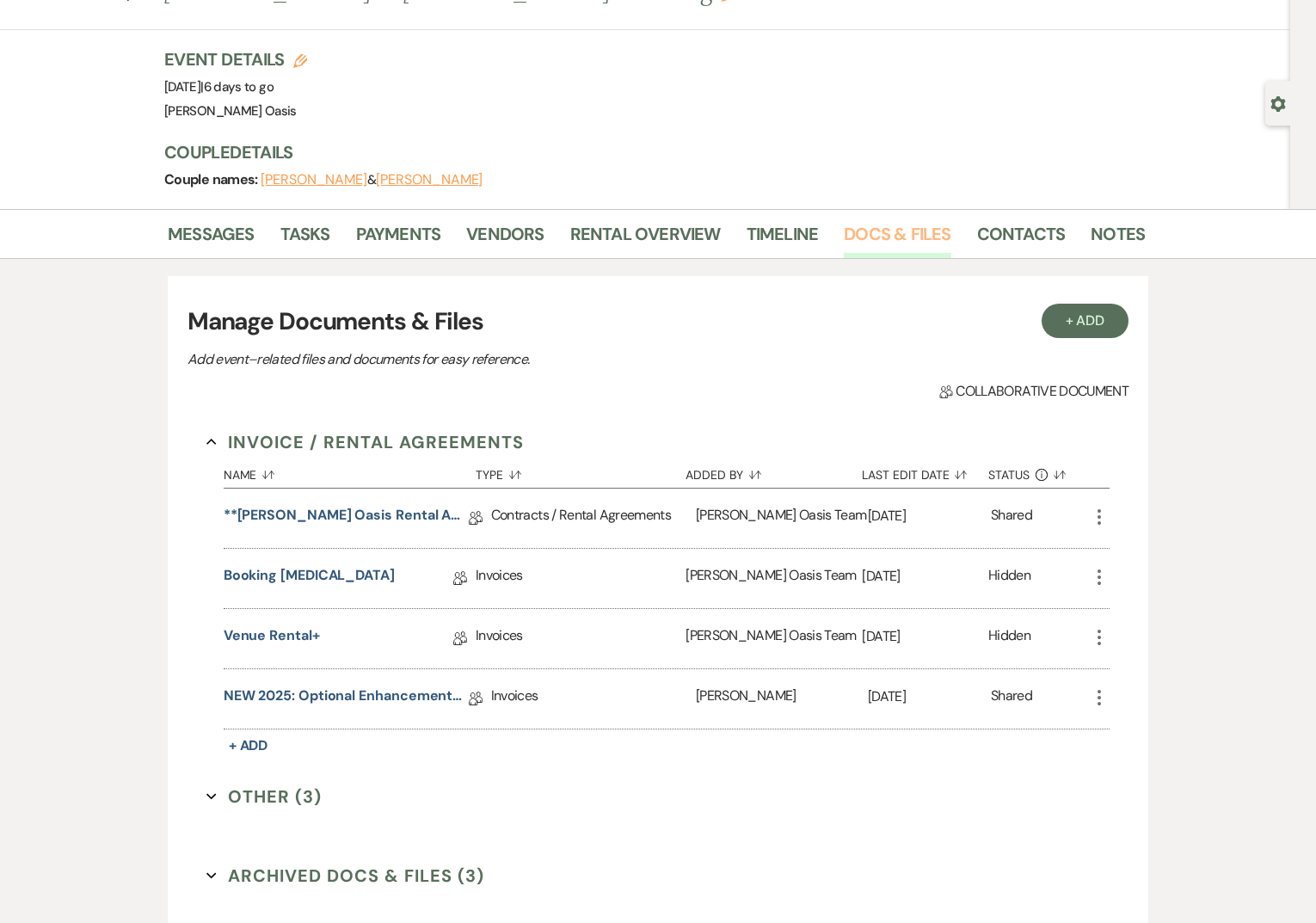
scroll to position [72, 0]
click at [201, 242] on link "Messages" at bounding box center [211, 241] width 87 height 37
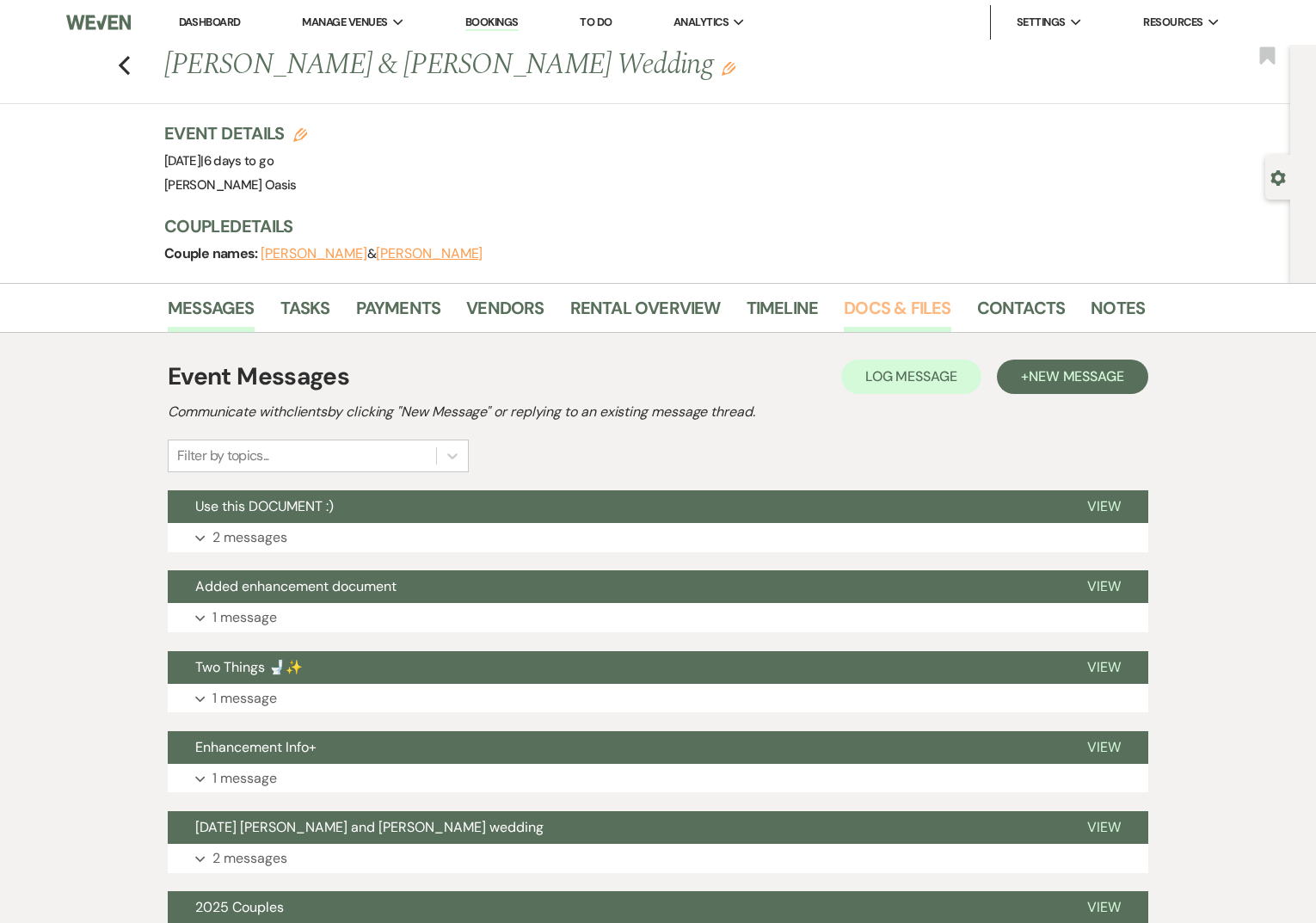
click at [859, 312] on link "Docs & Files" at bounding box center [897, 313] width 106 height 37
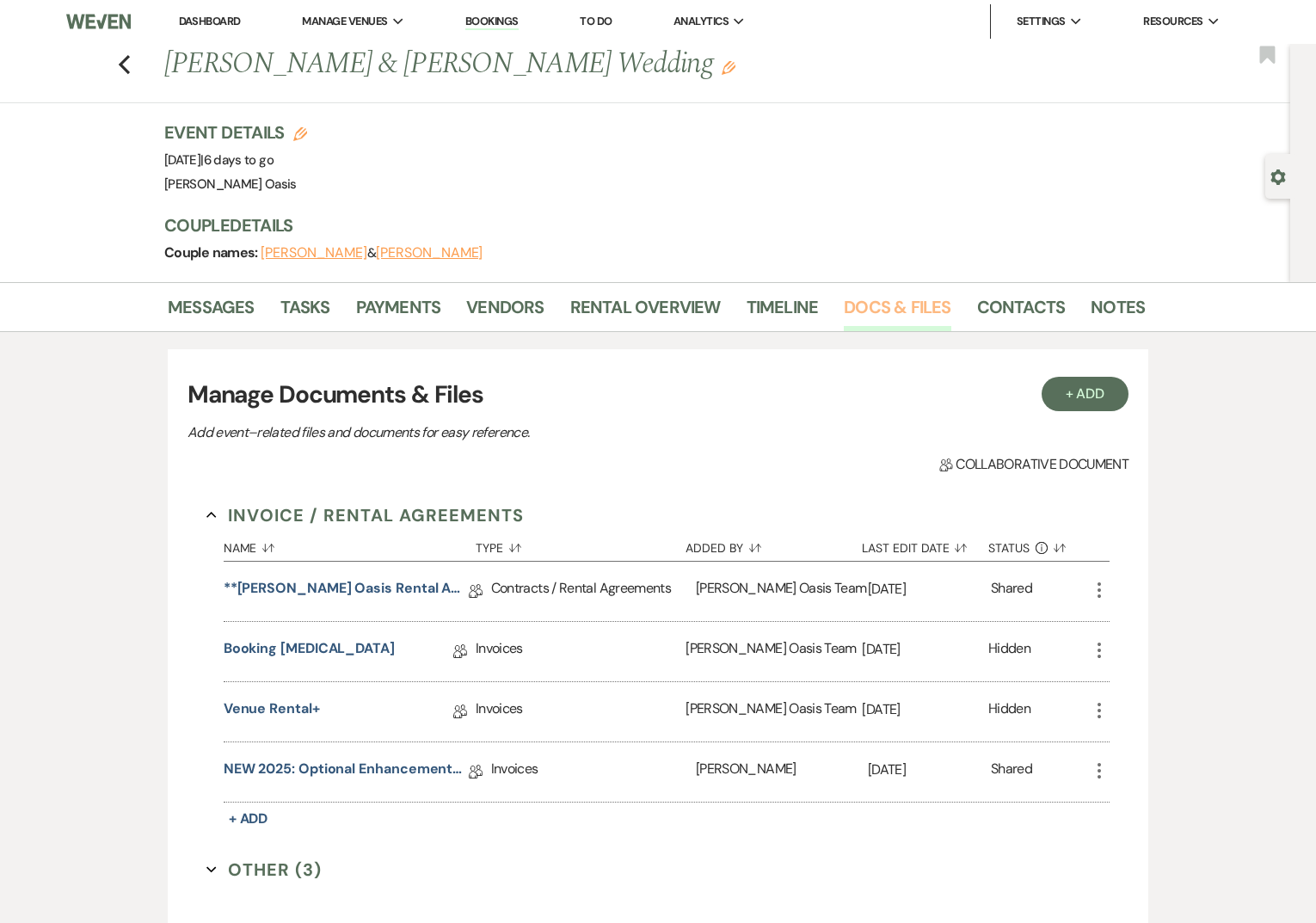
scroll to position [5, 0]
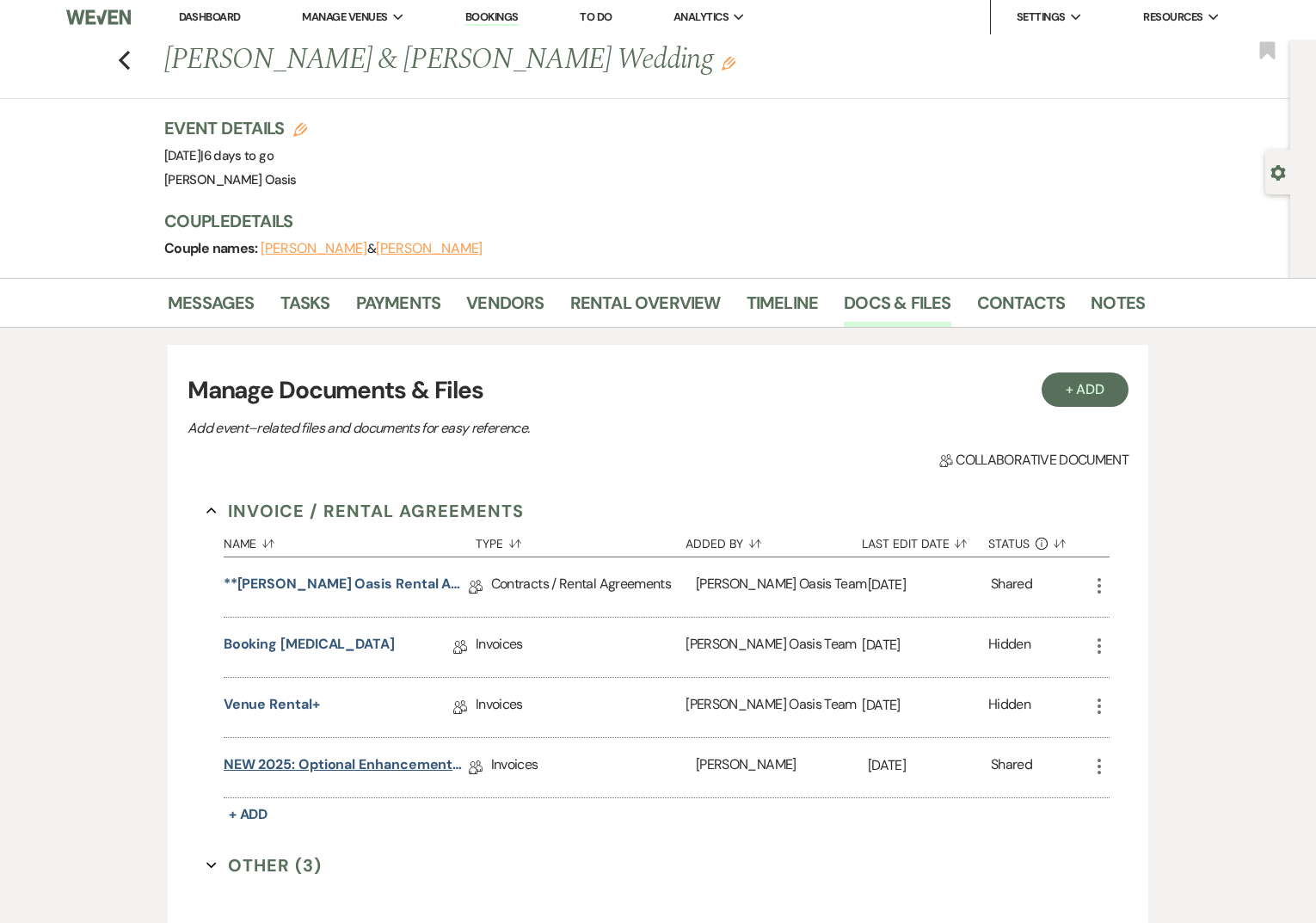
click at [317, 755] on link "NEW 2025: Optional Enhancements + Information" at bounding box center [345, 768] width 245 height 27
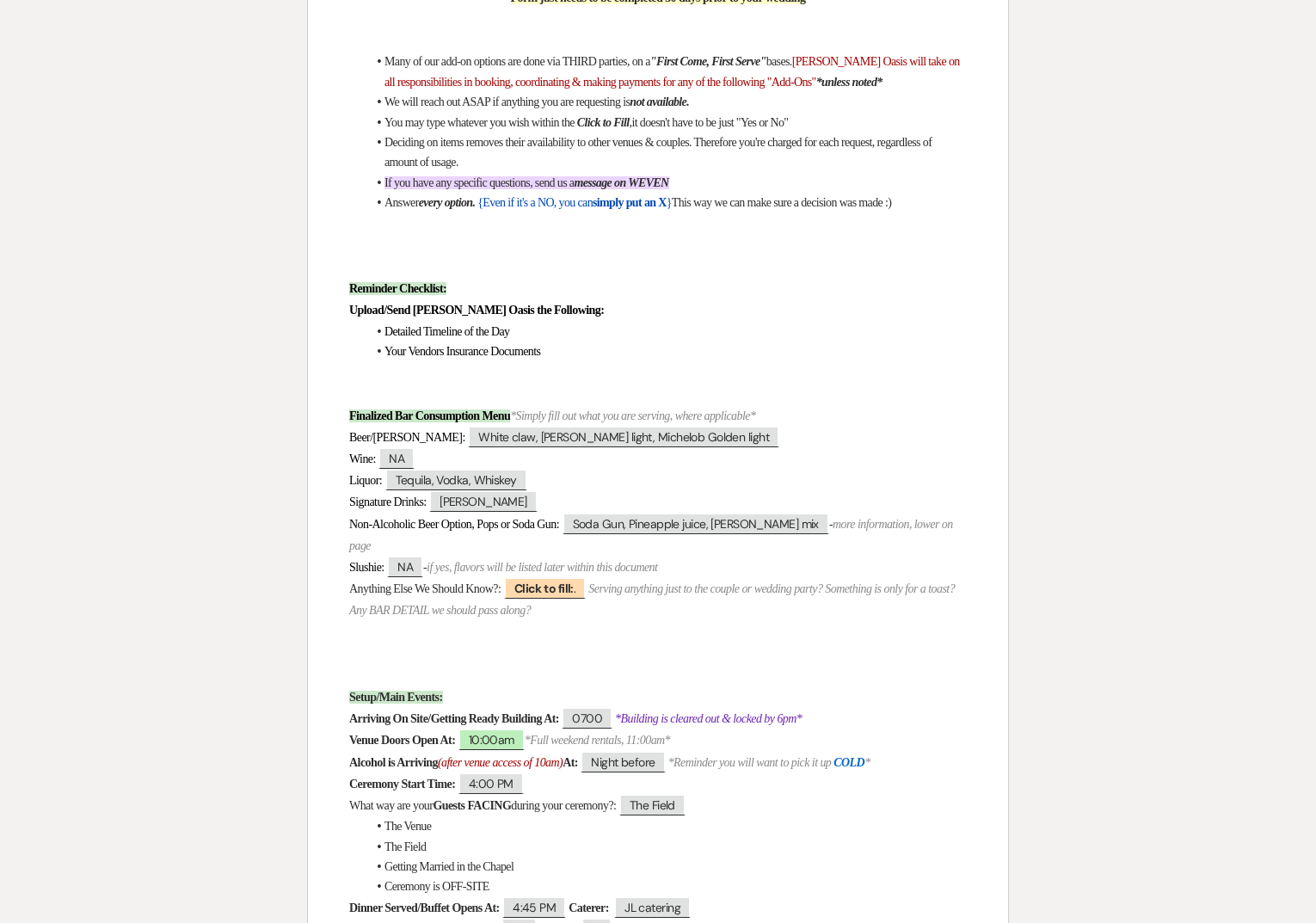
scroll to position [776, 0]
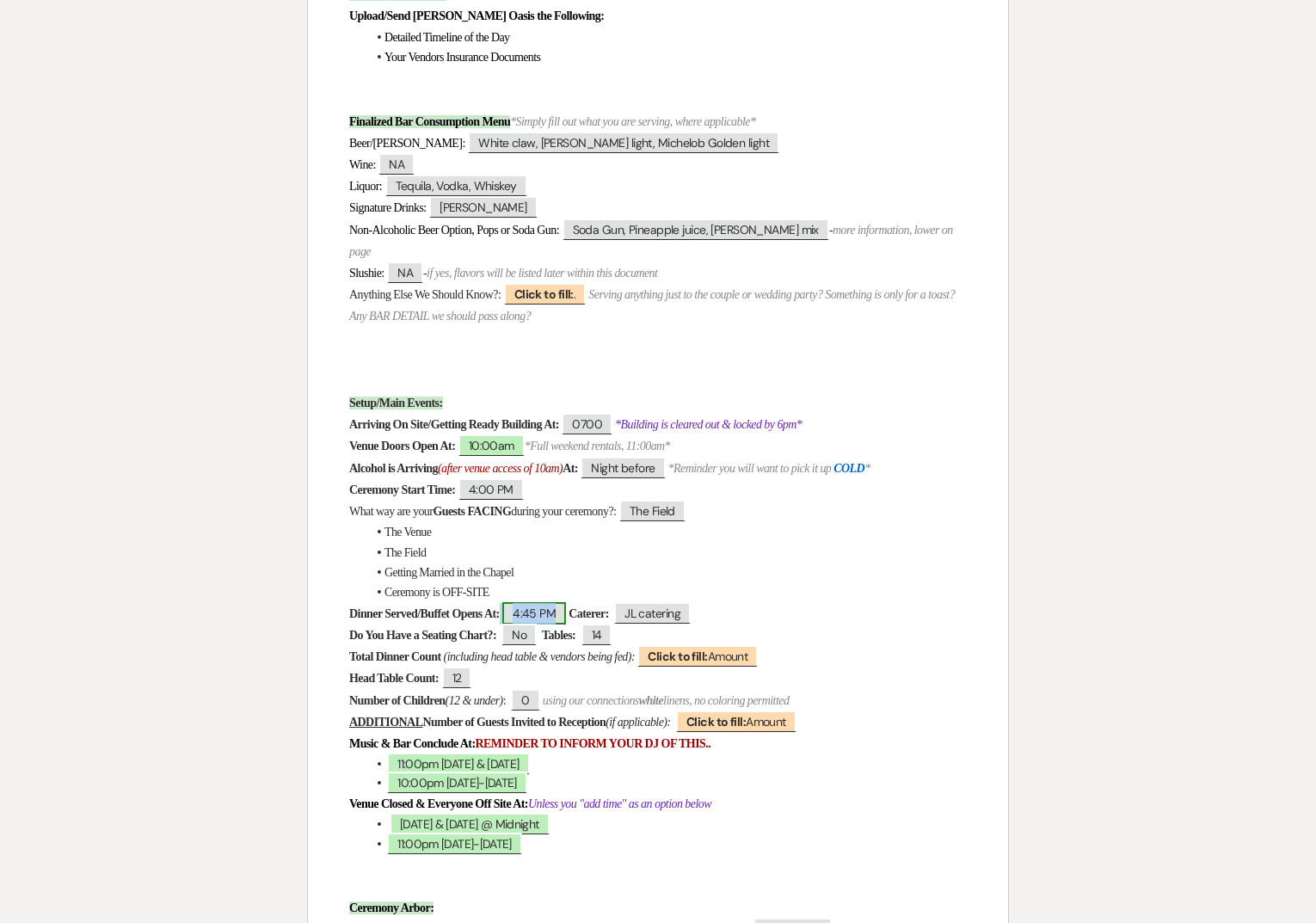
click at [555, 611] on span "4:45 PM" at bounding box center [533, 613] width 64 height 23
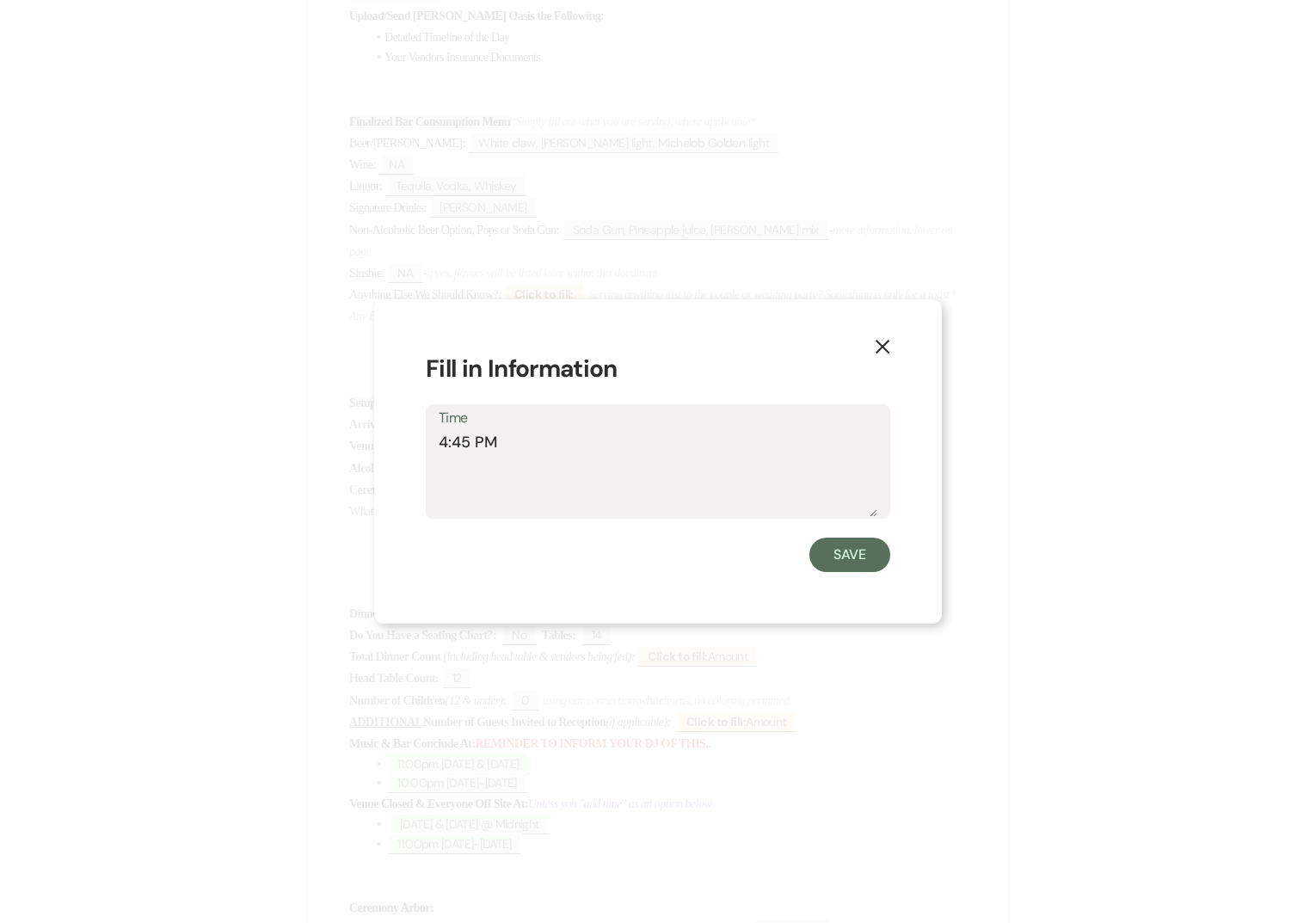
drag, startPoint x: 515, startPoint y: 441, endPoint x: 329, endPoint y: 439, distance: 186.0
click at [329, 439] on div "X Fill in Information Time 4:45 PM Save" at bounding box center [658, 462] width 1316 height 923
click at [853, 570] on button "Save" at bounding box center [849, 554] width 81 height 34
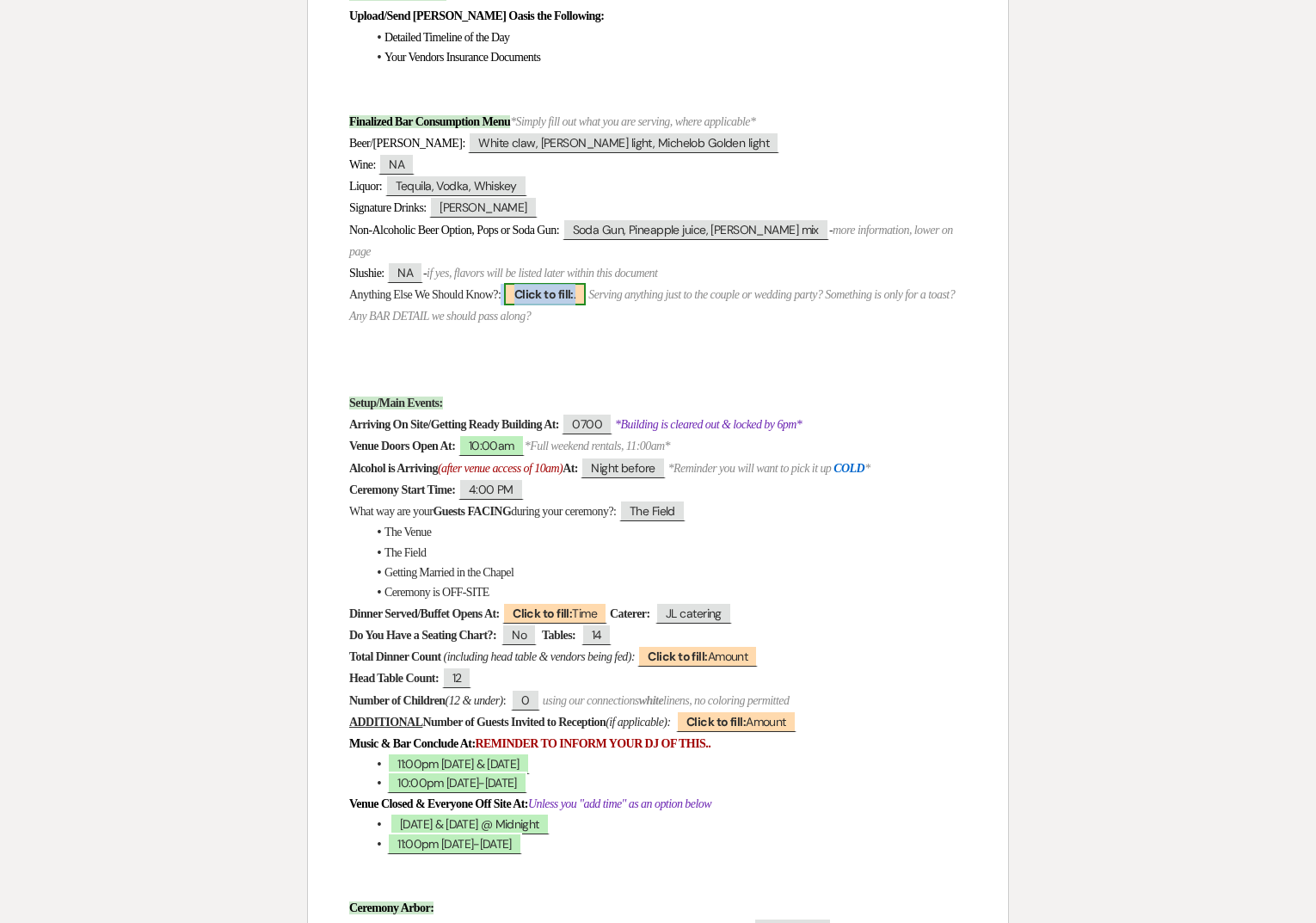
click at [556, 291] on b "Click to fill:" at bounding box center [544, 294] width 59 height 16
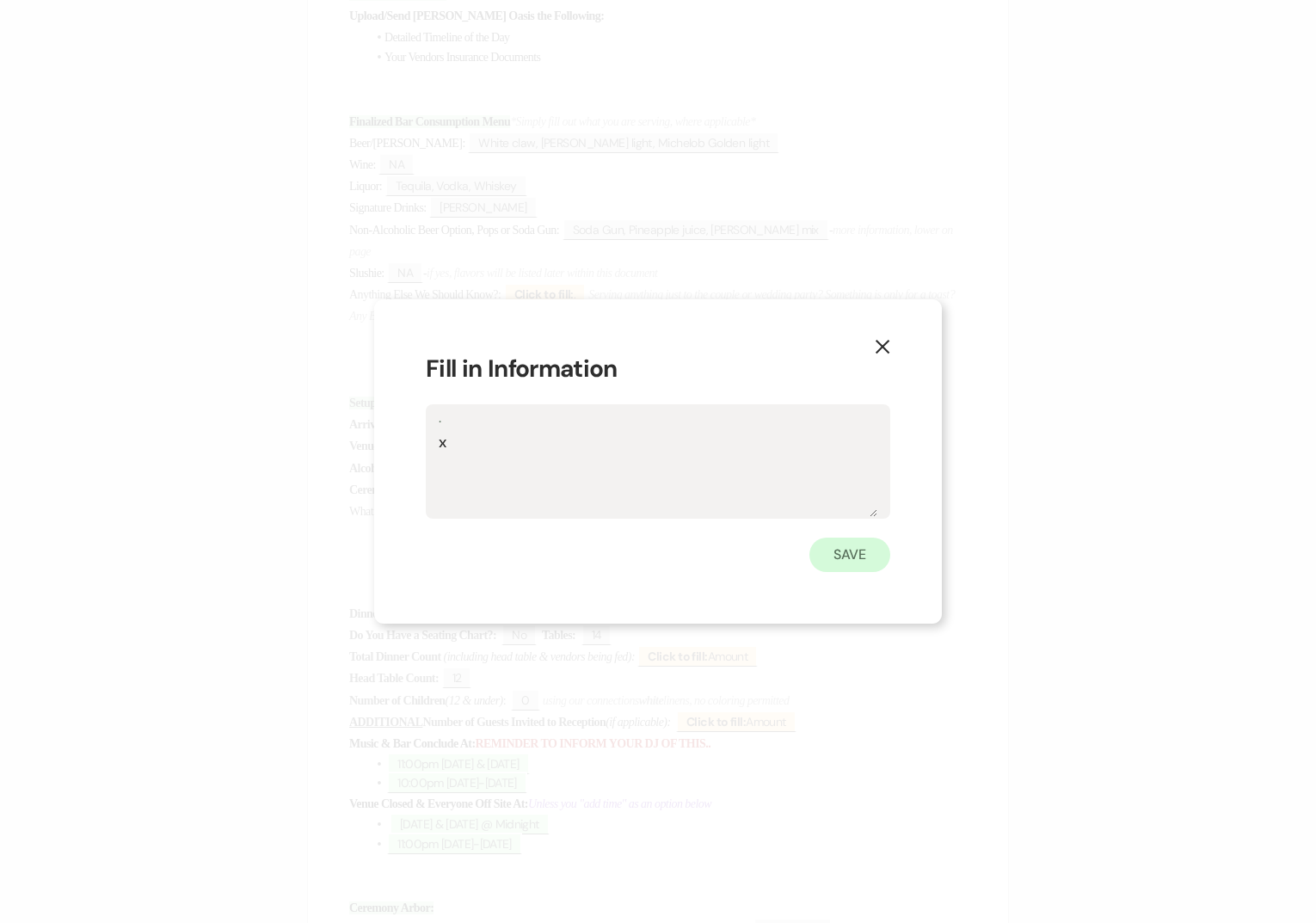
type textarea "x"
click at [825, 558] on button "Save" at bounding box center [849, 554] width 81 height 34
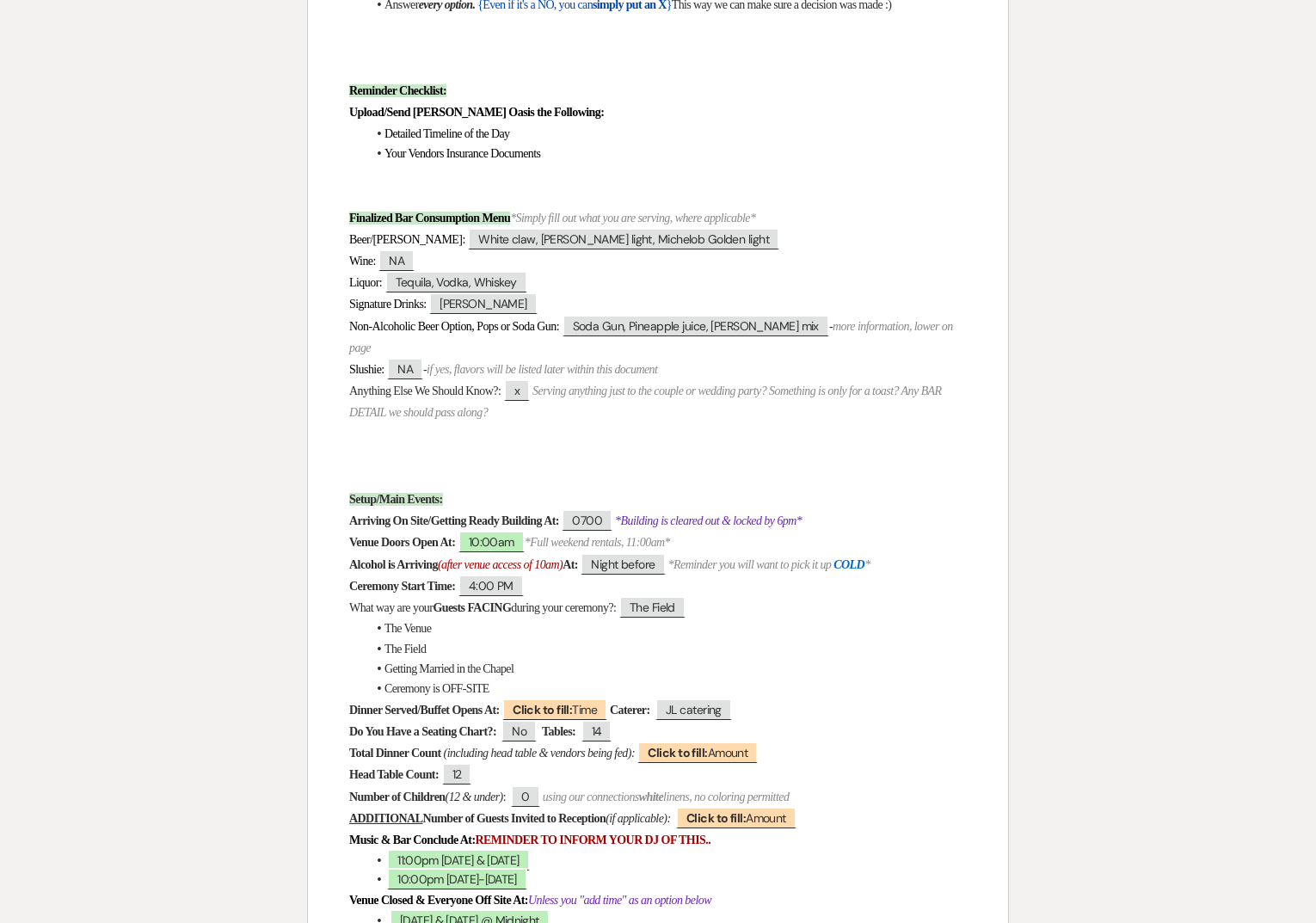
scroll to position [0, 0]
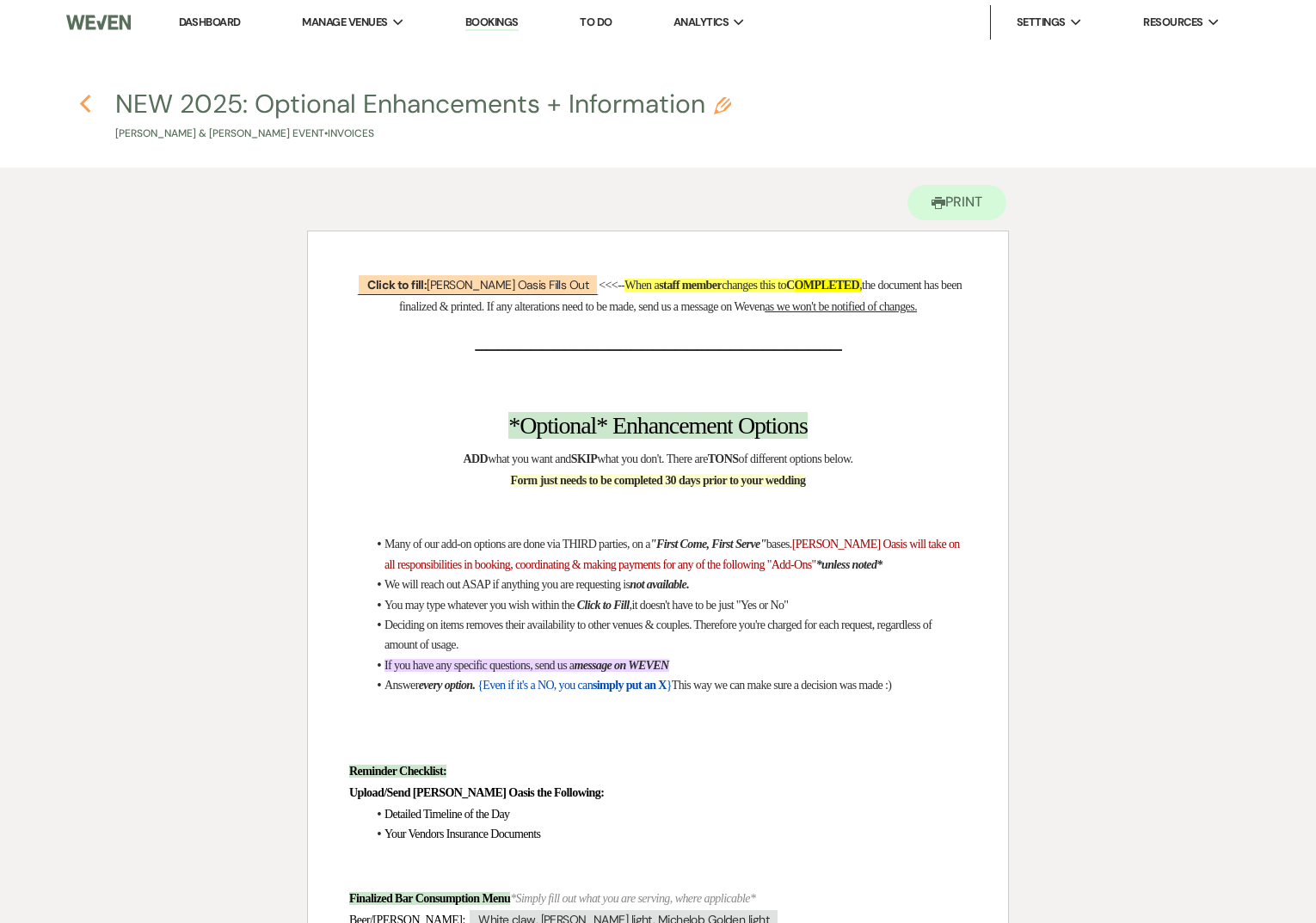
click at [82, 106] on use "button" at bounding box center [84, 103] width 11 height 19
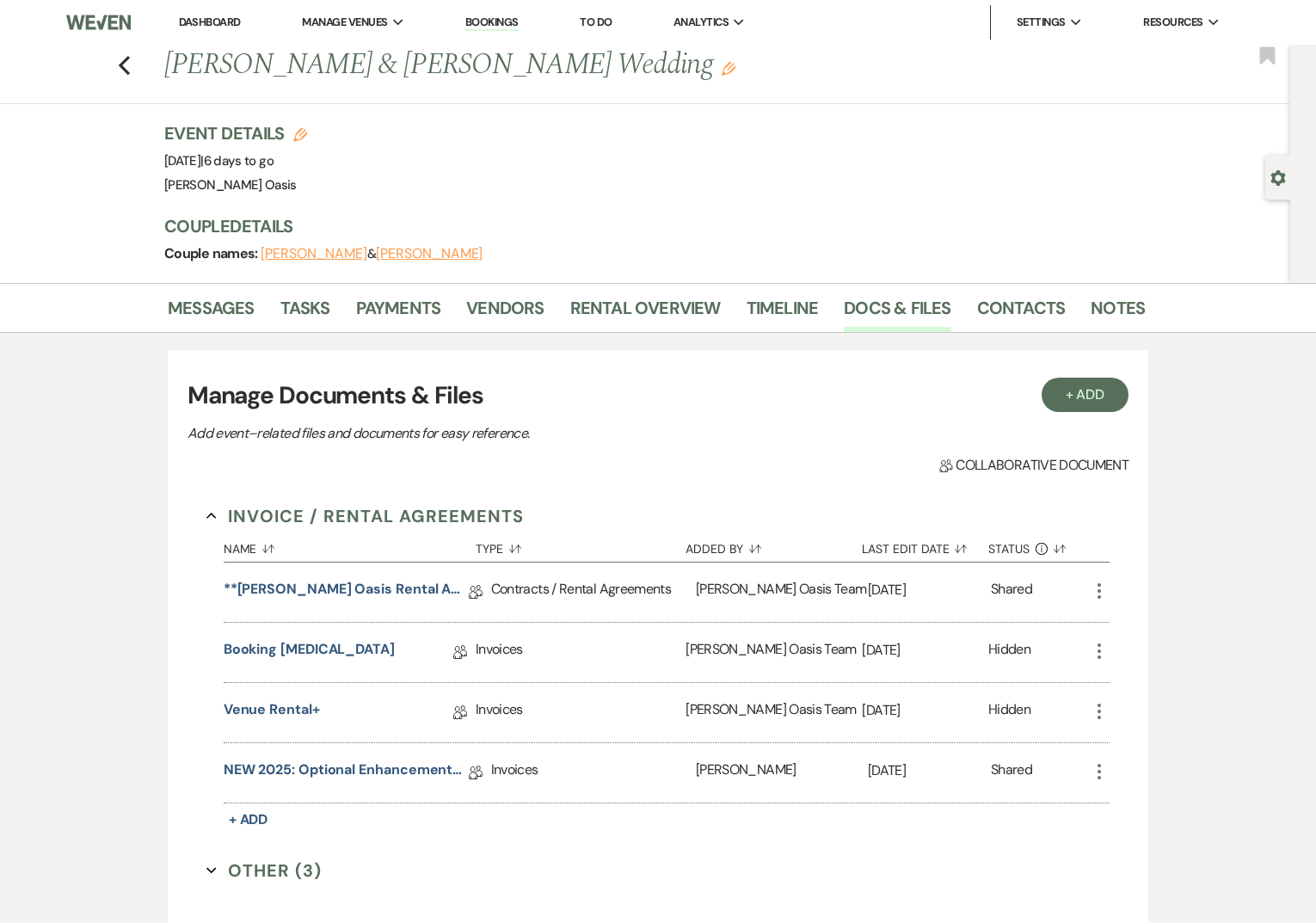
scroll to position [5, 0]
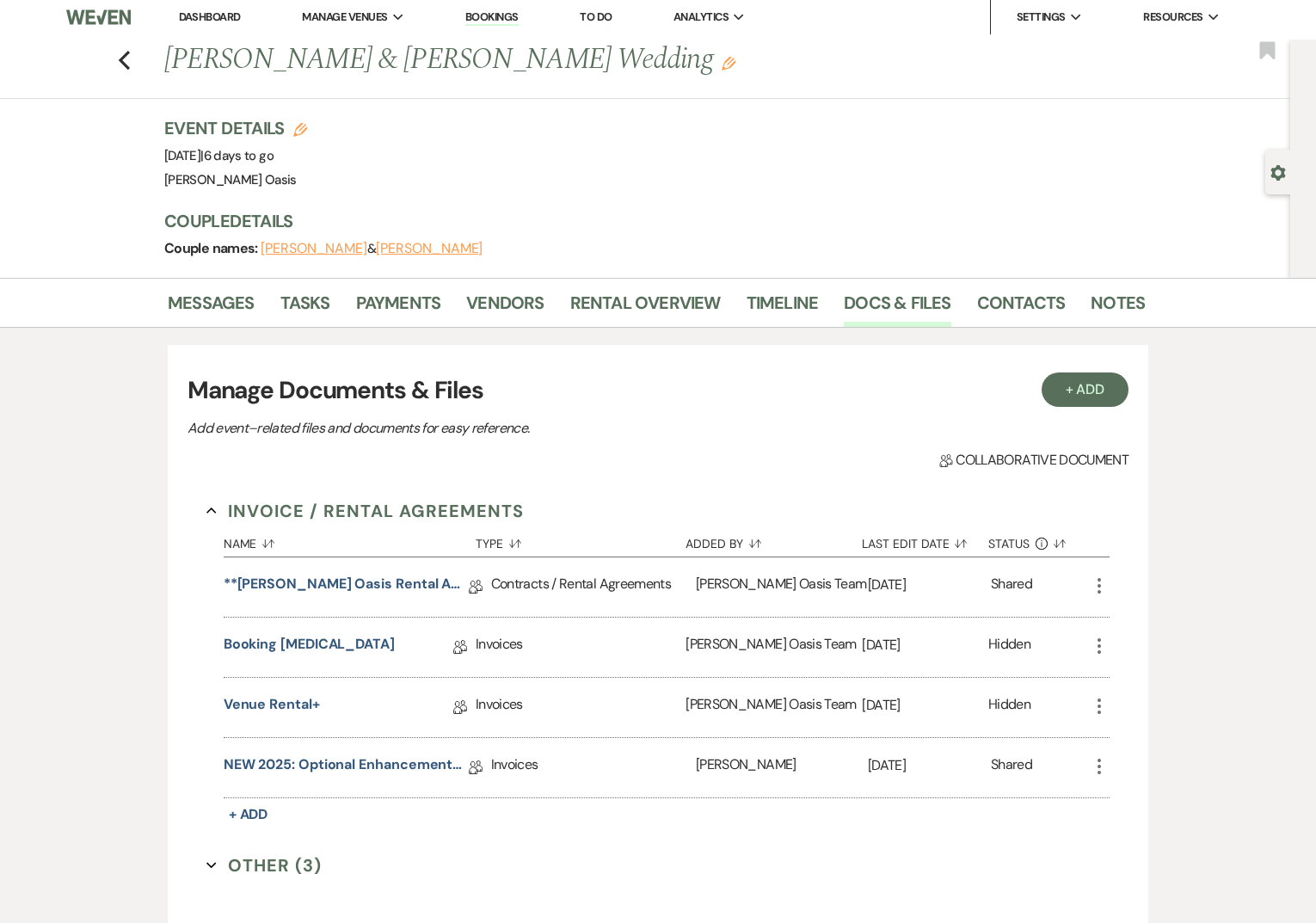
click at [205, 13] on link "Dashboard" at bounding box center [210, 17] width 62 height 15
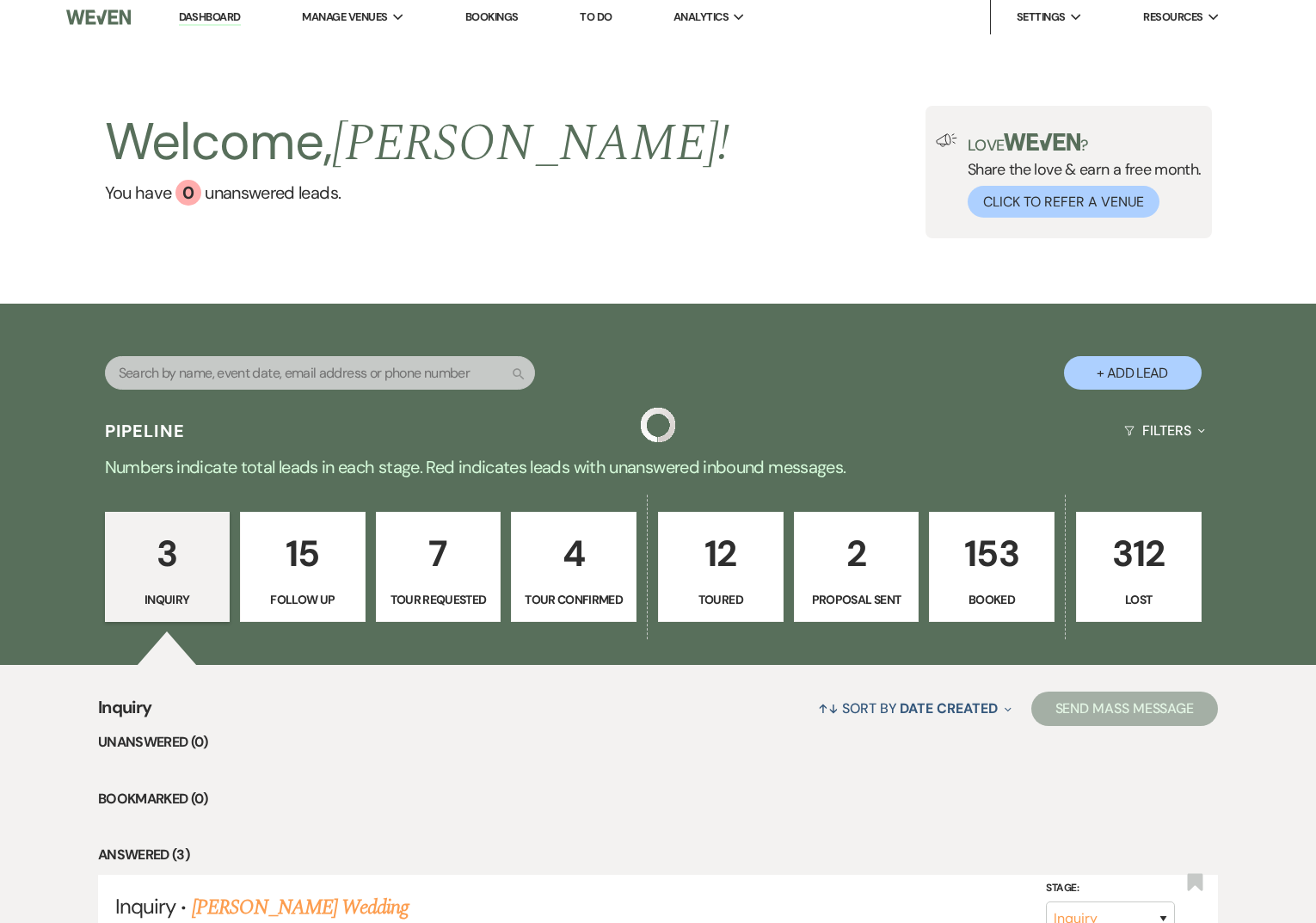
click at [180, 374] on input "text" at bounding box center [320, 373] width 430 height 33
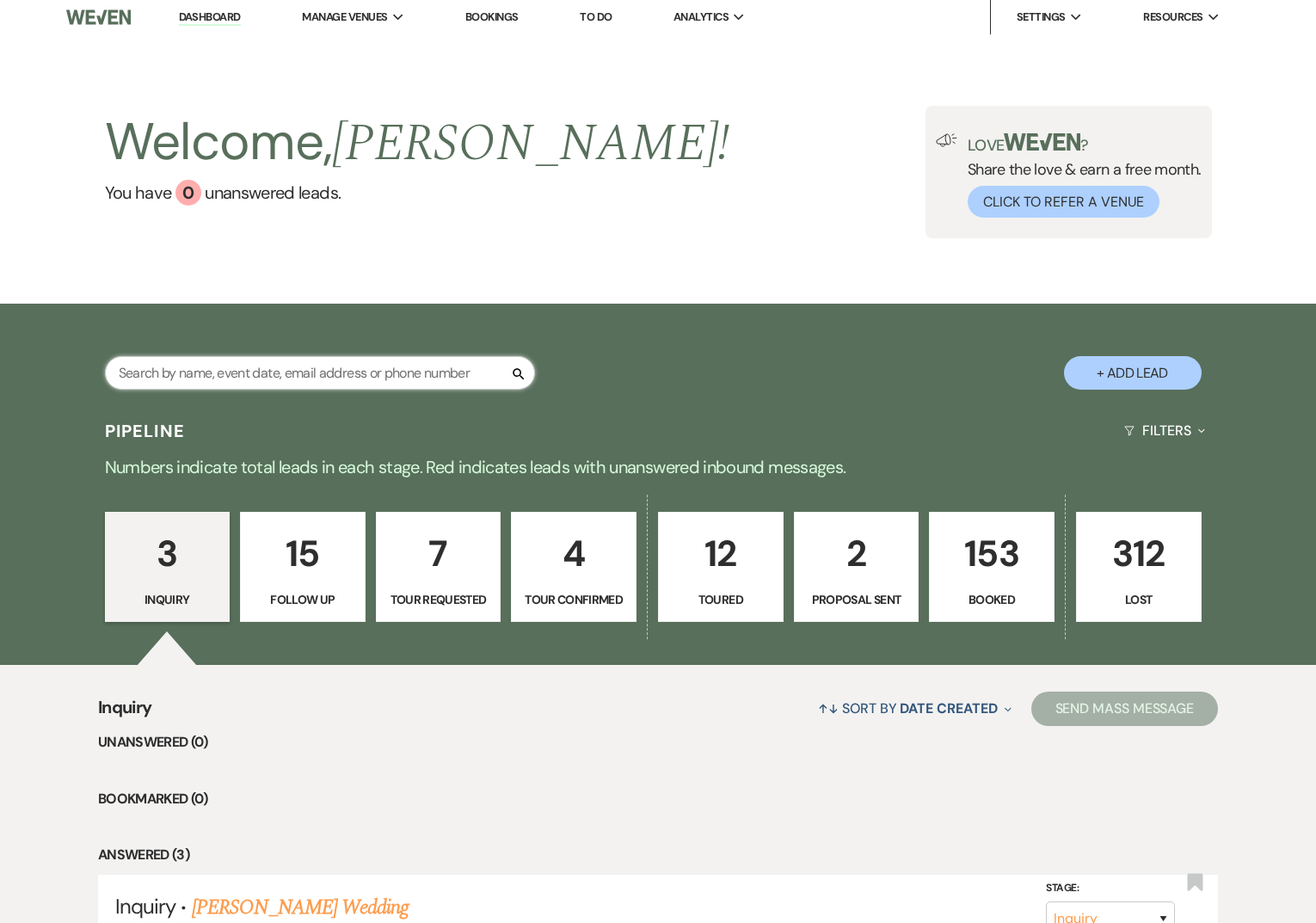
click at [180, 375] on input "text" at bounding box center [320, 373] width 430 height 33
type input "[PERSON_NAME]"
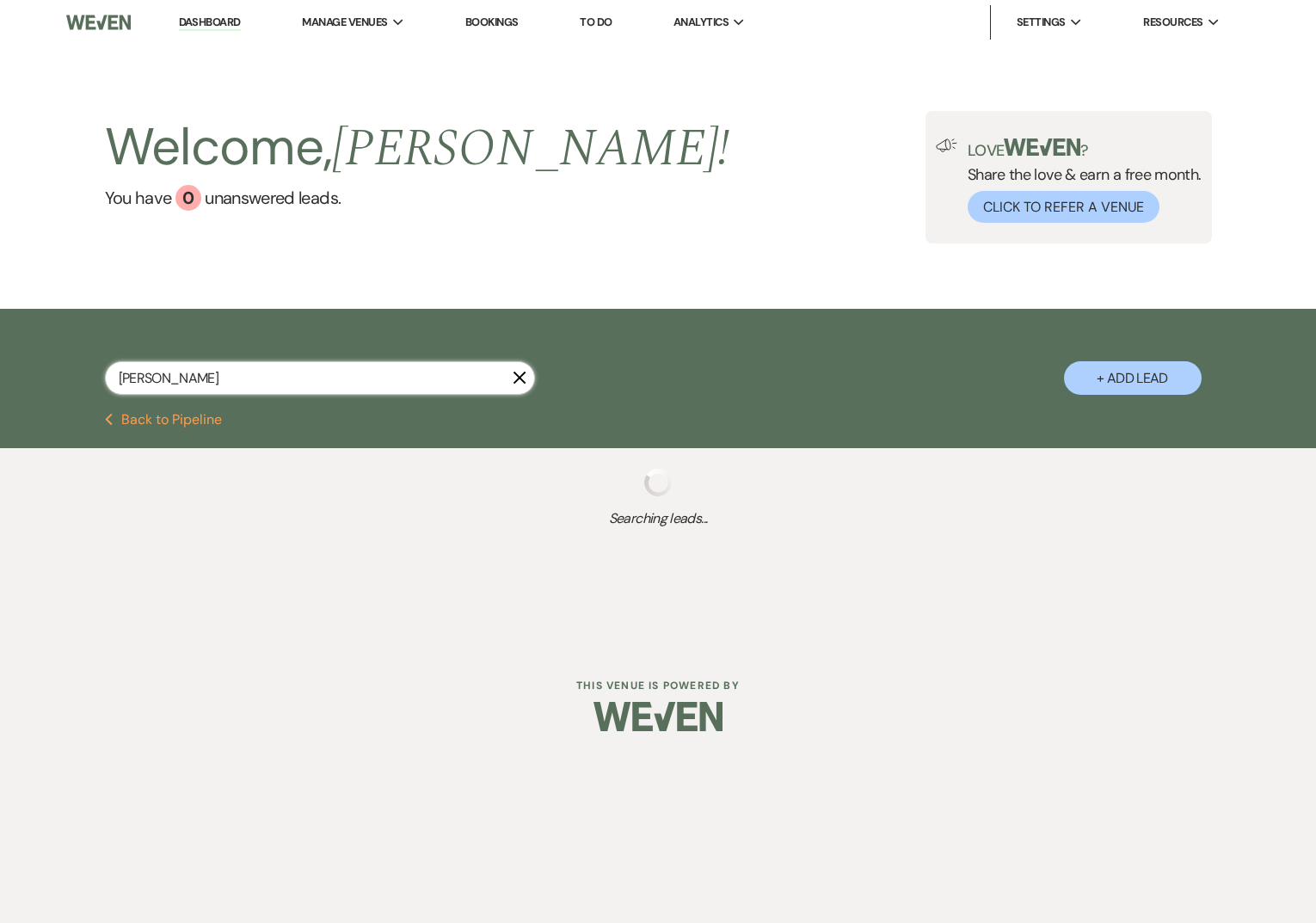
select select "8"
select select "1"
select select "8"
select select "3"
select select "8"
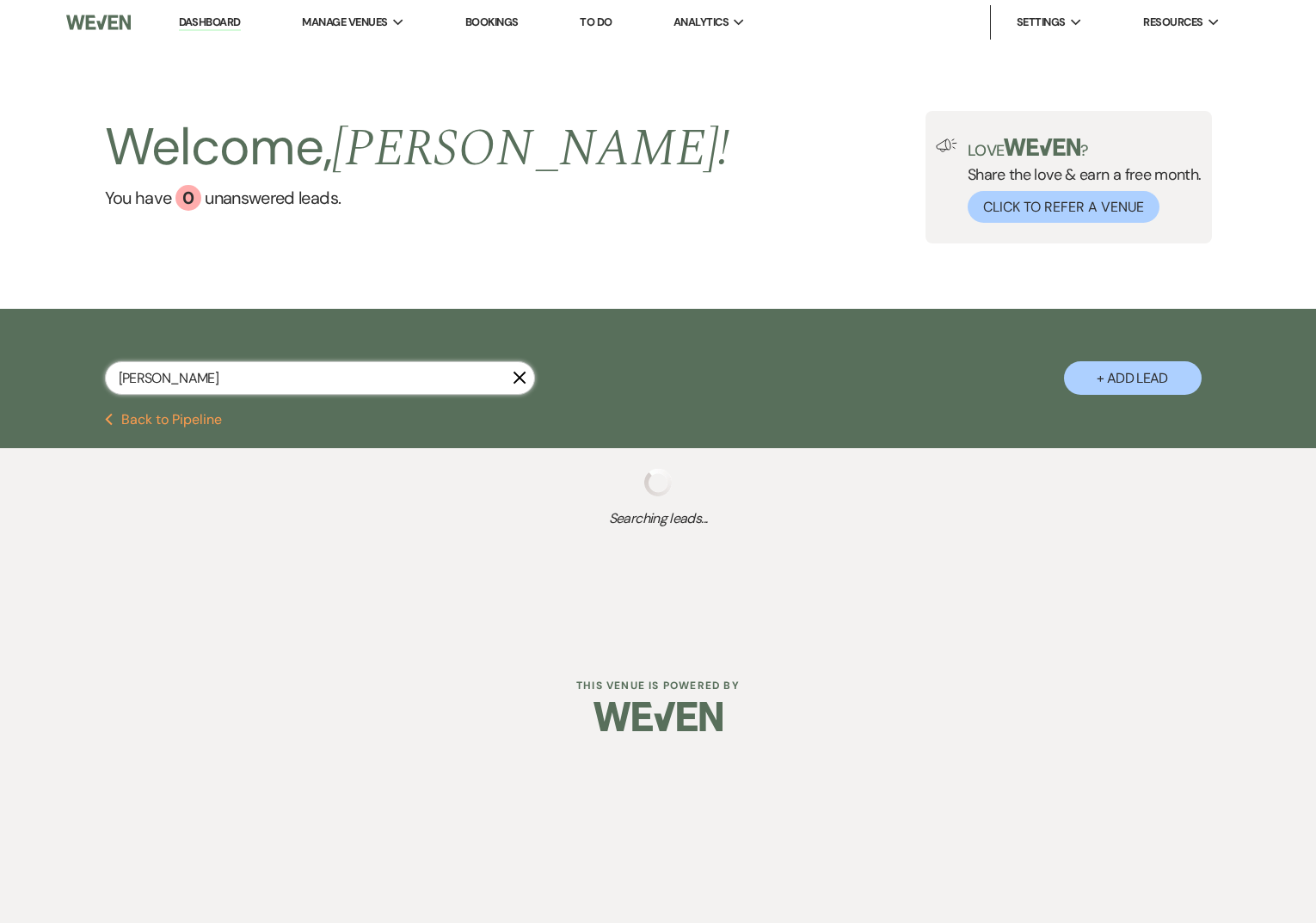
select select "5"
select select "8"
select select "2"
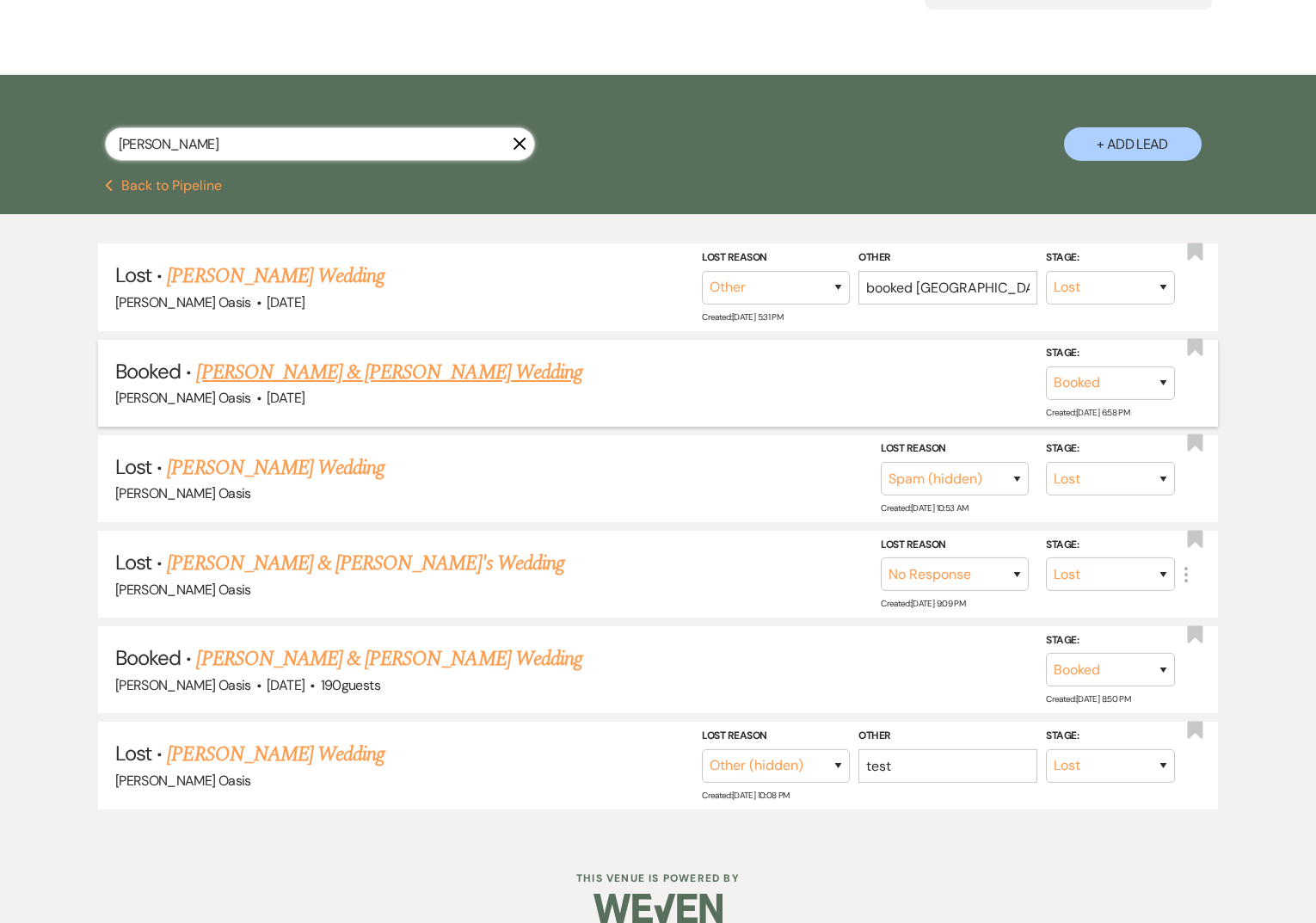
scroll to position [255, 0]
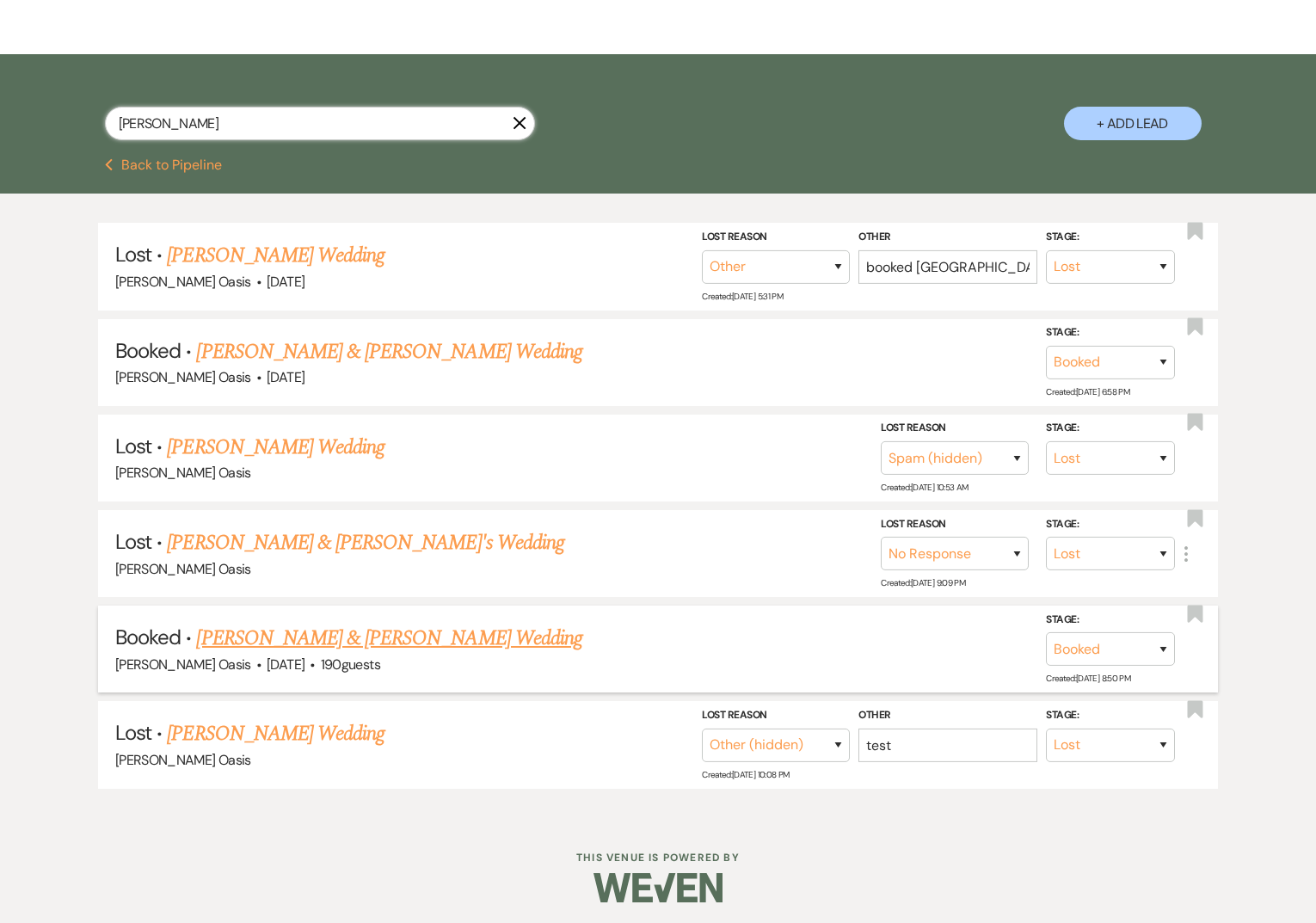
type input "[PERSON_NAME]"
click at [304, 640] on link "[PERSON_NAME] & [PERSON_NAME] Wedding" at bounding box center [389, 638] width 386 height 31
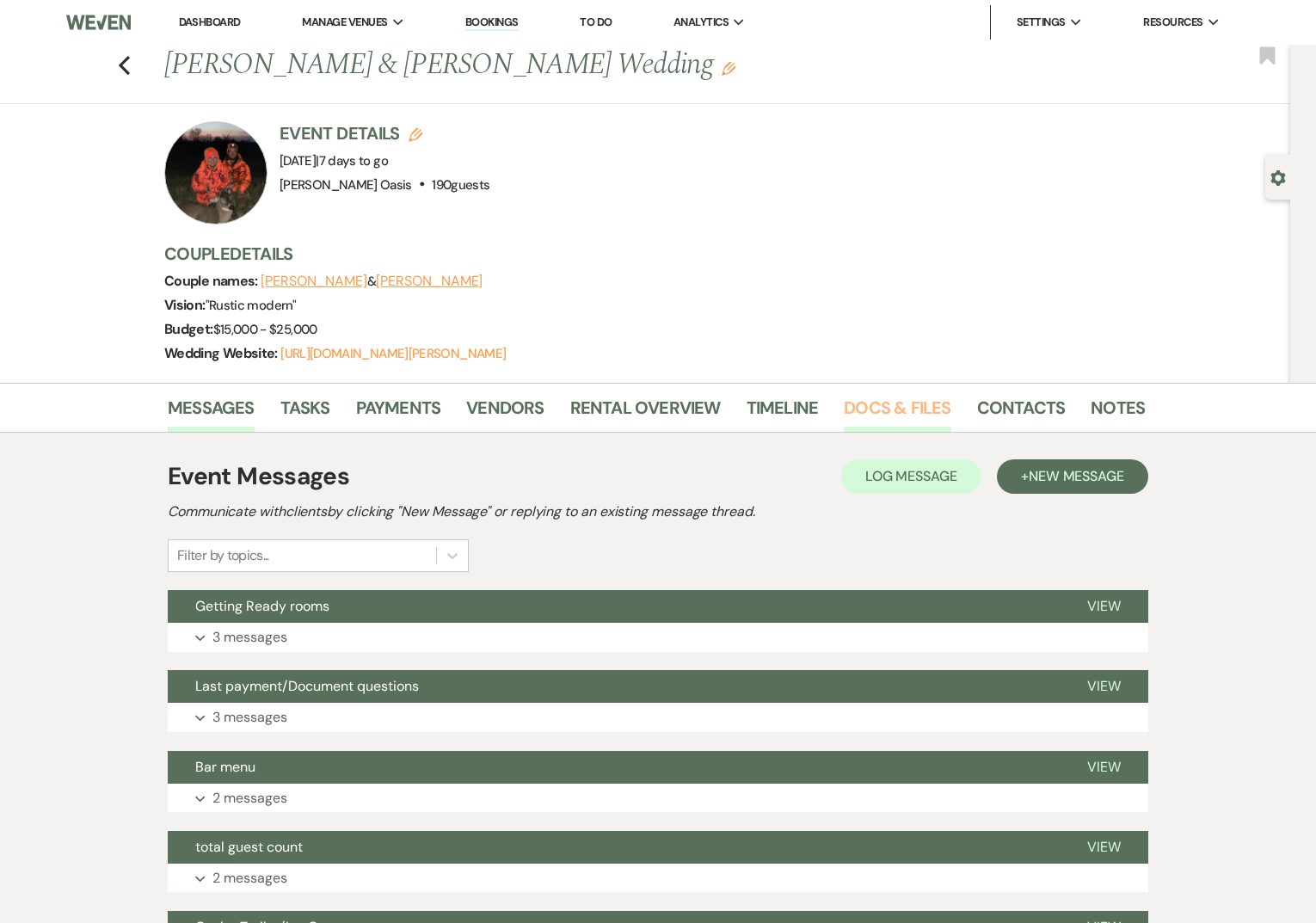
click at [879, 411] on link "Docs & Files" at bounding box center [897, 412] width 106 height 37
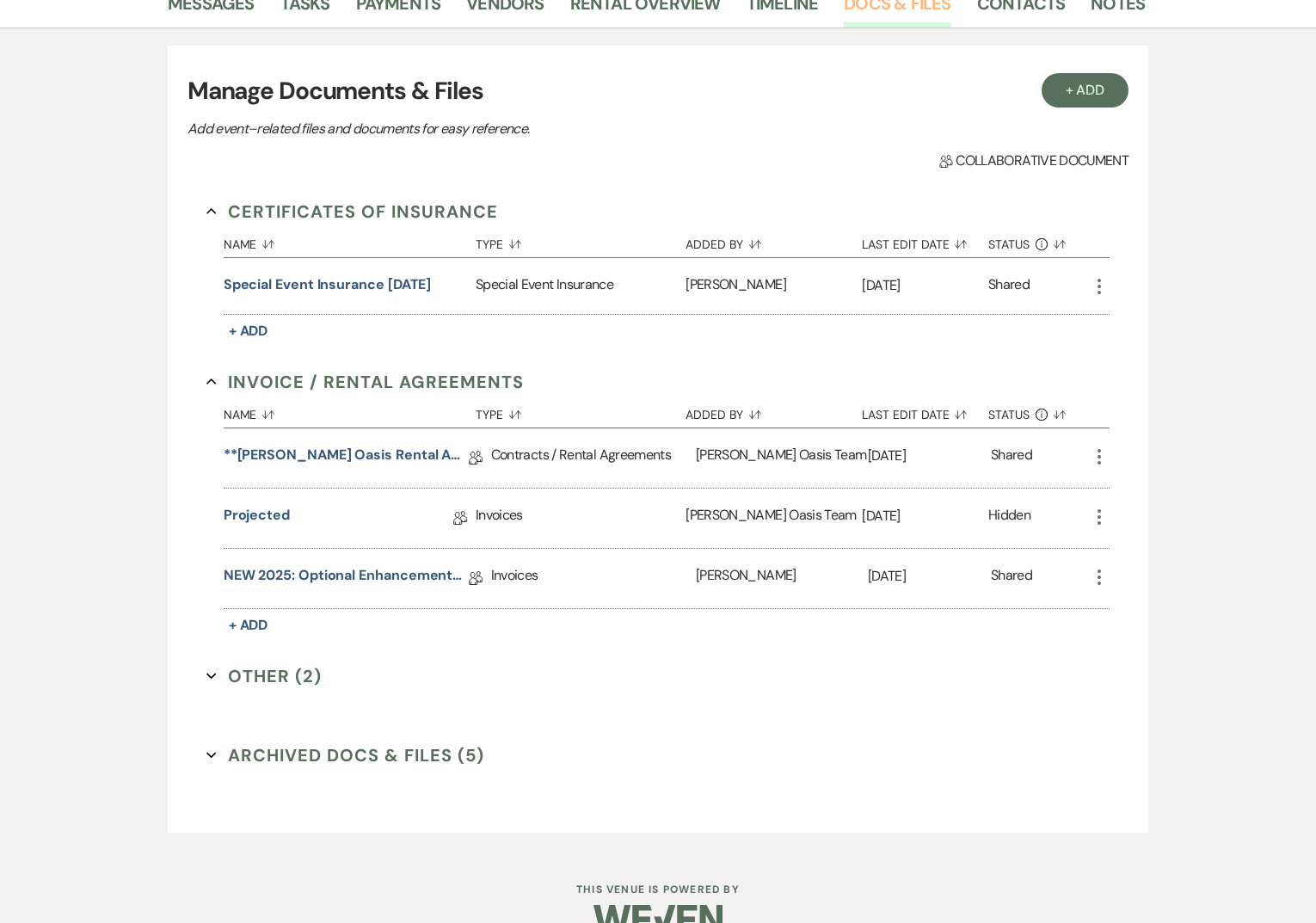
scroll to position [440, 0]
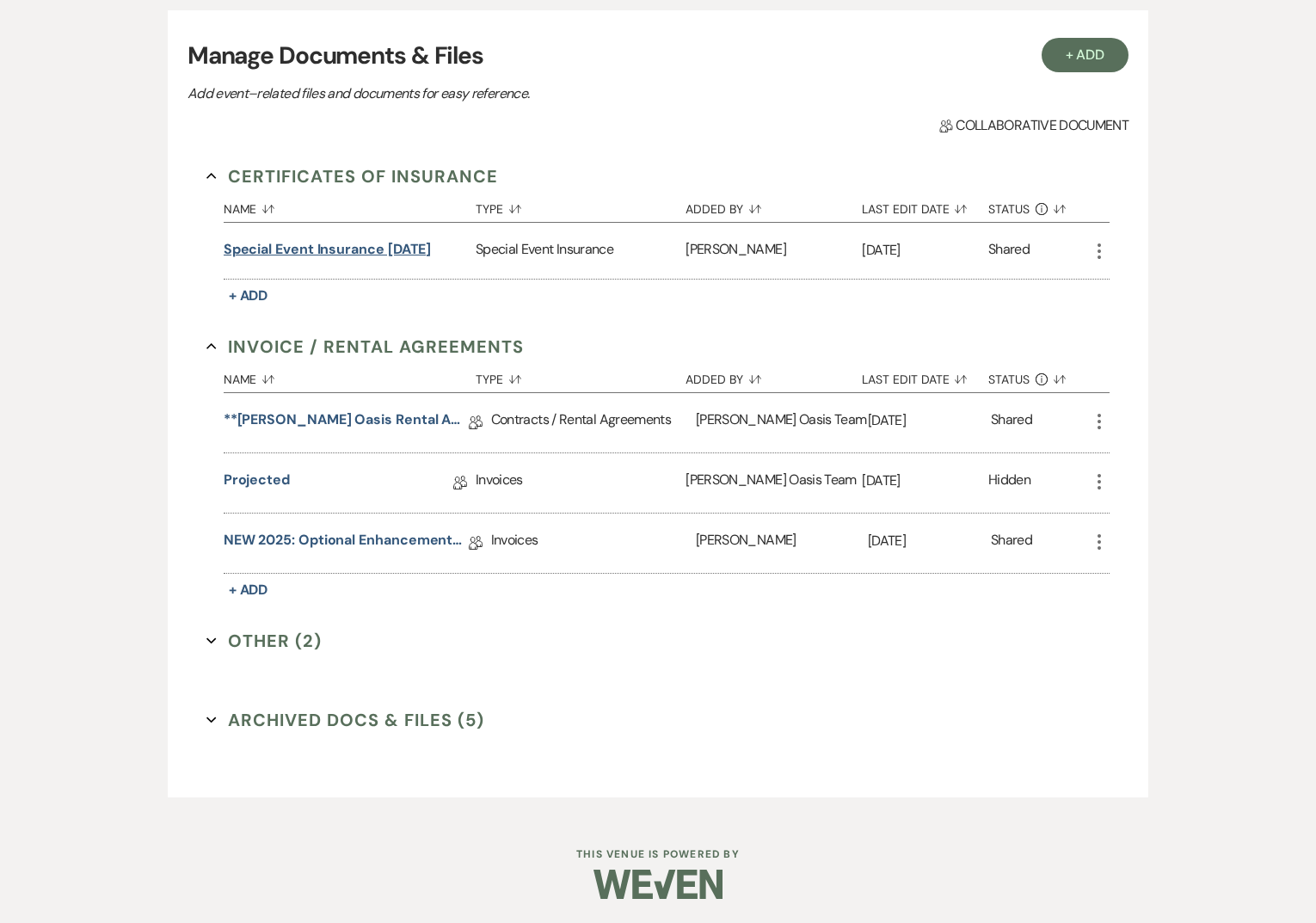
click at [269, 247] on button "Special event Insurance [DATE]" at bounding box center [328, 249] width 209 height 21
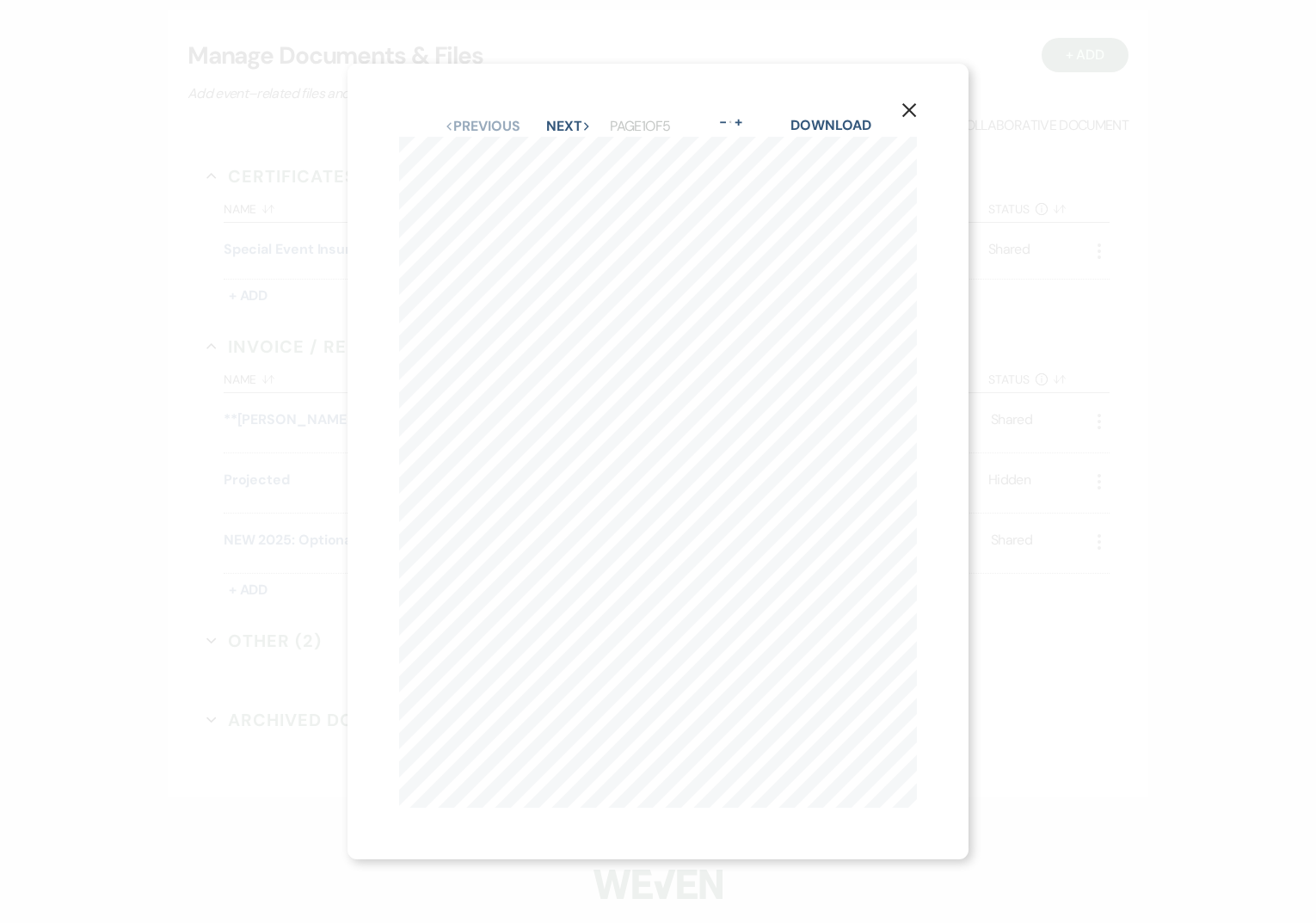
click at [915, 103] on icon "X" at bounding box center [909, 110] width 16 height 16
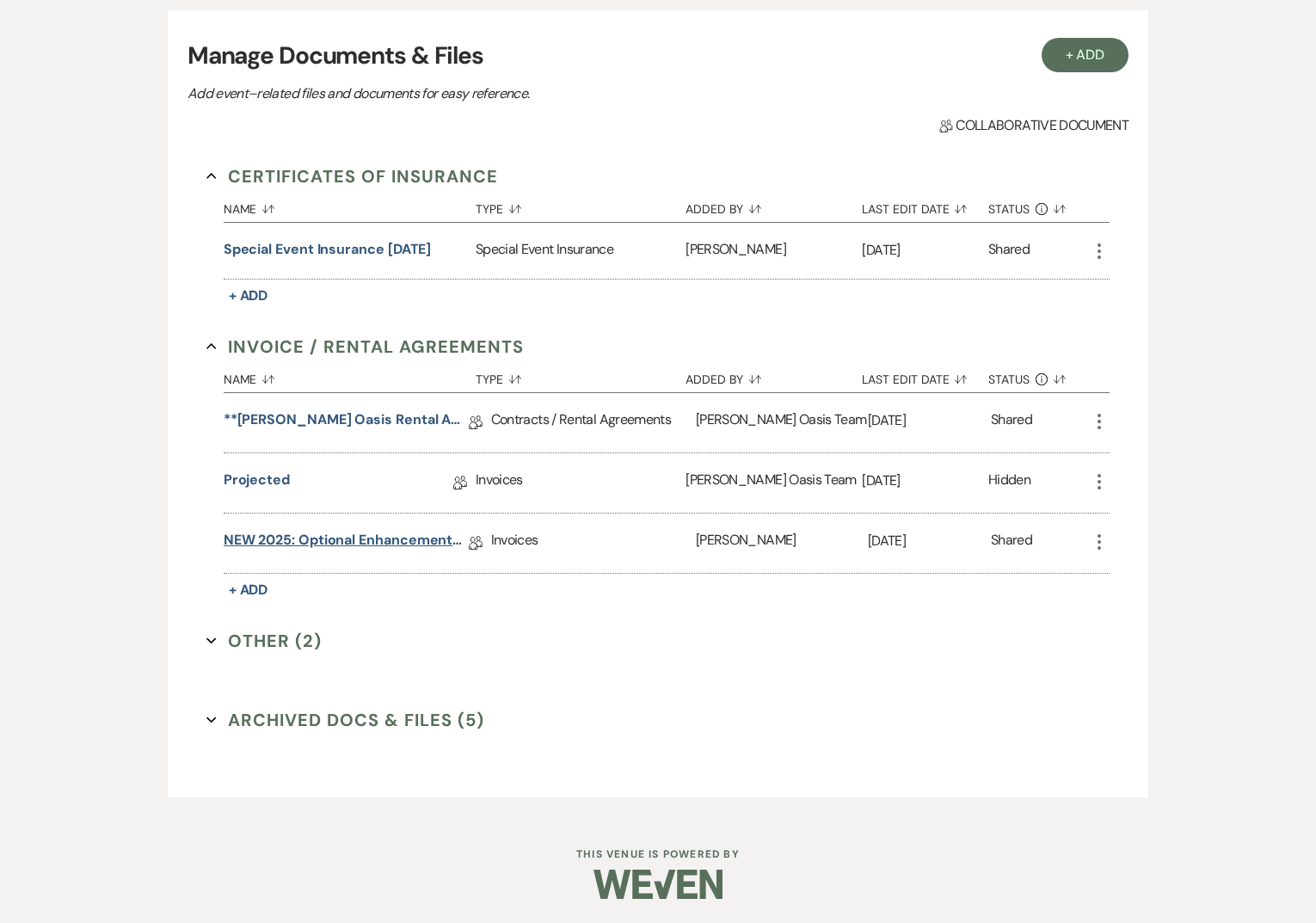
click at [401, 543] on link "NEW 2025: Optional Enhancements + Information" at bounding box center [345, 542] width 245 height 27
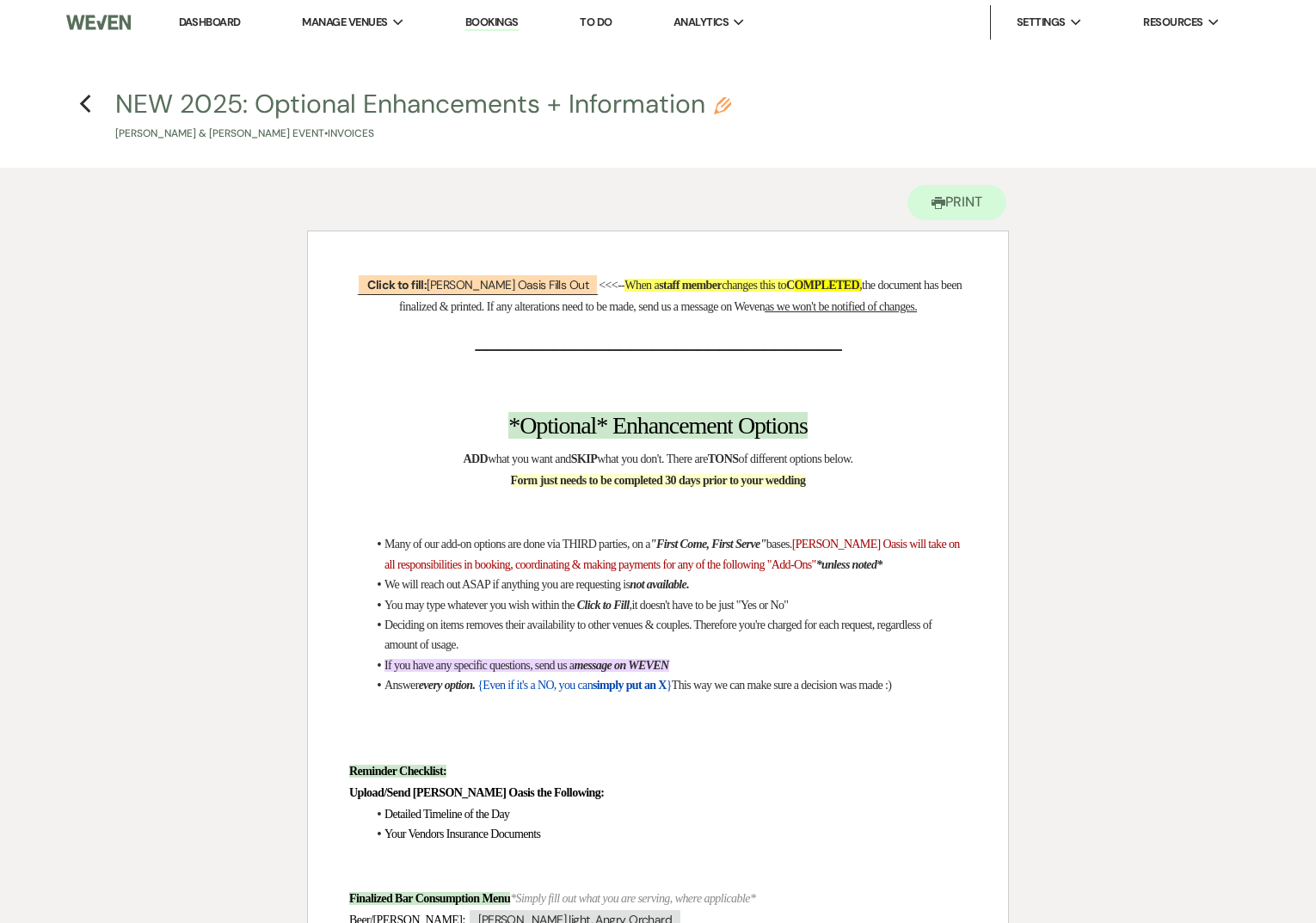
click at [93, 103] on h4 "Previous NEW 2025: Optional Enhancements + Information Pencil [PERSON_NAME] & […" at bounding box center [658, 113] width 1239 height 56
click at [82, 103] on use "button" at bounding box center [84, 103] width 11 height 19
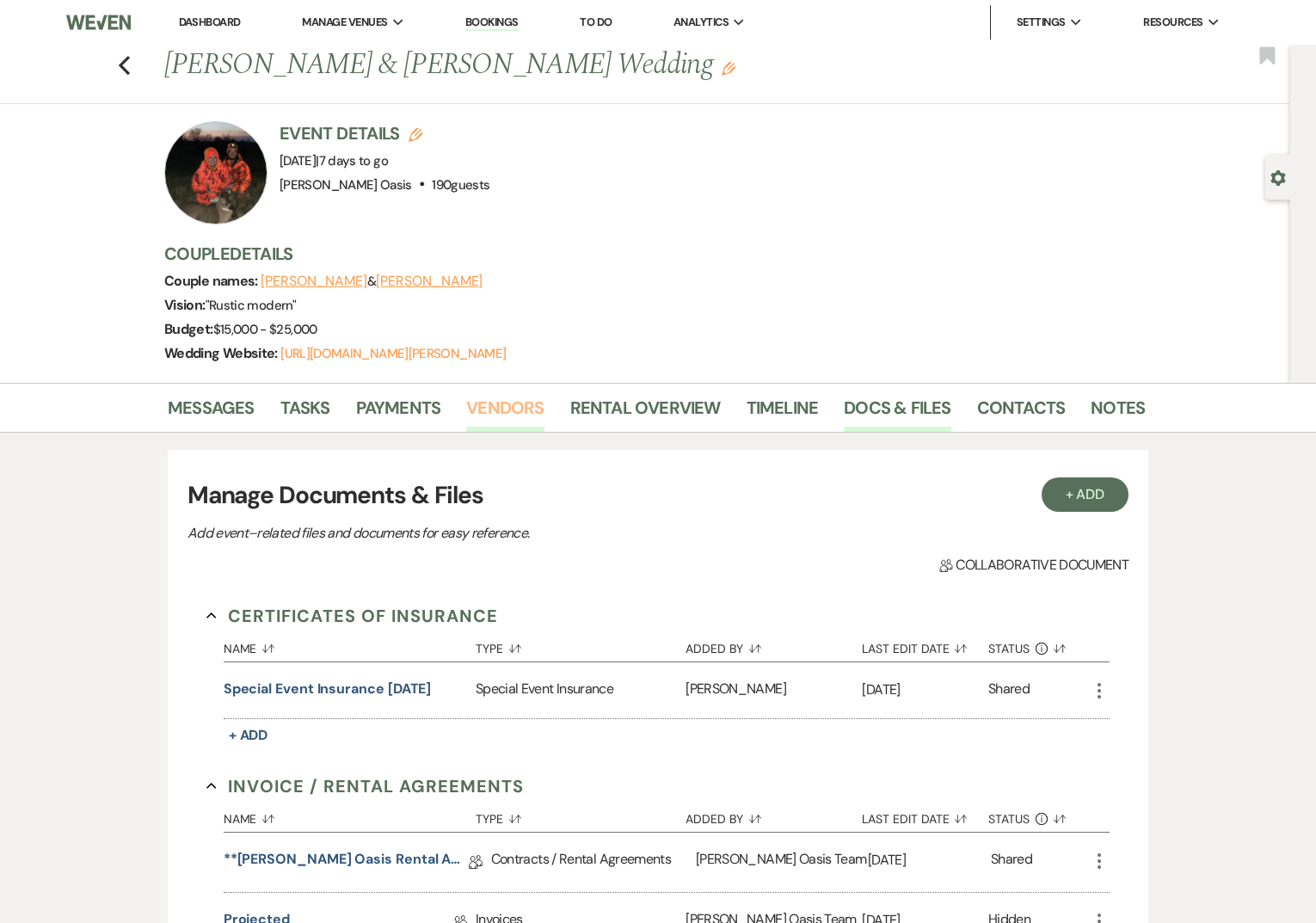
click at [494, 414] on link "Vendors" at bounding box center [505, 412] width 78 height 37
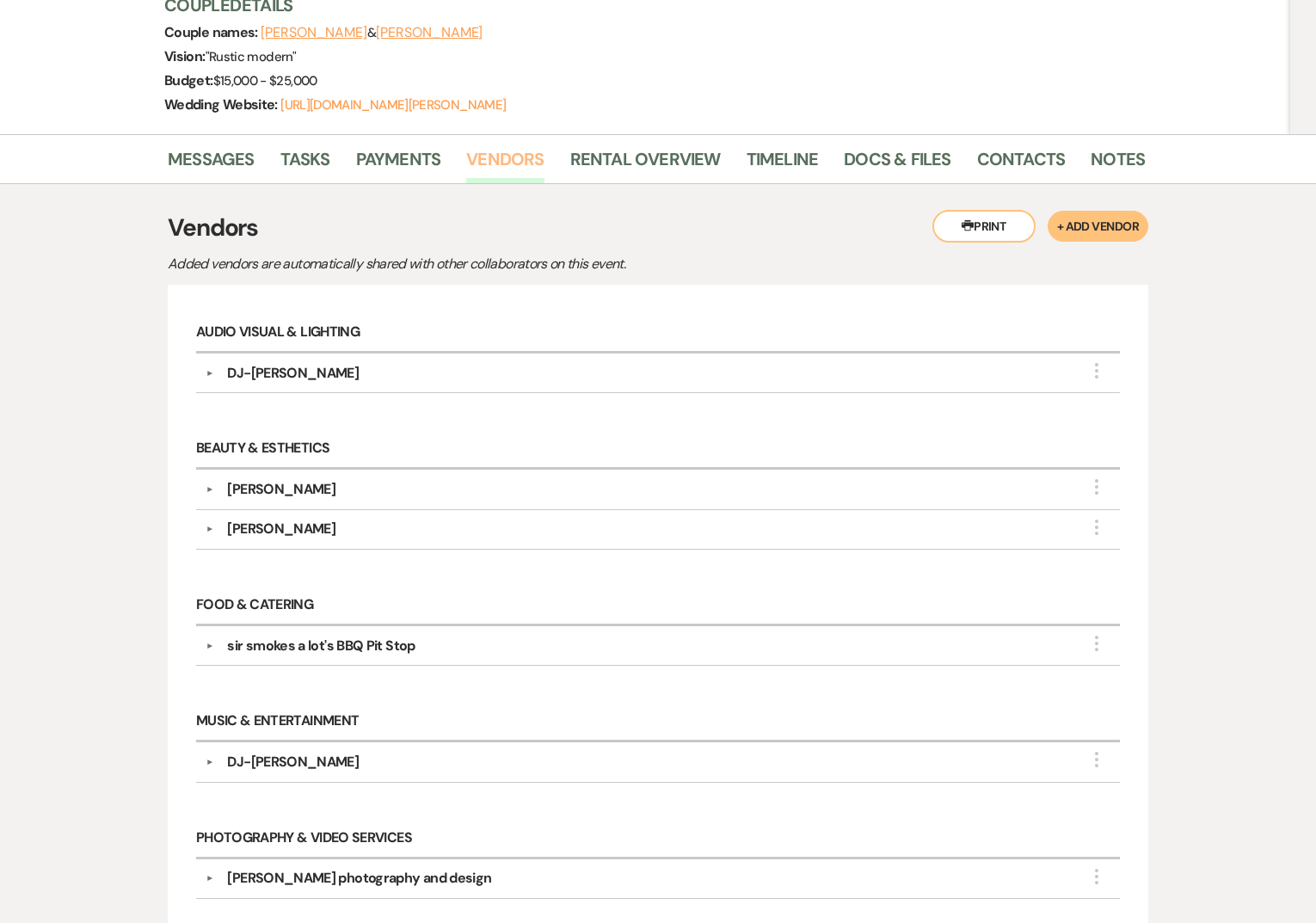
scroll to position [260, 0]
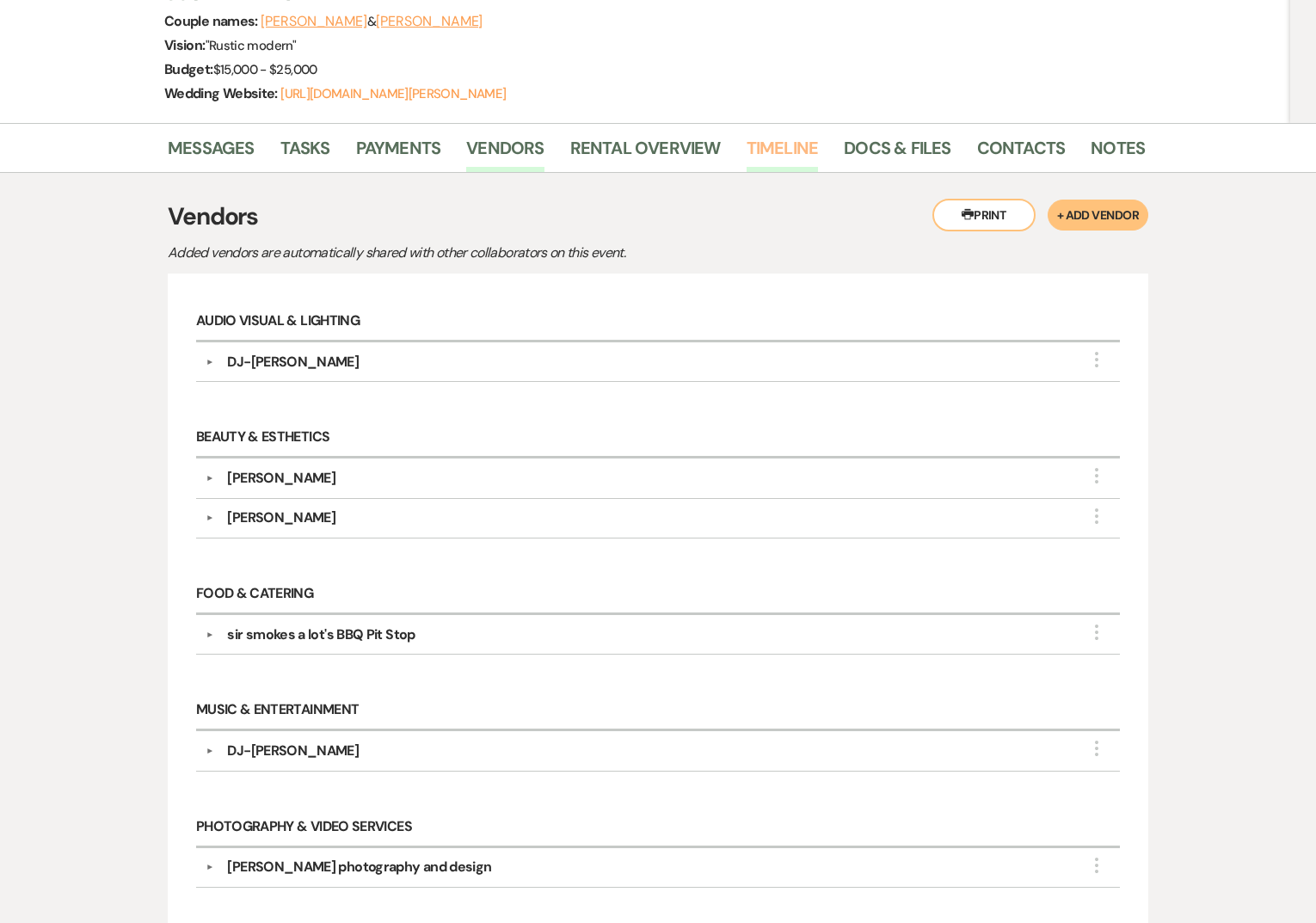
click at [782, 142] on link "Timeline" at bounding box center [783, 153] width 72 height 37
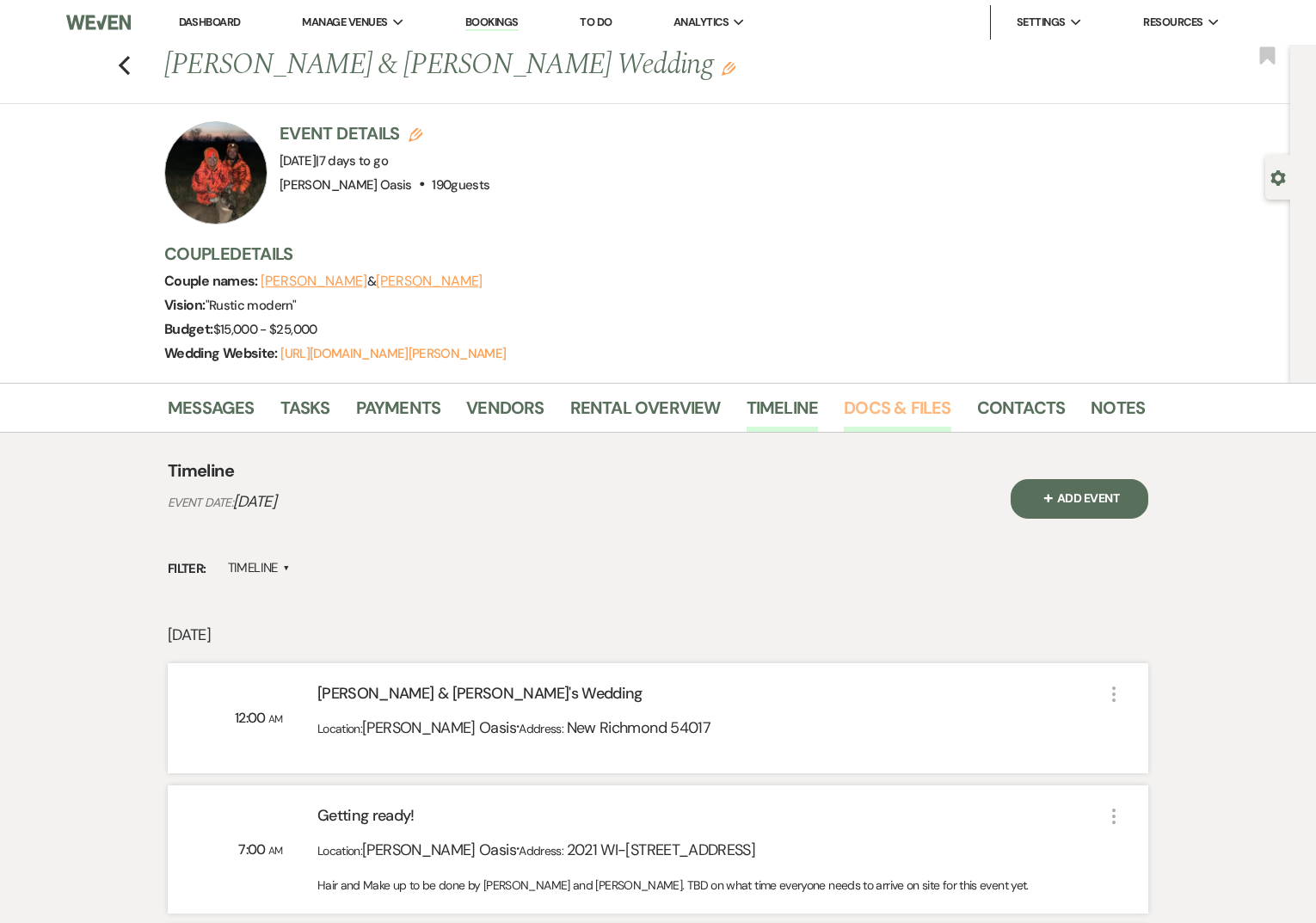
click at [866, 400] on link "Docs & Files" at bounding box center [897, 412] width 106 height 37
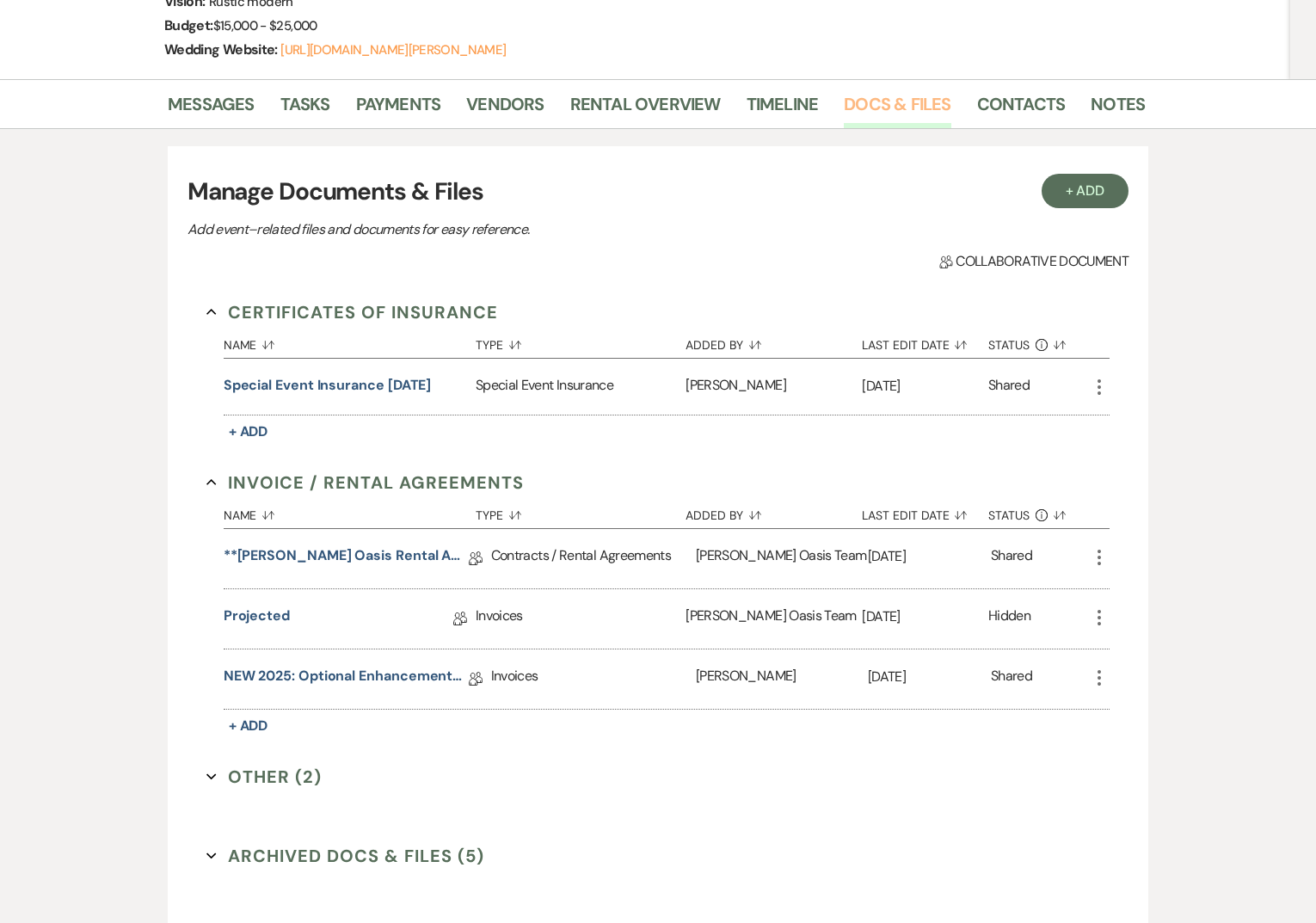
scroll to position [304, 0]
click at [252, 782] on button "Other (2) Expand" at bounding box center [264, 775] width 115 height 26
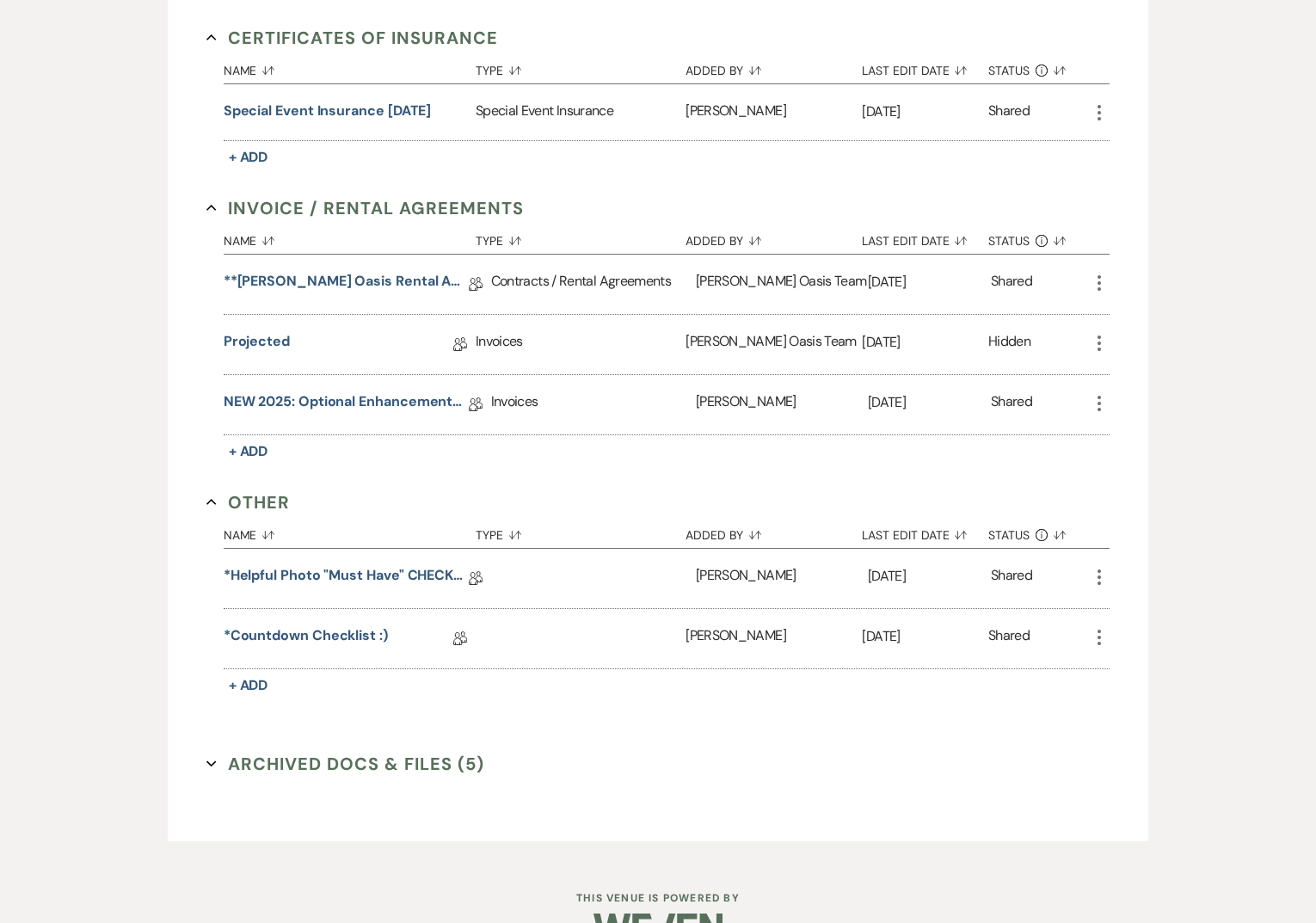
scroll to position [621, 0]
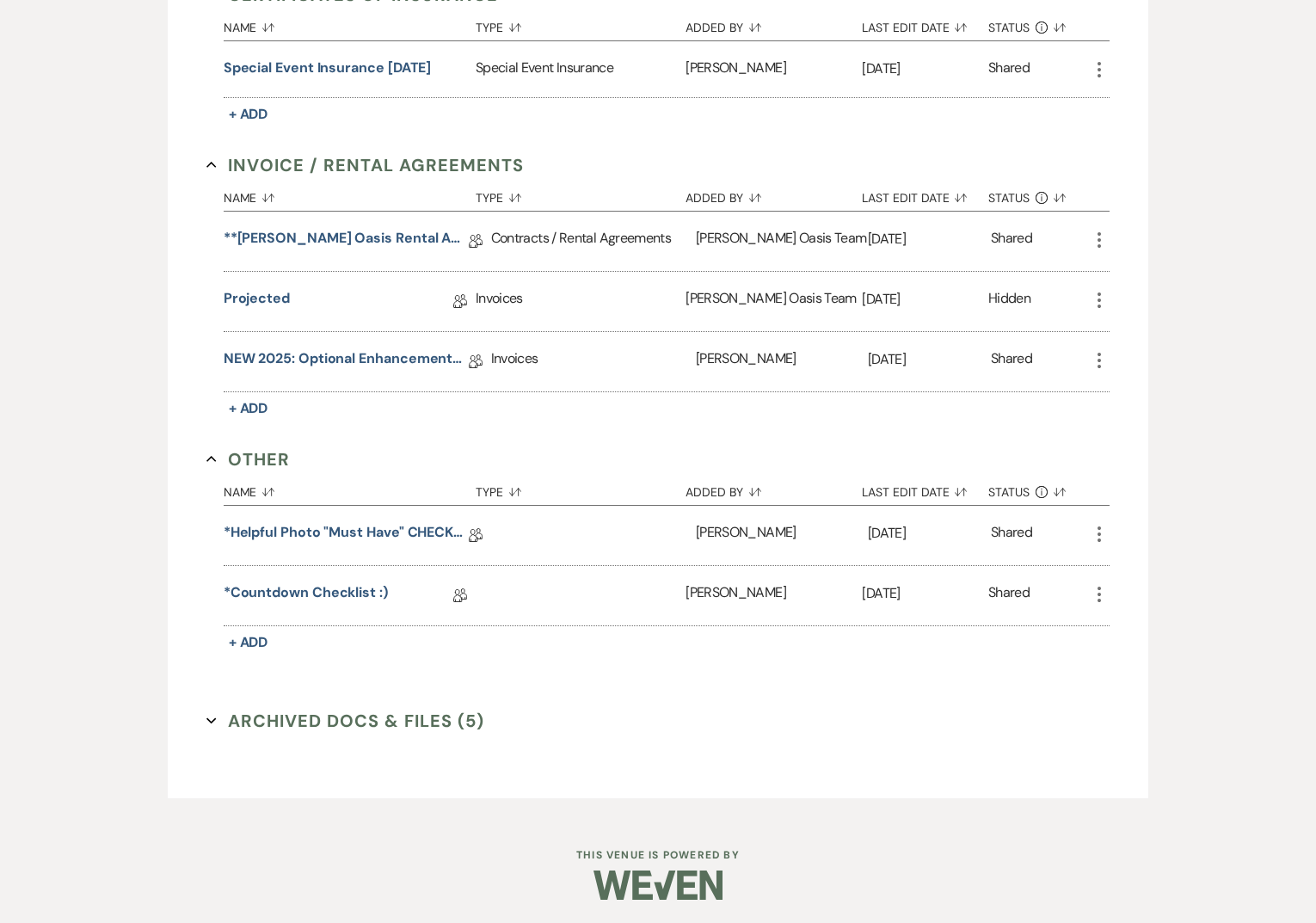
click at [307, 722] on button "Archived Docs & Files (5) Expand" at bounding box center [345, 720] width 278 height 26
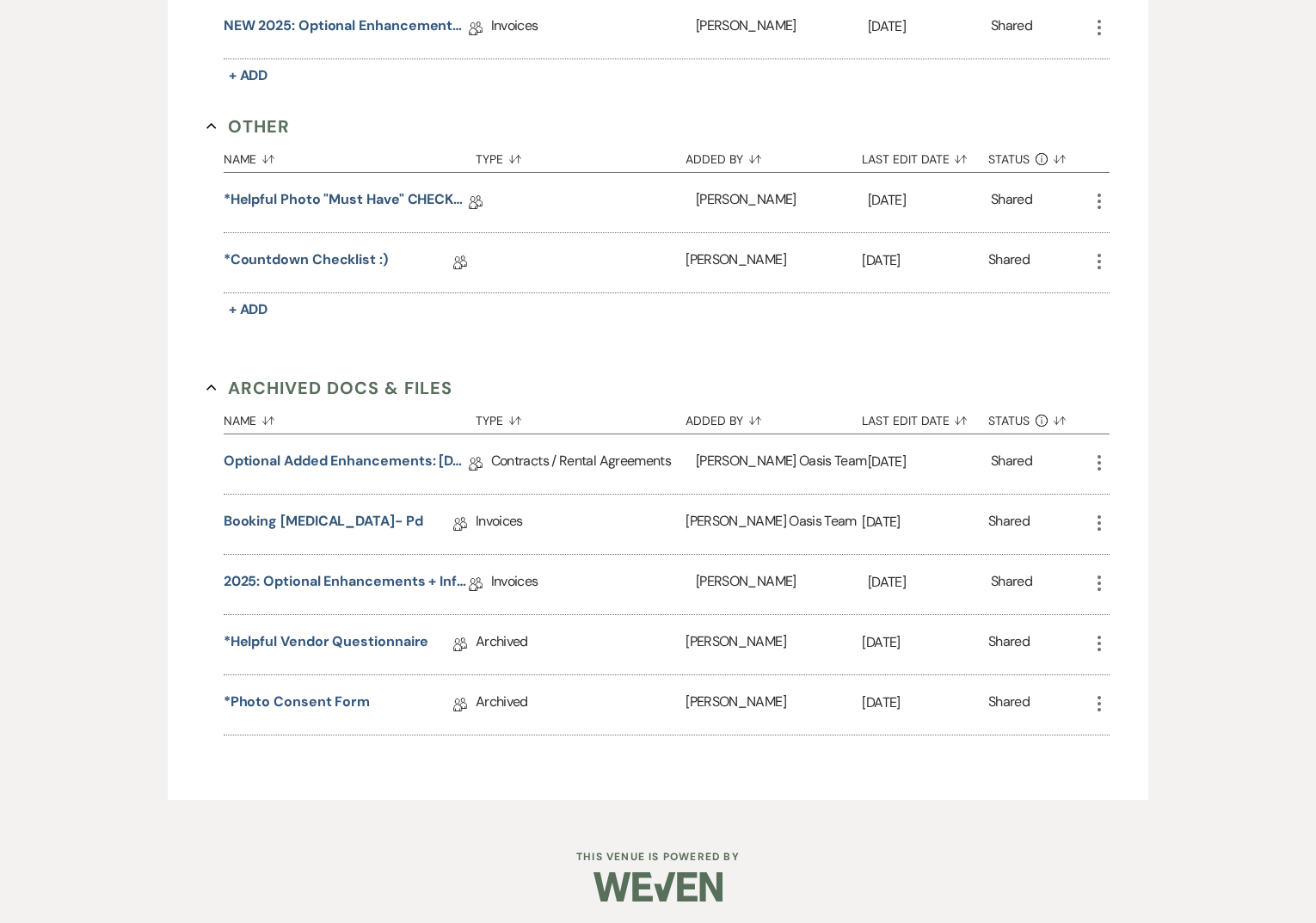
scroll to position [0, 0]
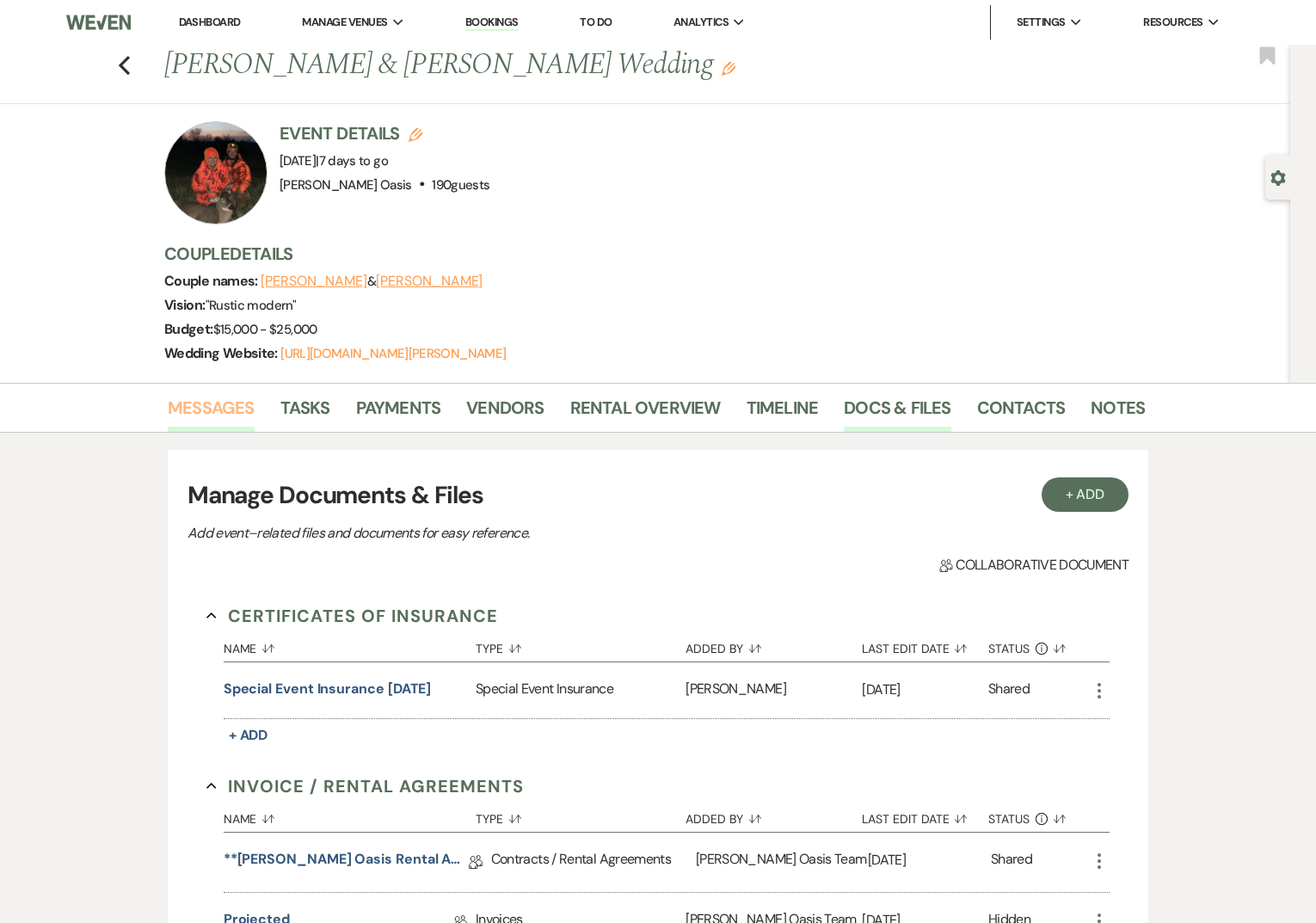
click at [217, 406] on link "Messages" at bounding box center [211, 412] width 87 height 37
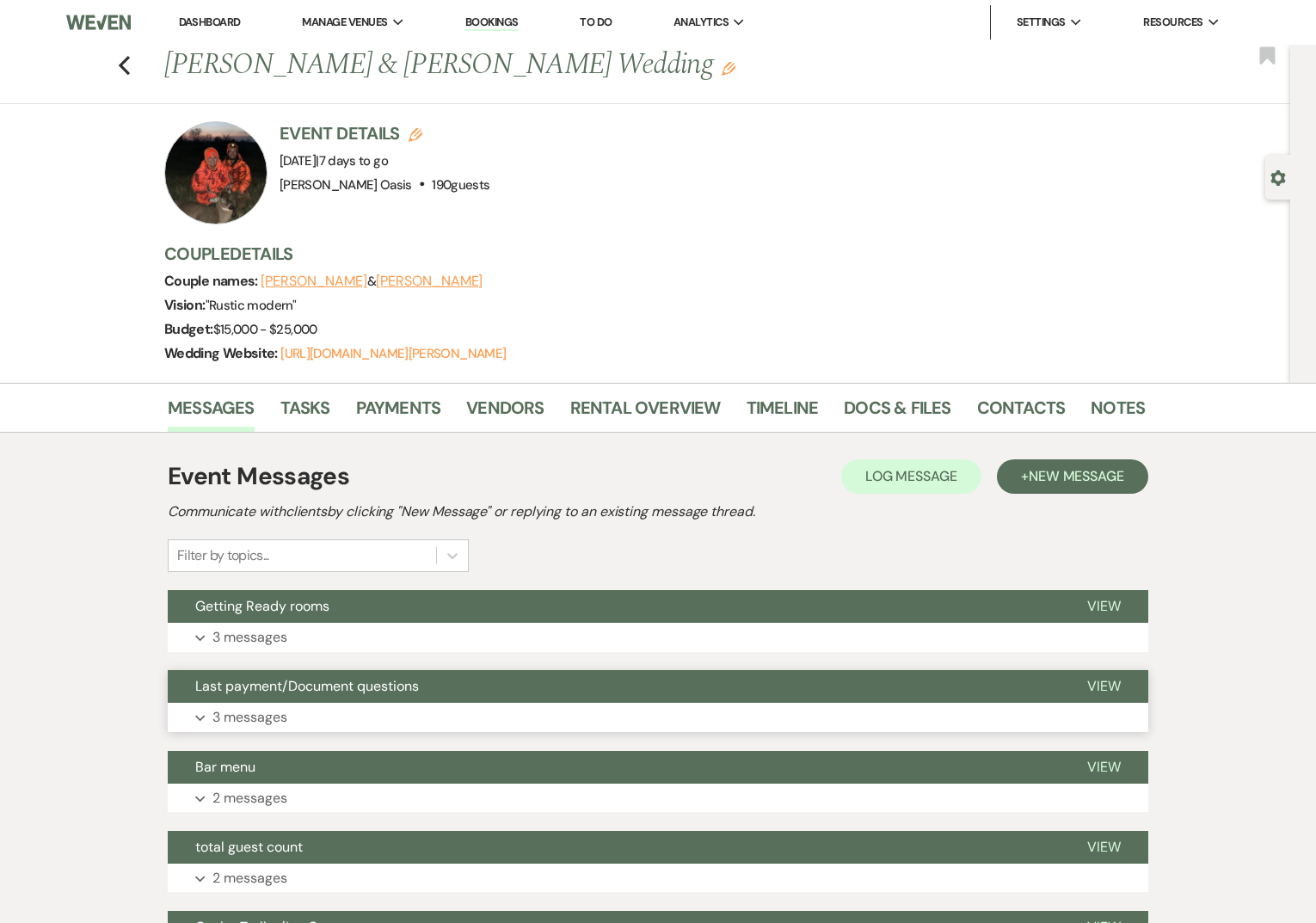
click at [308, 687] on span "Last payment/Document questions" at bounding box center [306, 686] width 223 height 18
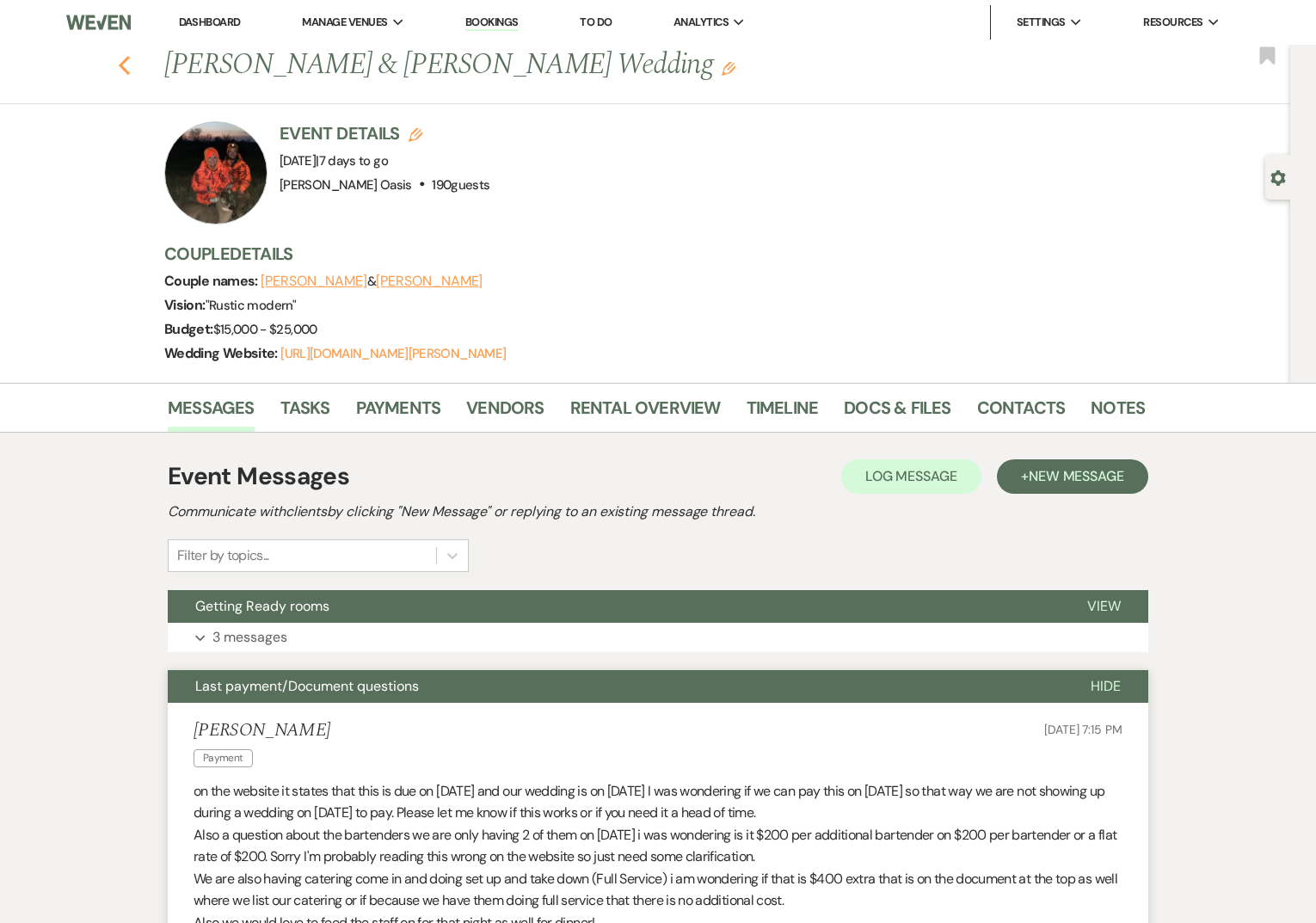
click at [129, 69] on icon "Previous" at bounding box center [124, 65] width 13 height 21
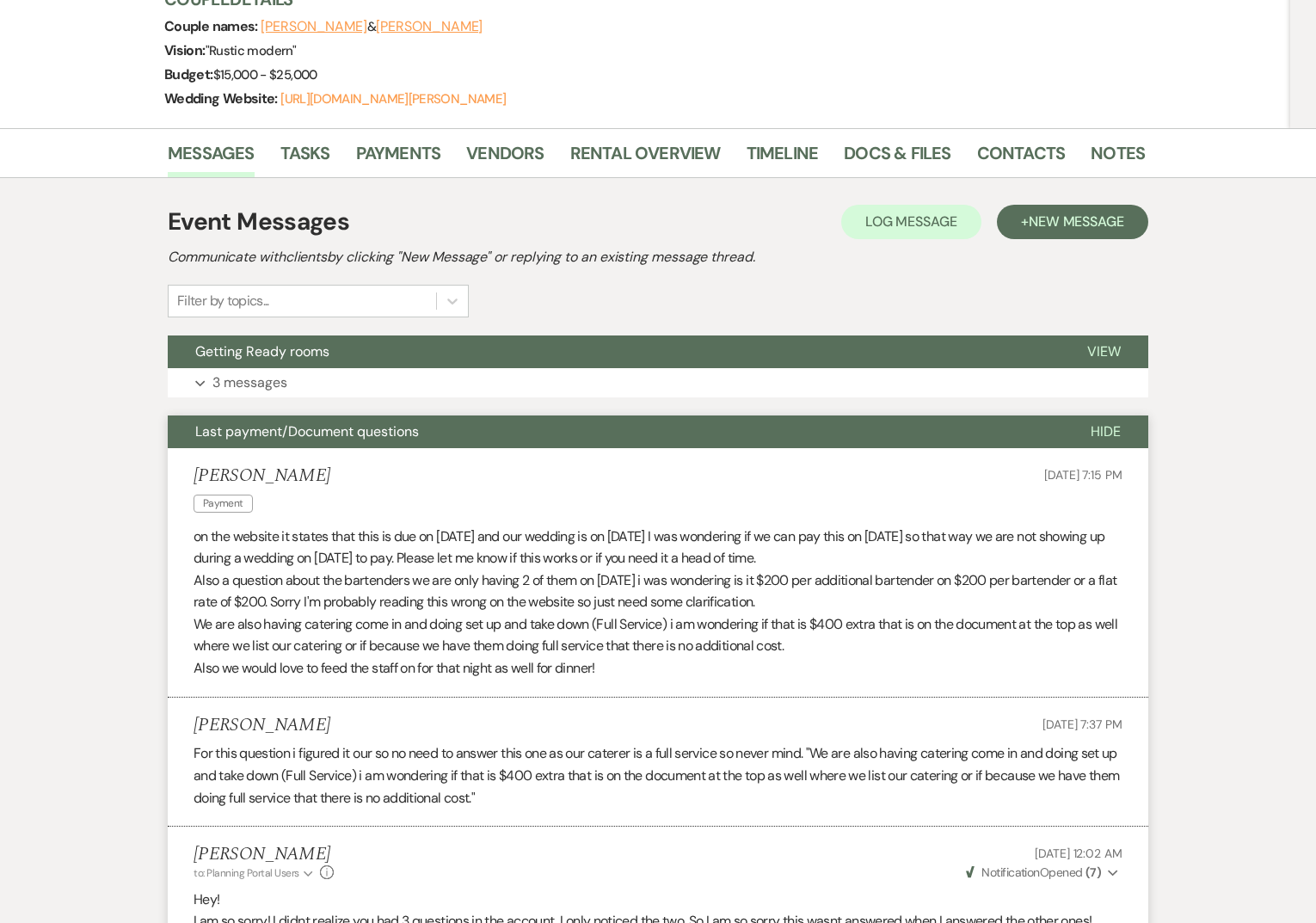
select select "8"
select select "1"
select select "8"
select select "3"
select select "8"
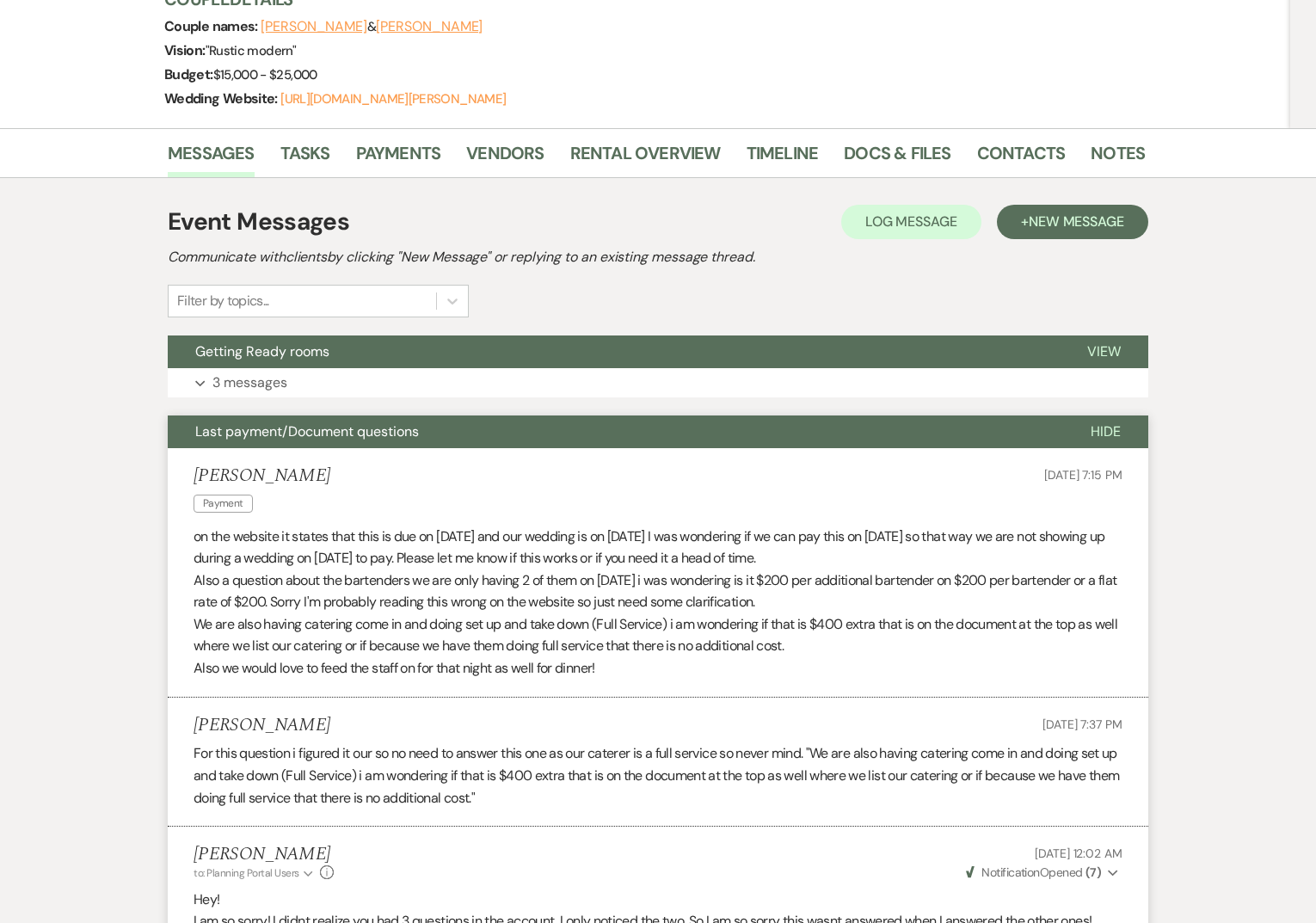
select select "5"
select select "8"
select select "2"
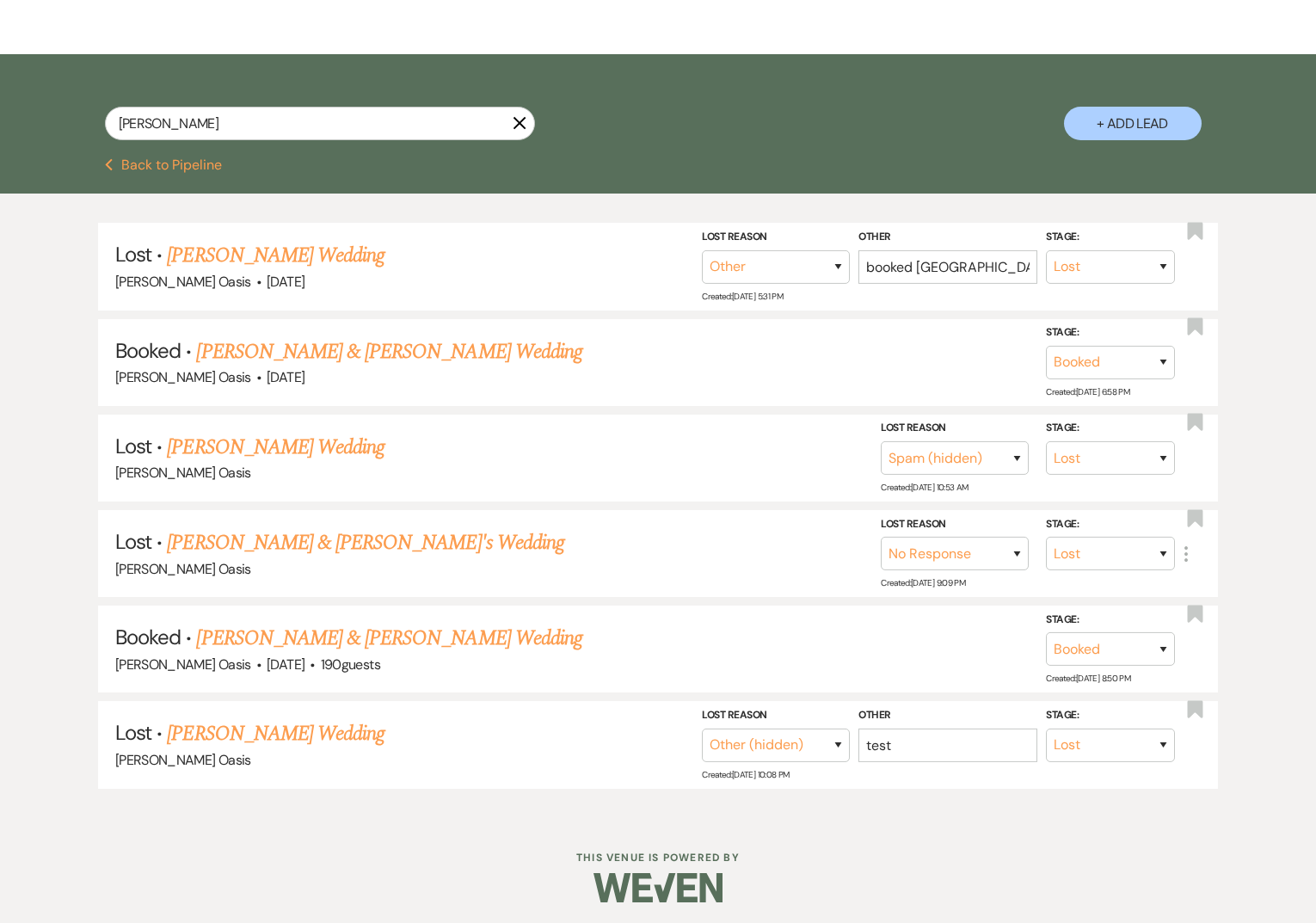
scroll to position [0, 0]
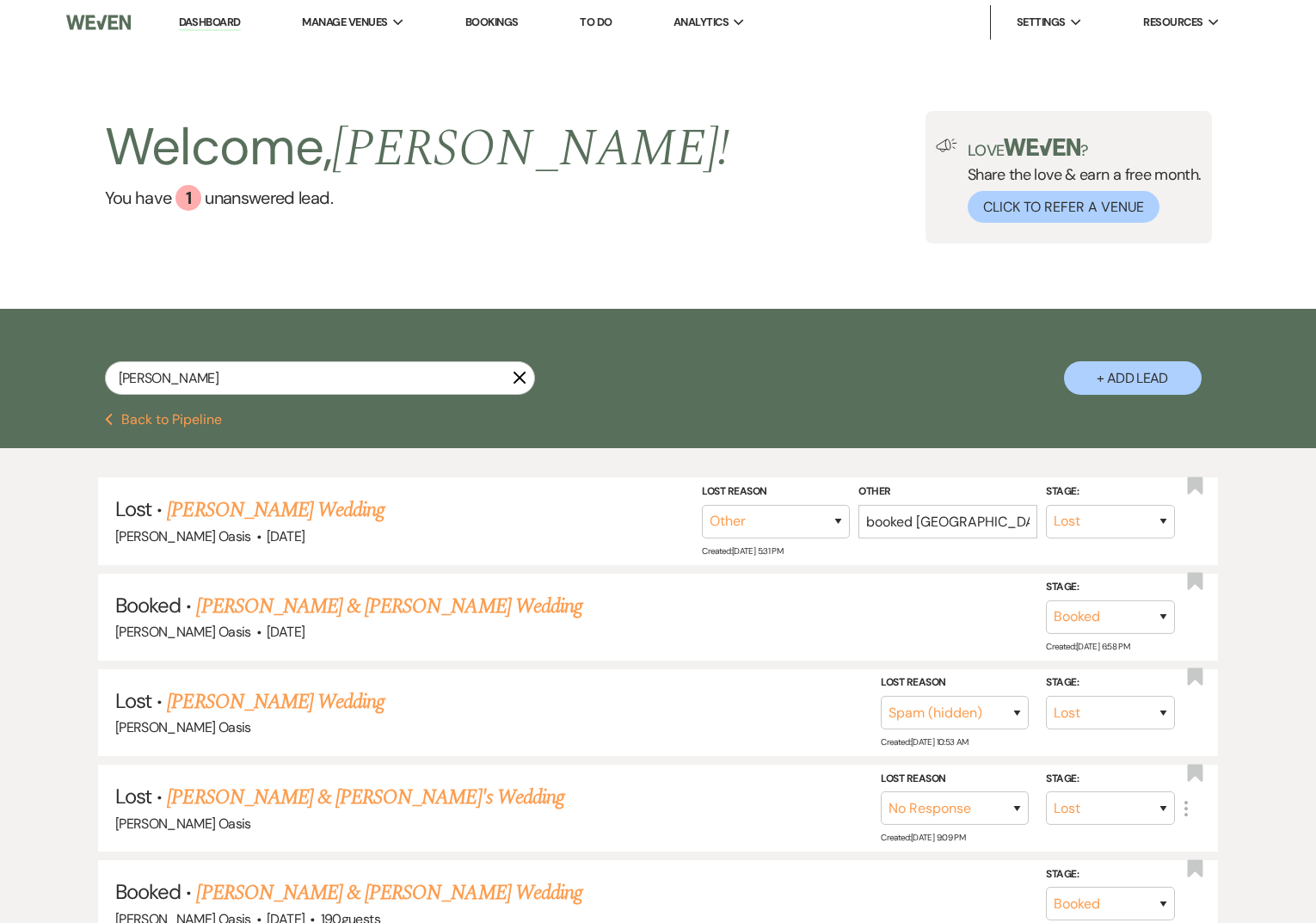
click at [216, 17] on link "Dashboard" at bounding box center [210, 23] width 62 height 17
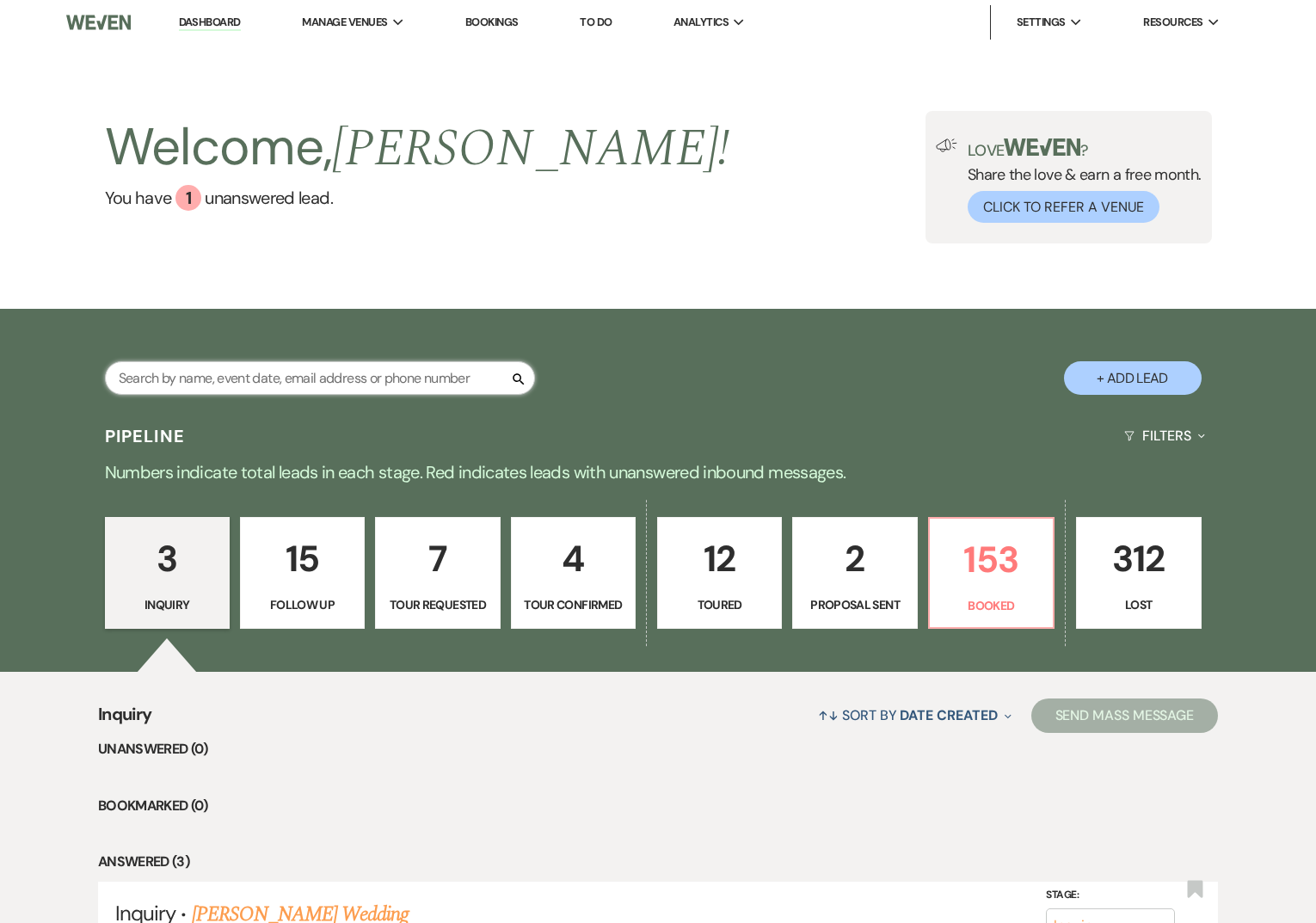
click at [290, 374] on input "text" at bounding box center [320, 378] width 430 height 33
type input "[PERSON_NAME]"
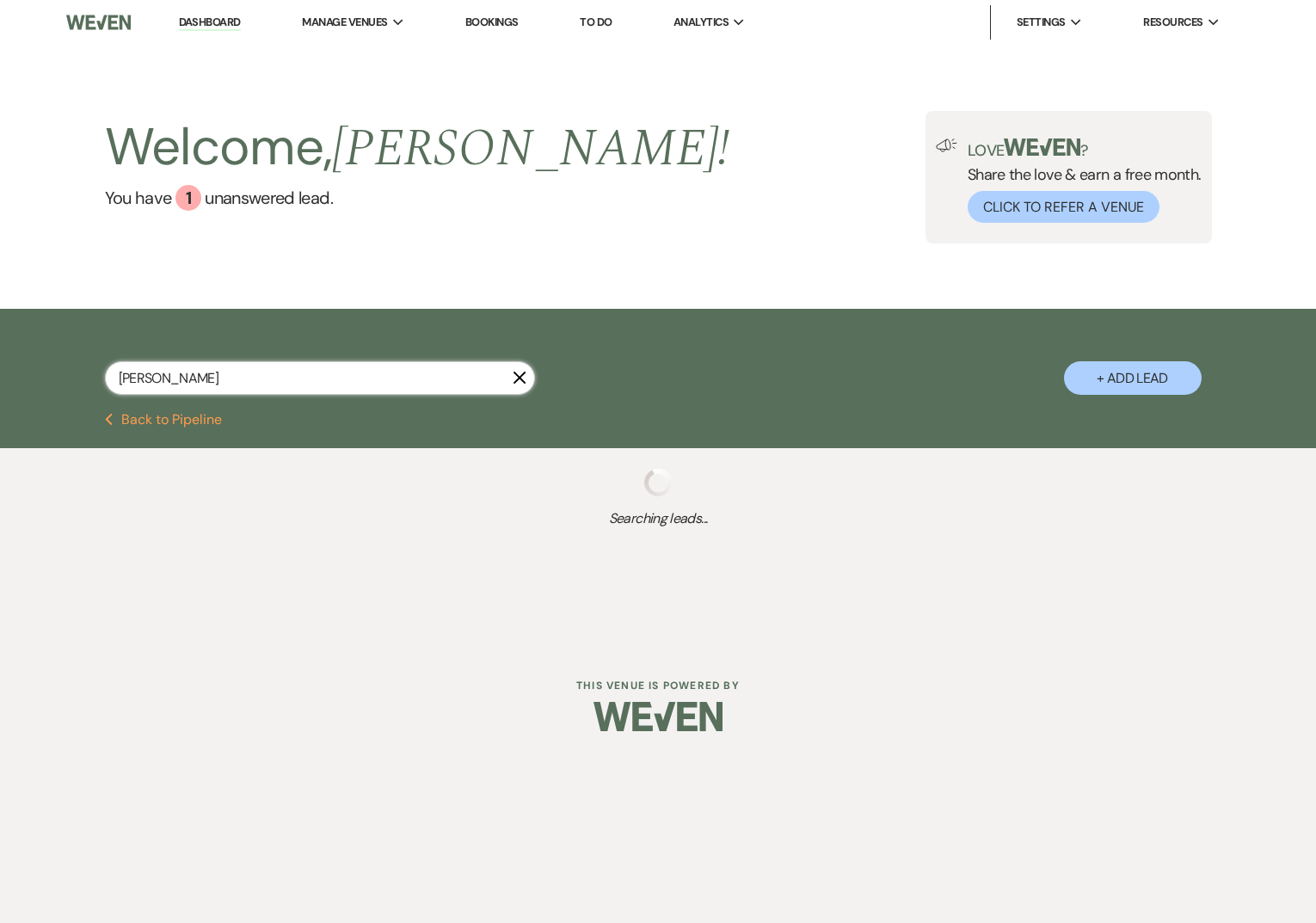
select select "8"
select select "1"
select select "8"
select select "3"
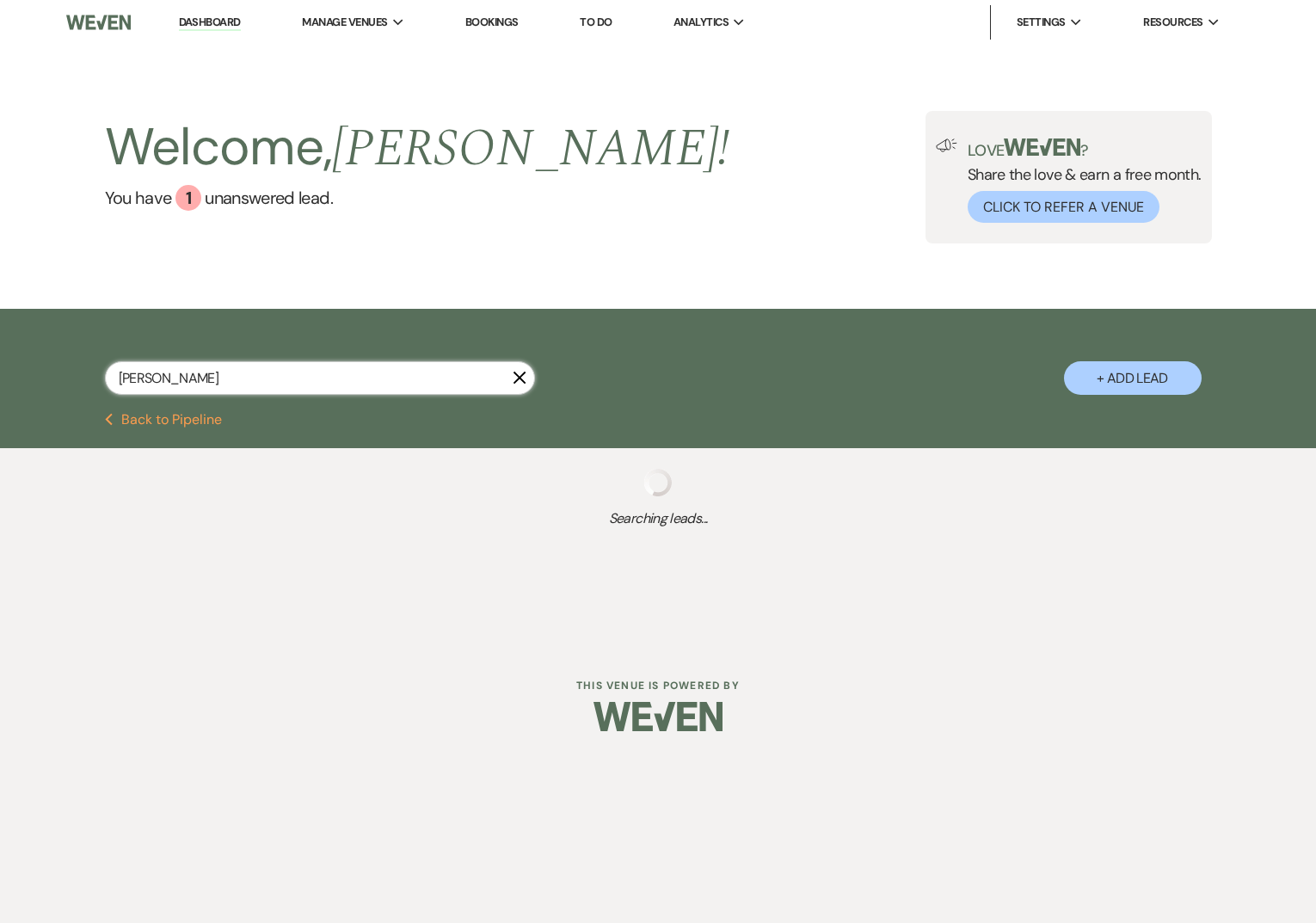
select select "8"
select select "5"
select select "8"
select select "2"
select select "8"
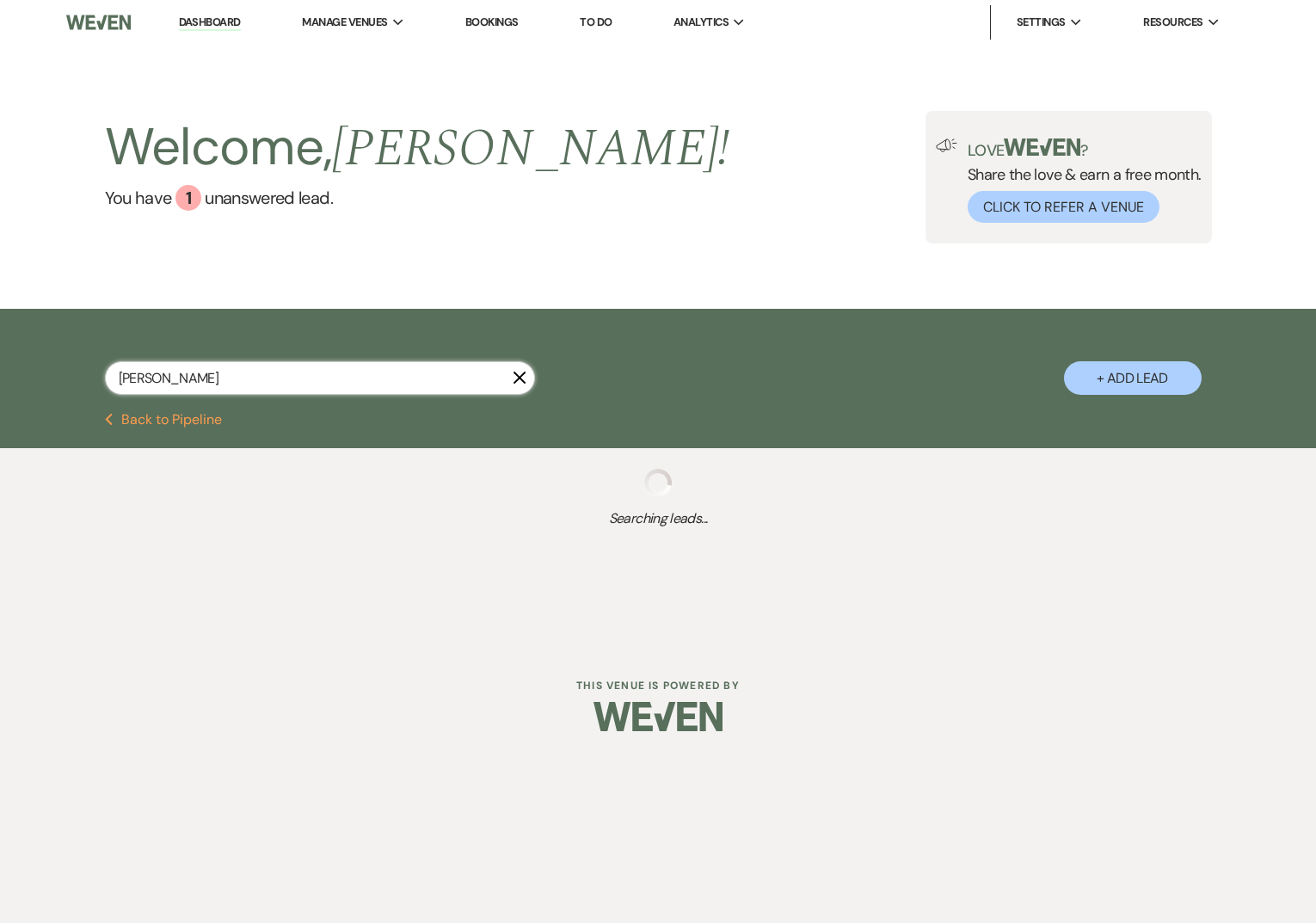
select select "1"
select select "8"
select select "2"
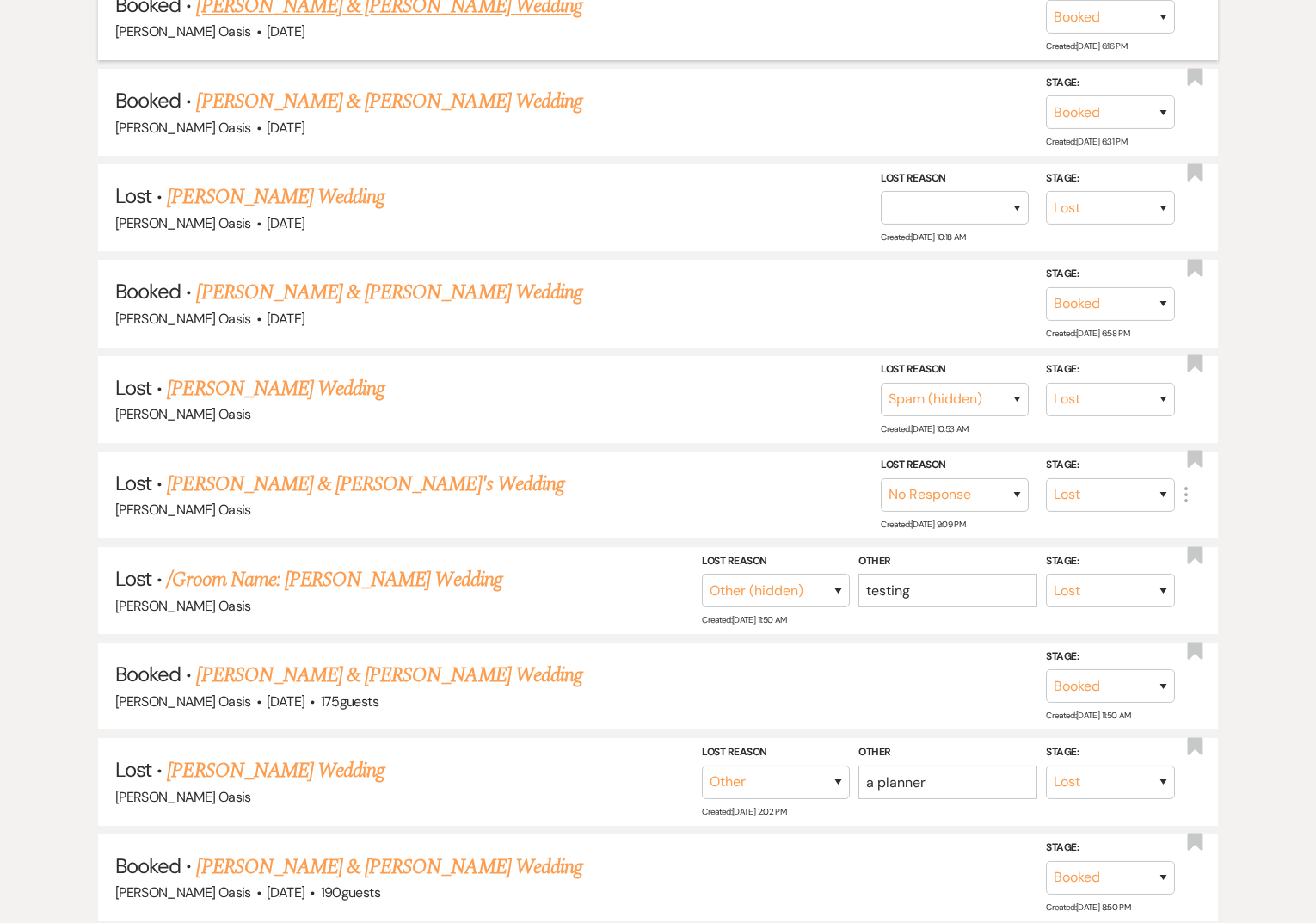
scroll to position [918, 0]
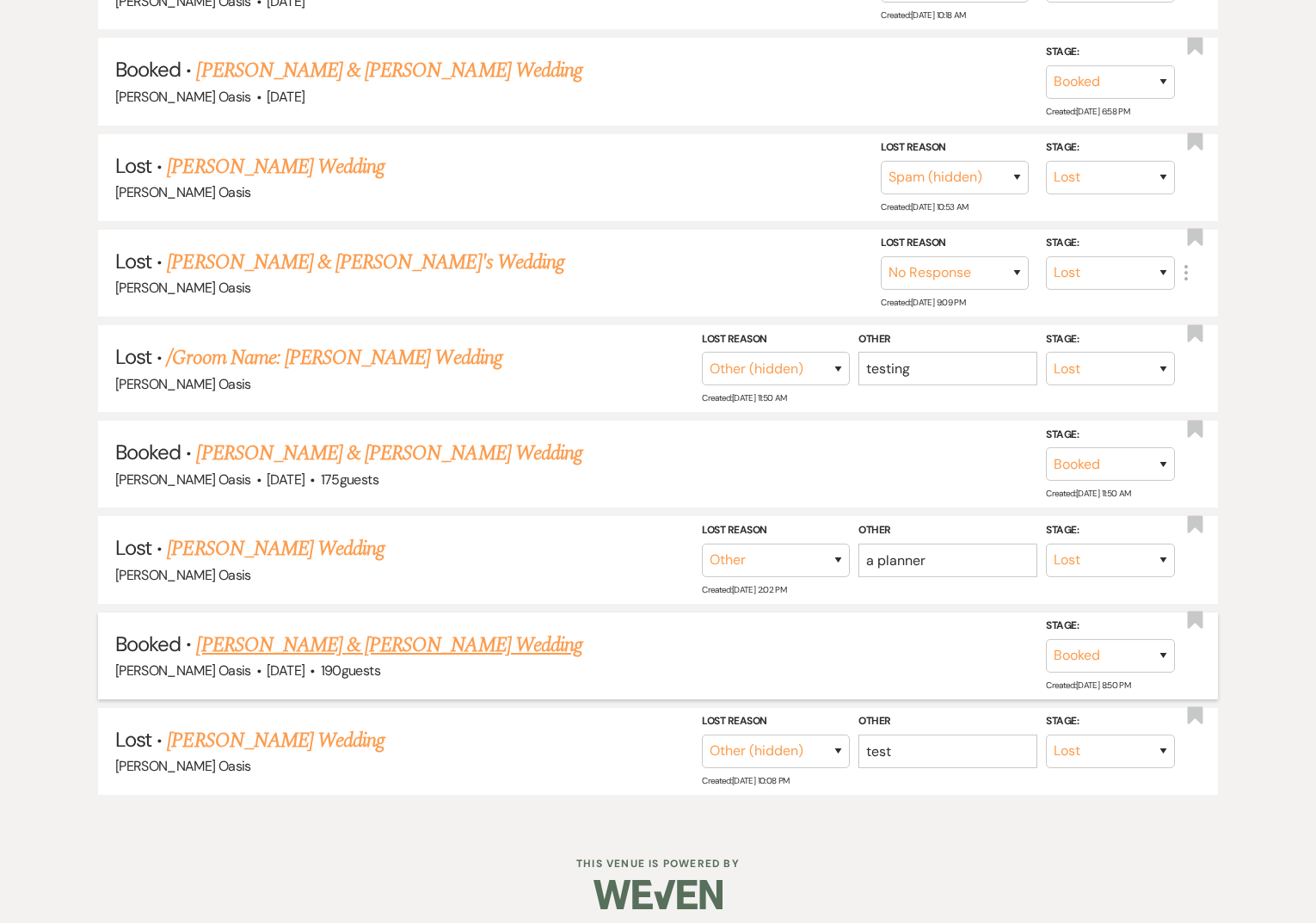
type input "[PERSON_NAME]"
click at [350, 635] on link "[PERSON_NAME] & [PERSON_NAME] Wedding" at bounding box center [389, 645] width 386 height 31
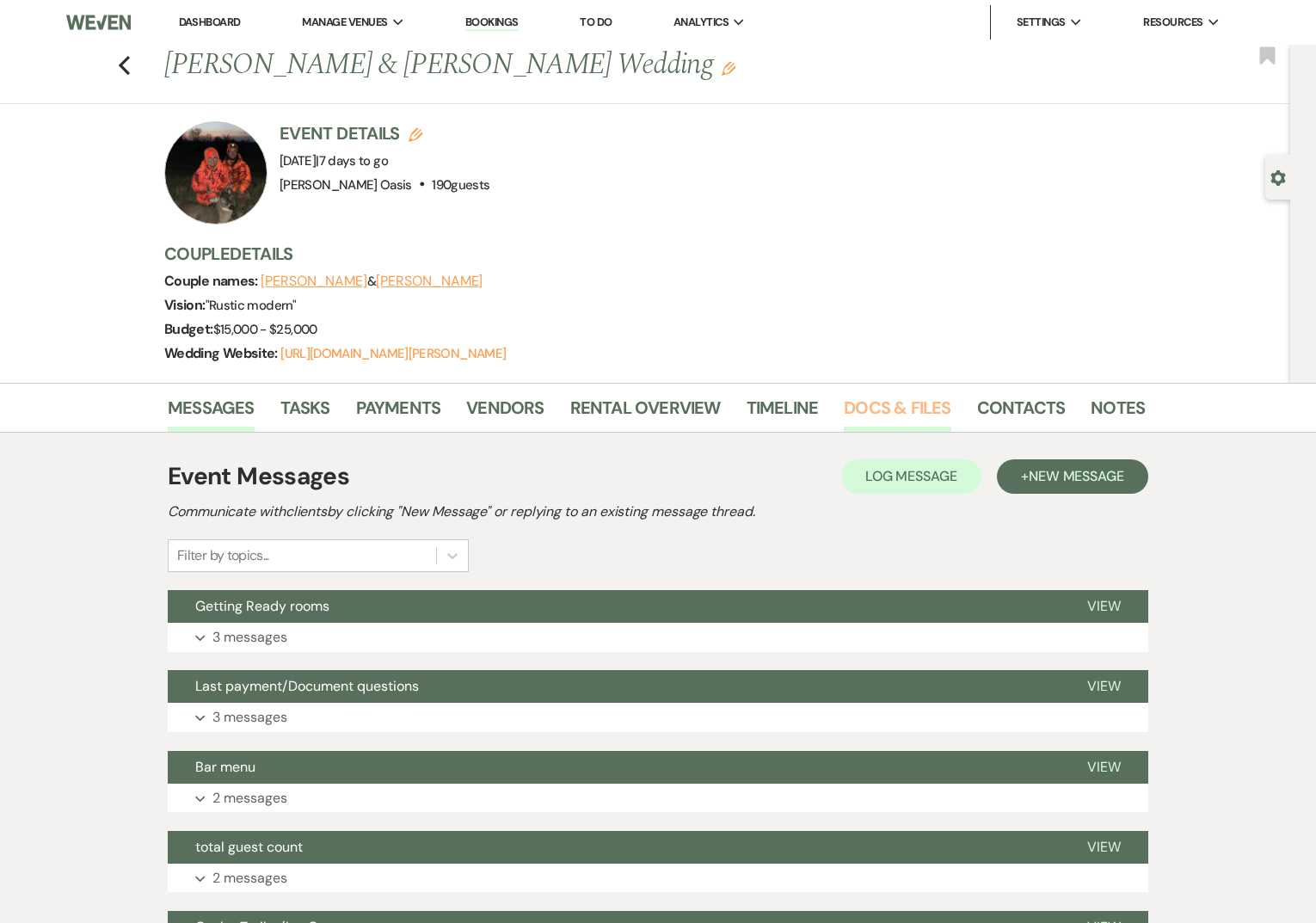
click at [896, 417] on link "Docs & Files" at bounding box center [897, 412] width 106 height 37
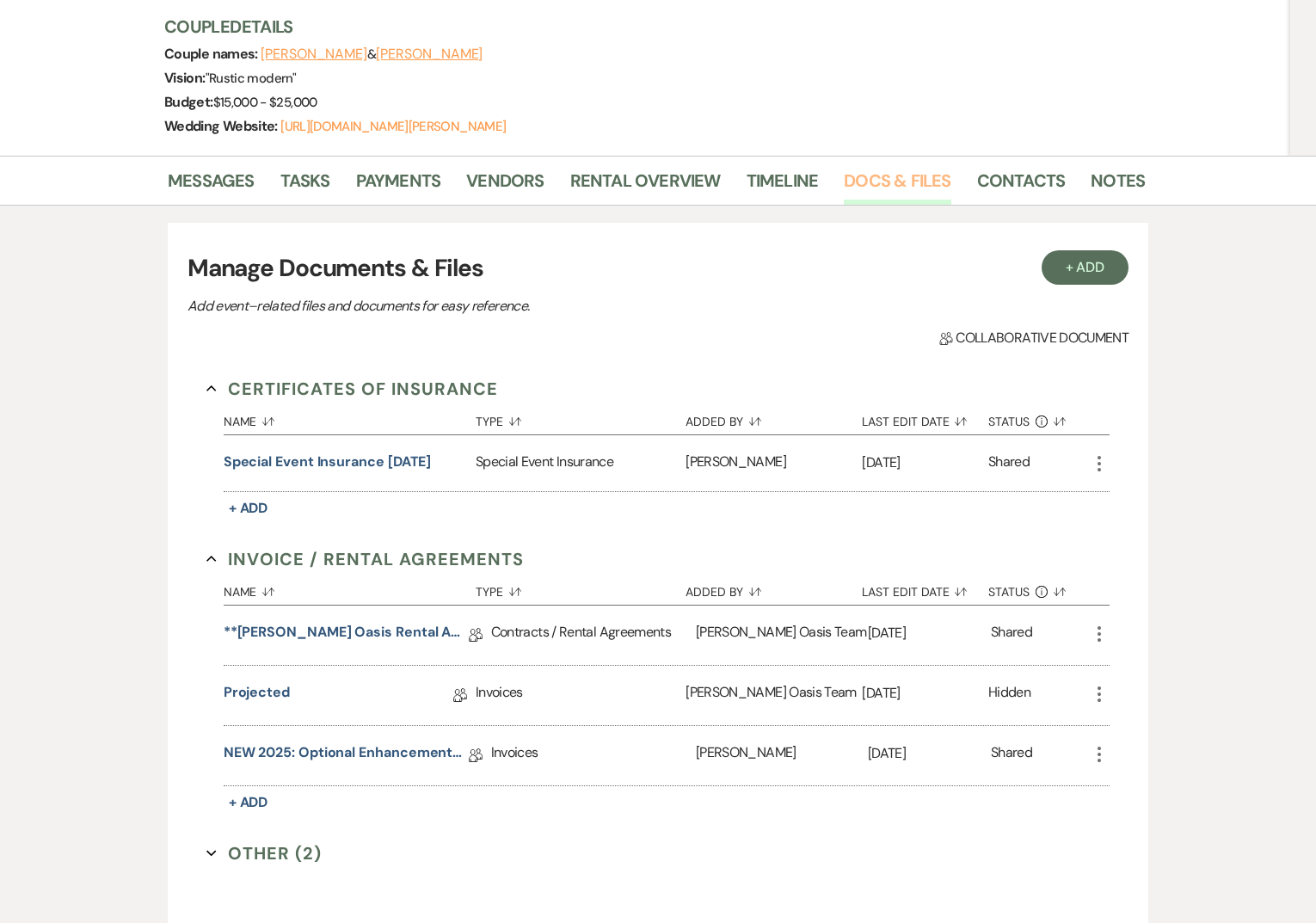
scroll to position [249, 0]
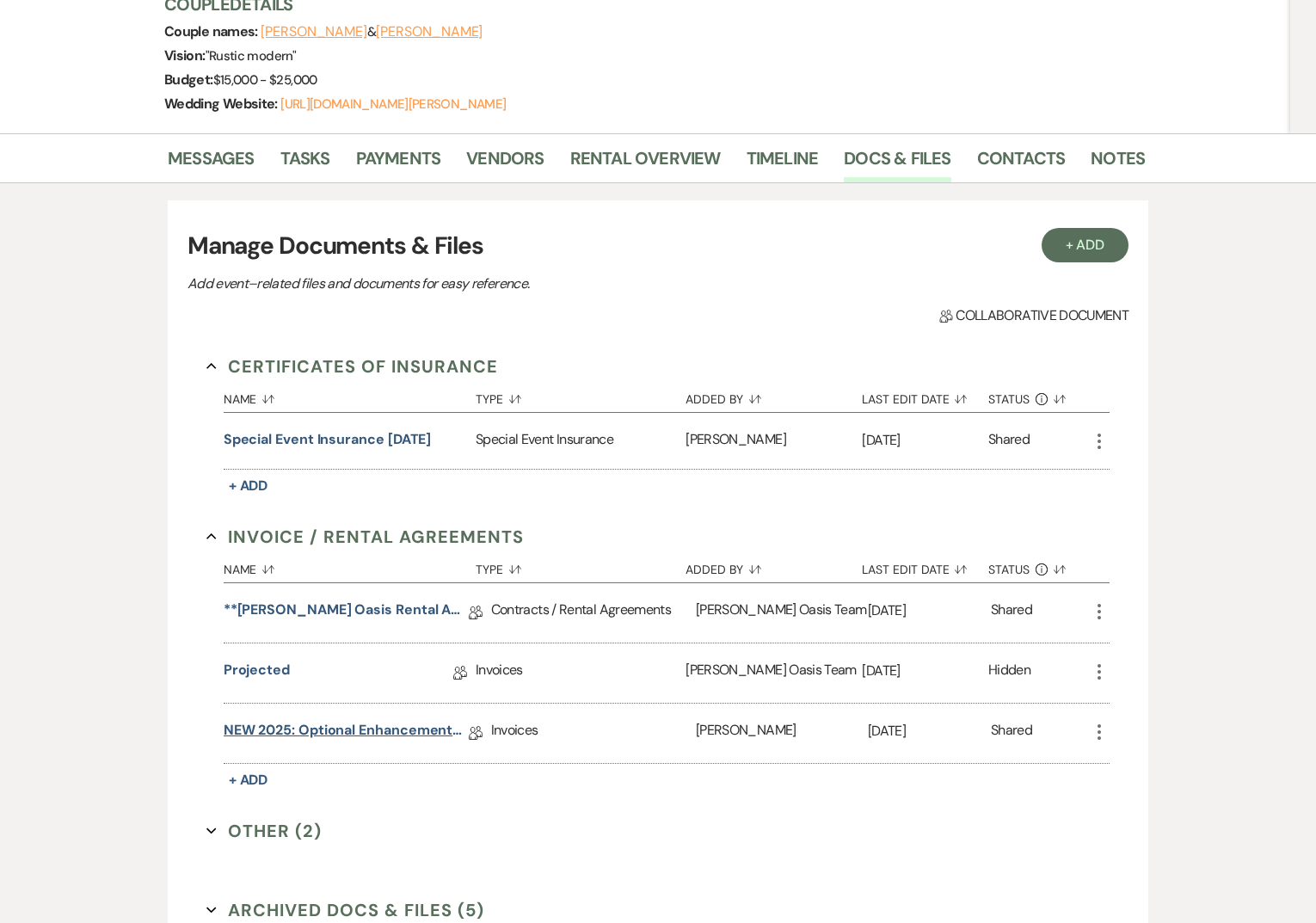
click at [361, 728] on link "NEW 2025: Optional Enhancements + Information" at bounding box center [345, 733] width 245 height 27
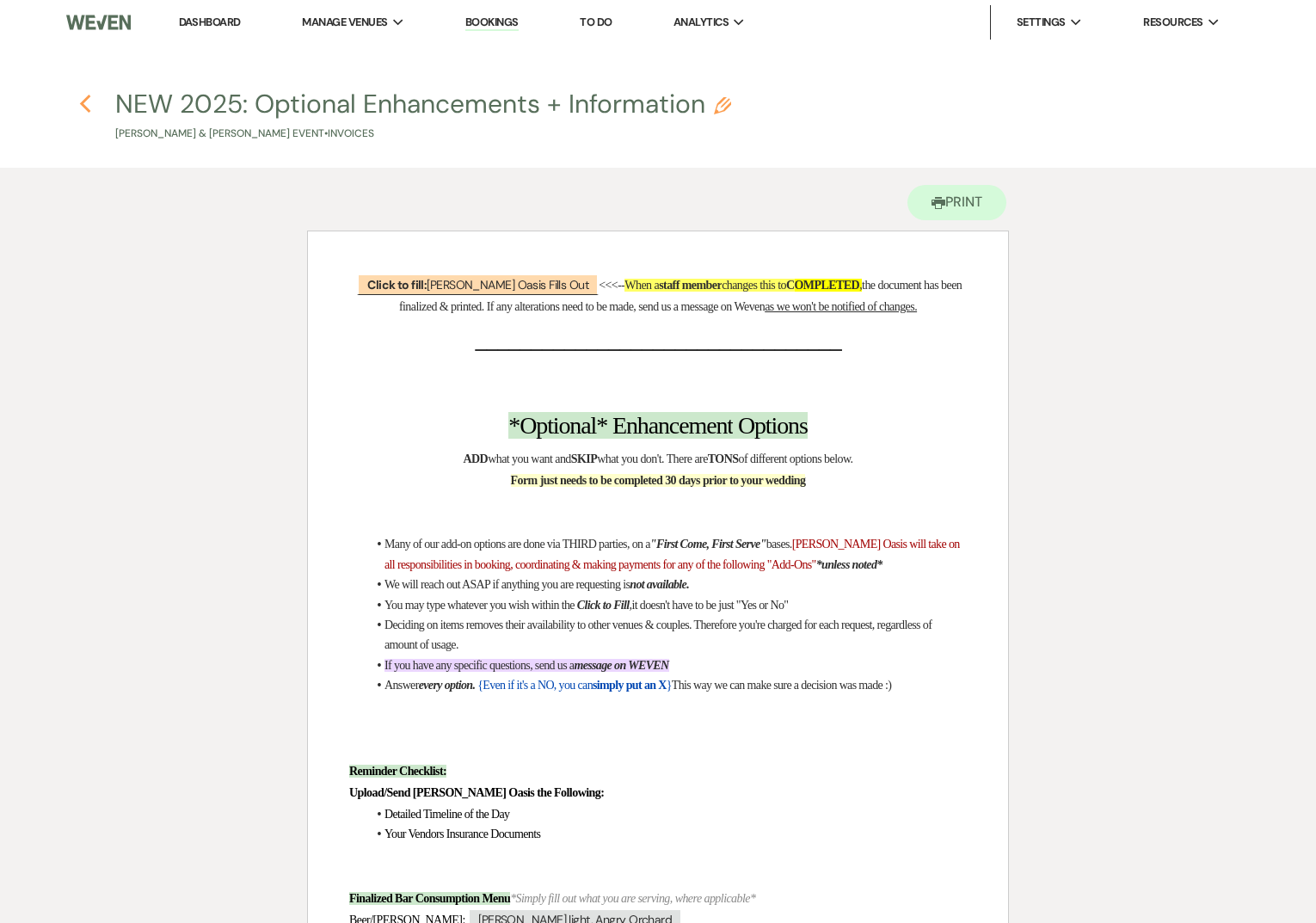
click at [79, 101] on icon "Previous" at bounding box center [85, 103] width 13 height 21
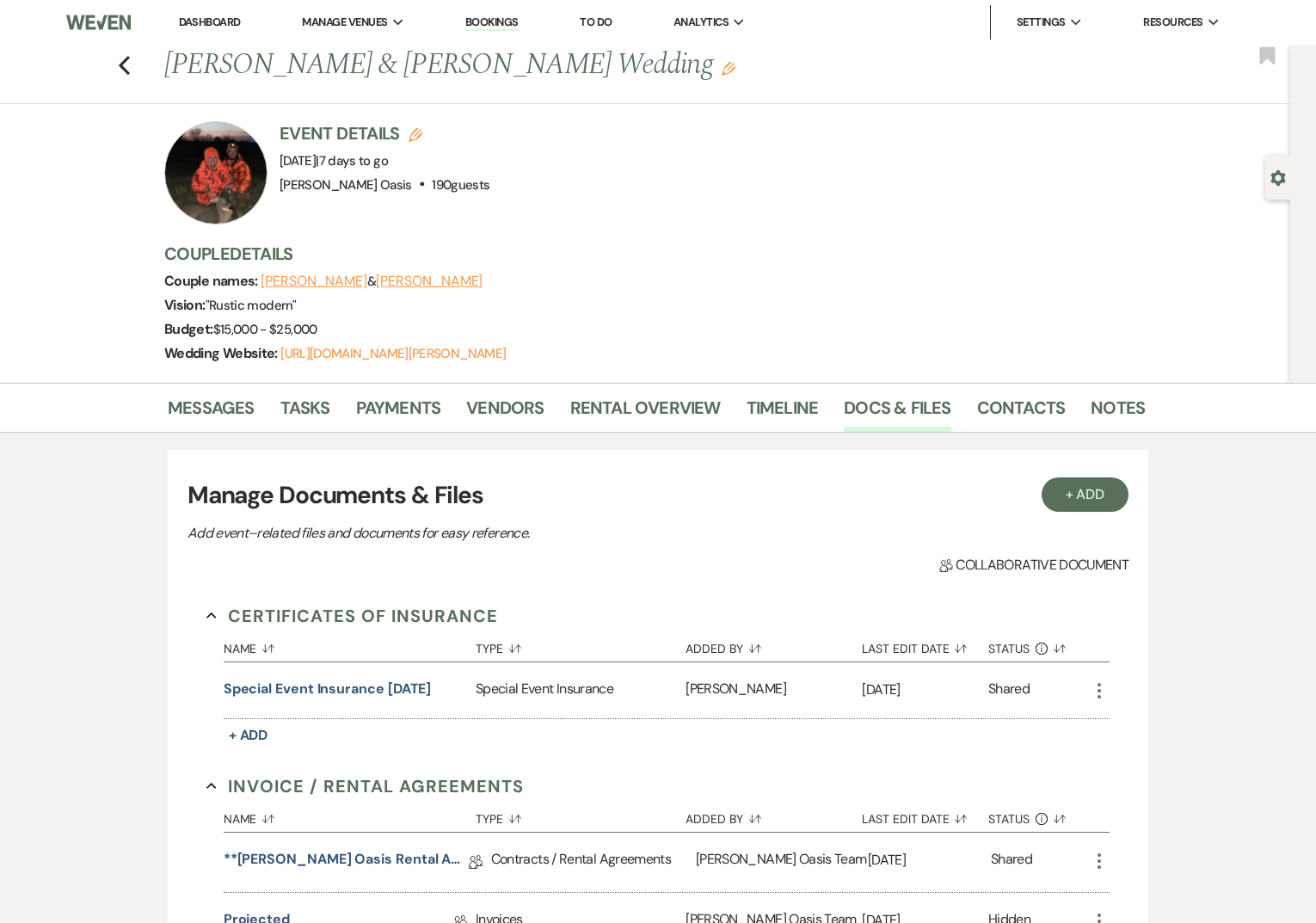
scroll to position [249, 0]
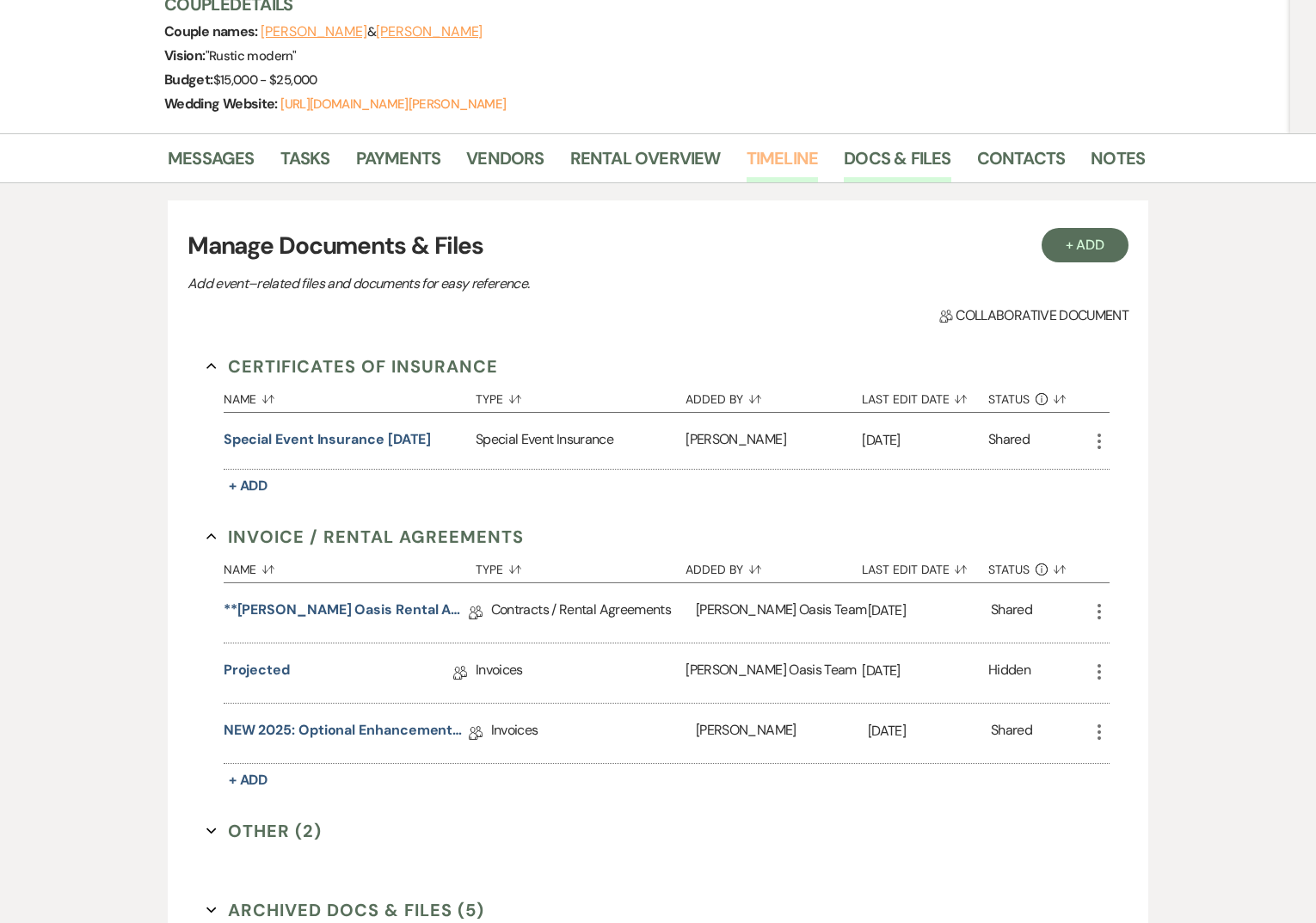
click at [778, 158] on link "Timeline" at bounding box center [783, 163] width 72 height 37
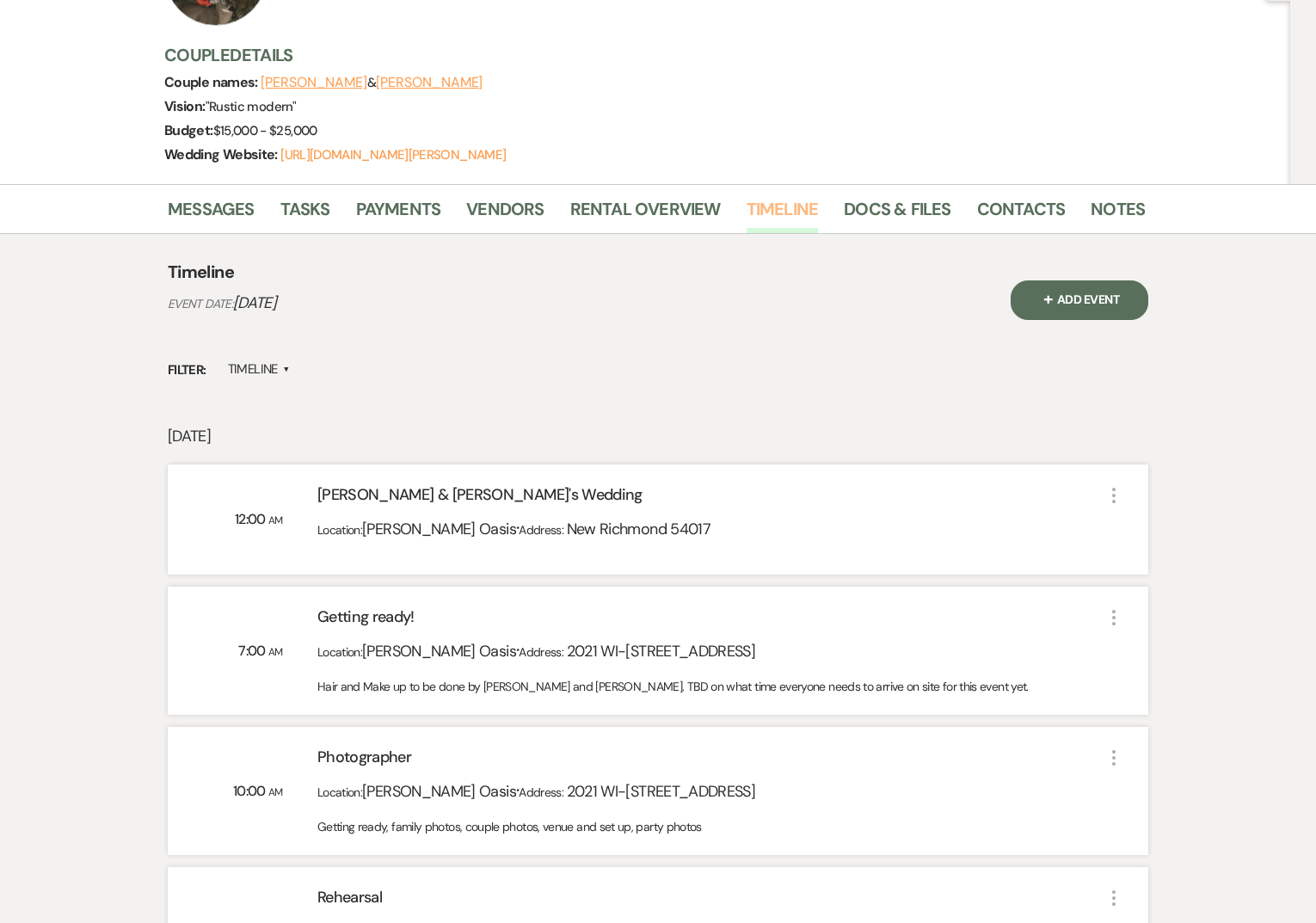
scroll to position [207, 0]
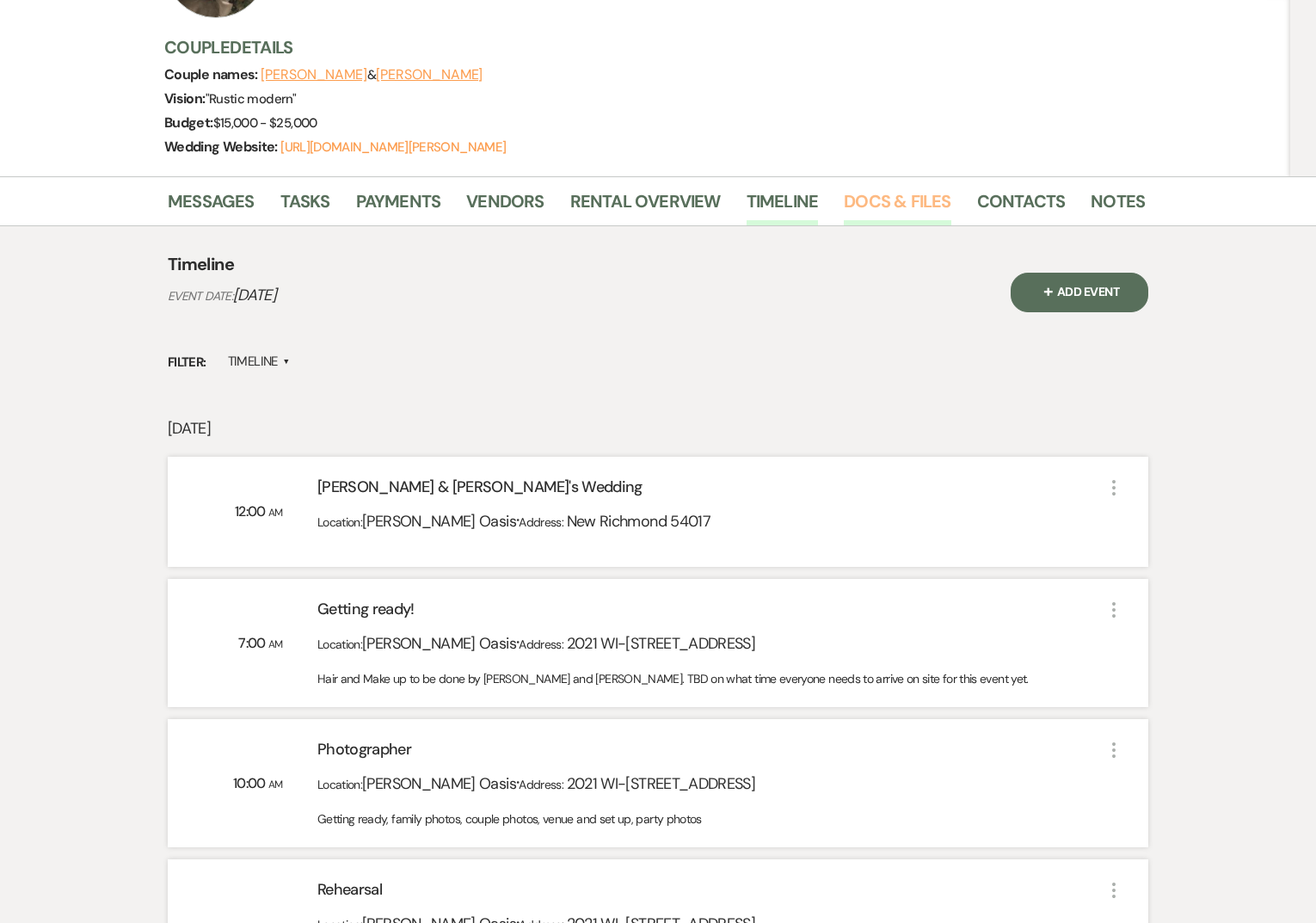
click at [911, 195] on link "Docs & Files" at bounding box center [897, 207] width 106 height 37
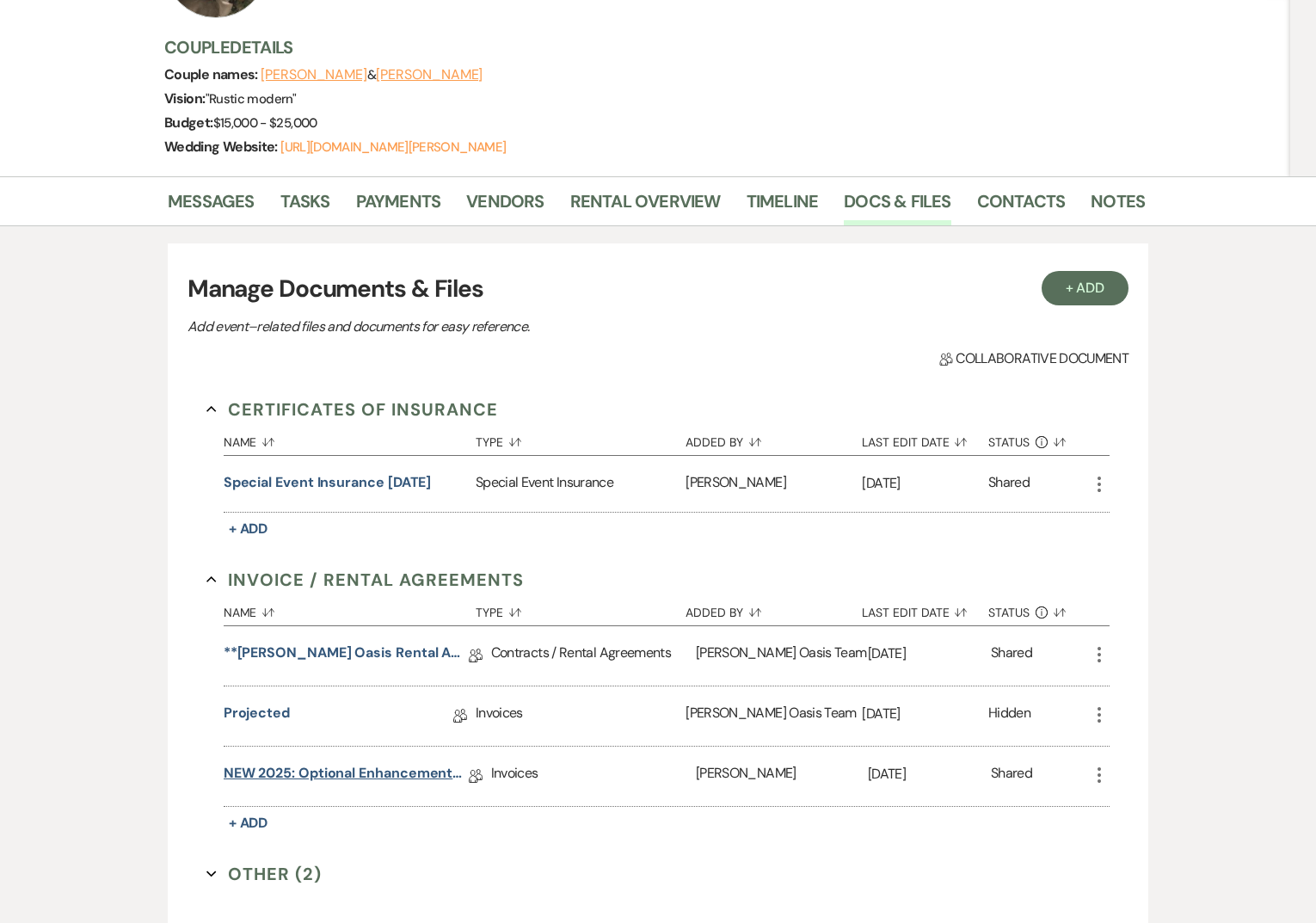
click at [335, 769] on link "NEW 2025: Optional Enhancements + Information" at bounding box center [345, 775] width 245 height 27
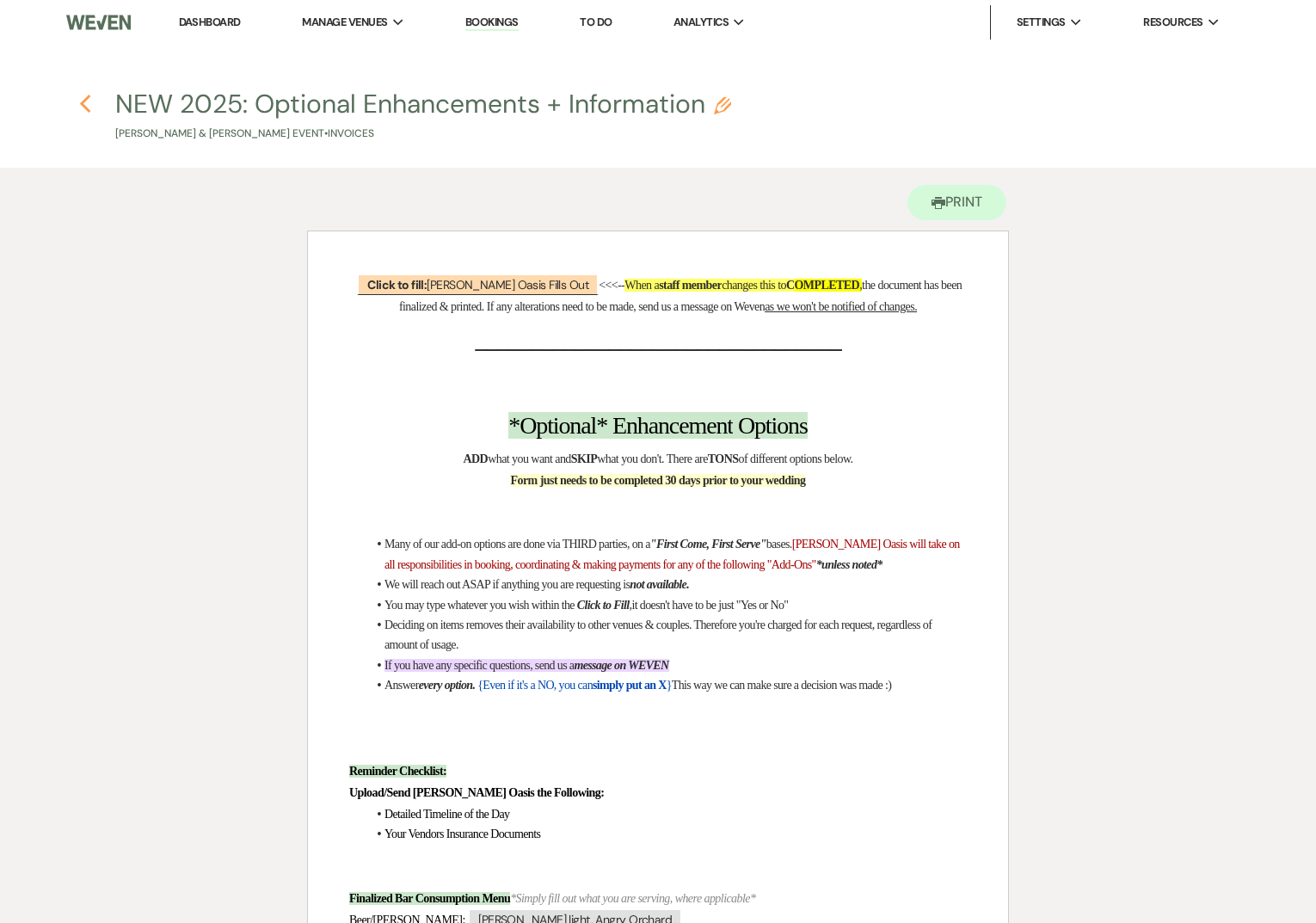
click at [89, 110] on use "button" at bounding box center [84, 103] width 11 height 19
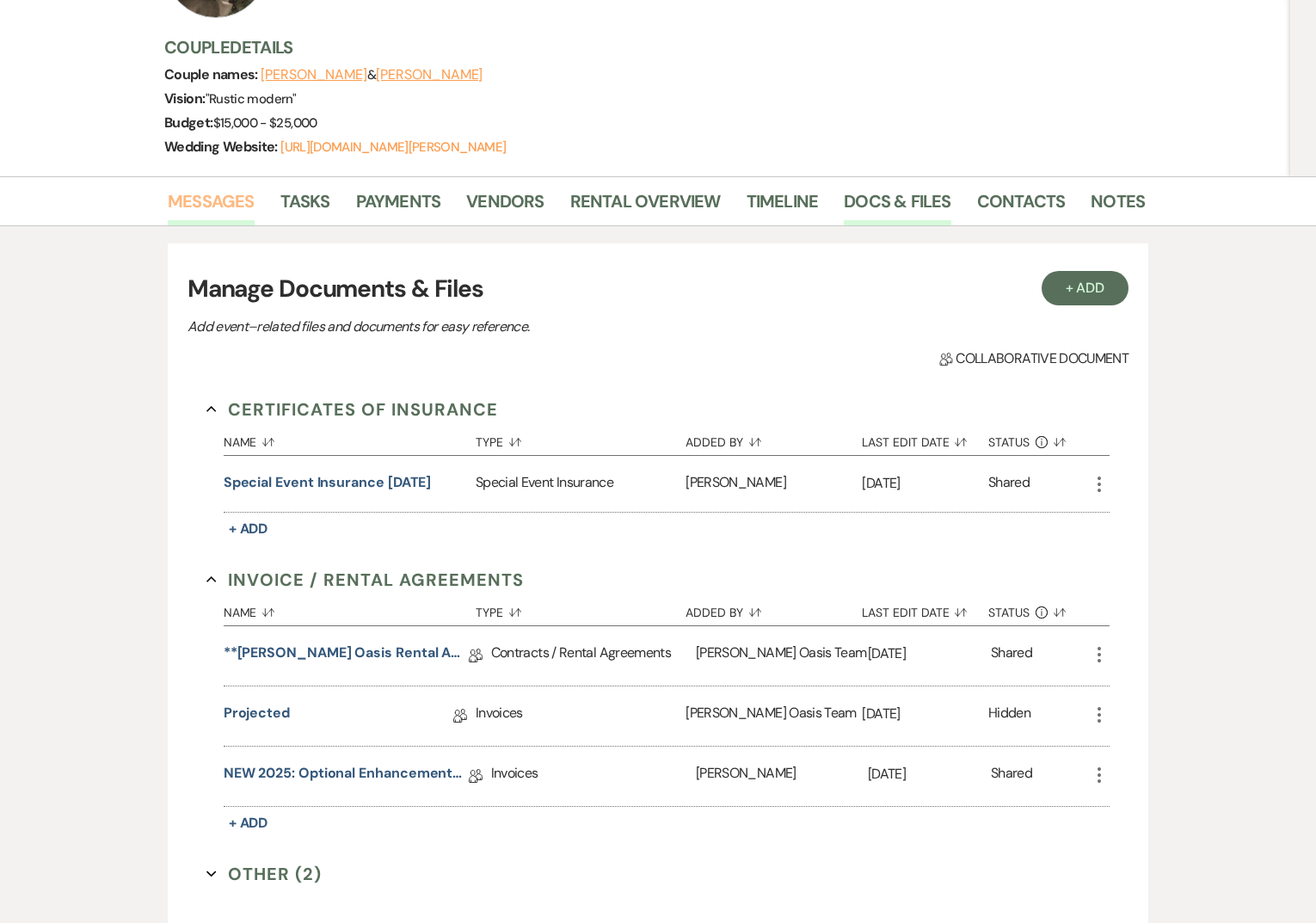
click at [224, 196] on link "Messages" at bounding box center [211, 207] width 87 height 37
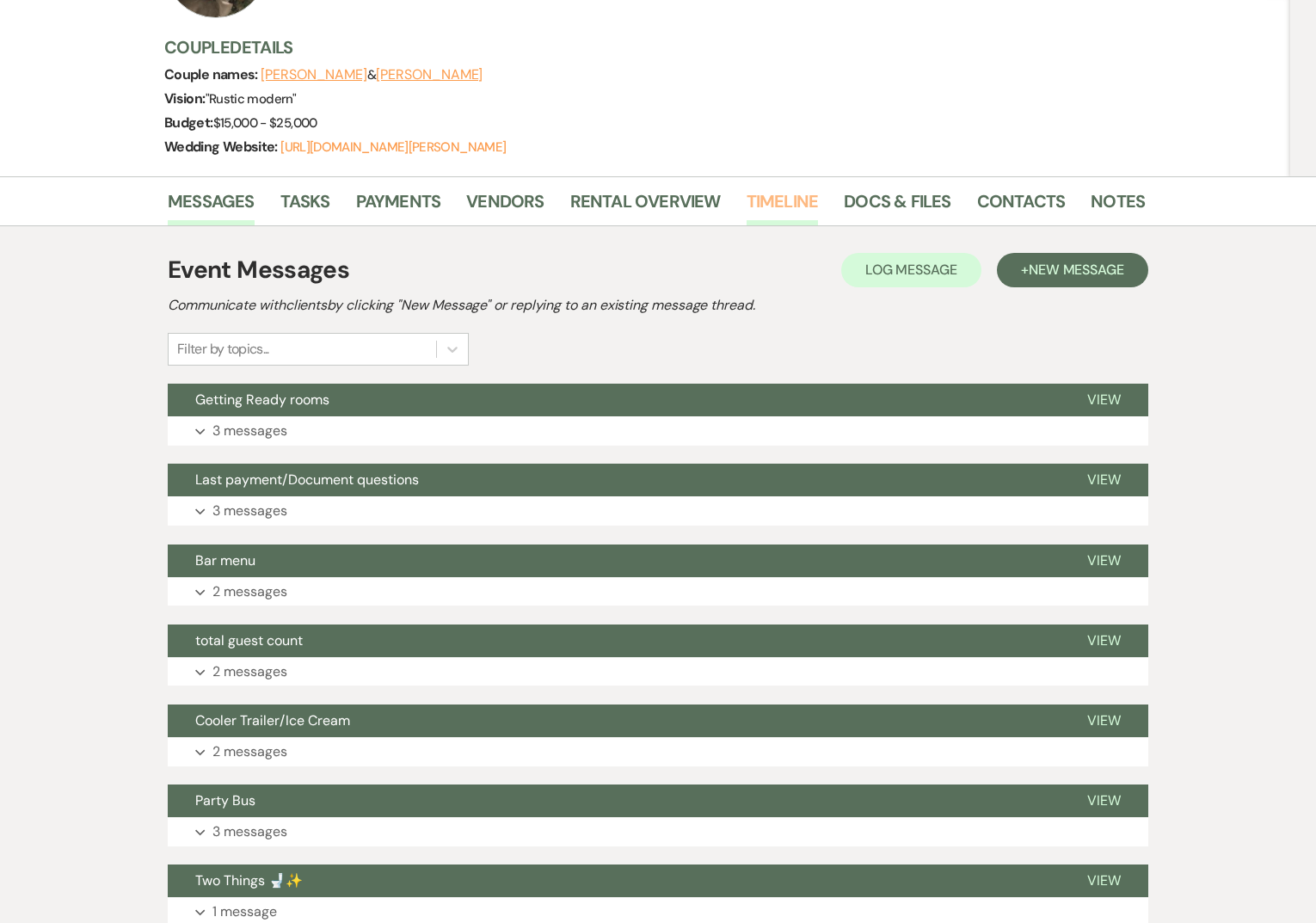
click at [774, 200] on link "Timeline" at bounding box center [783, 207] width 72 height 37
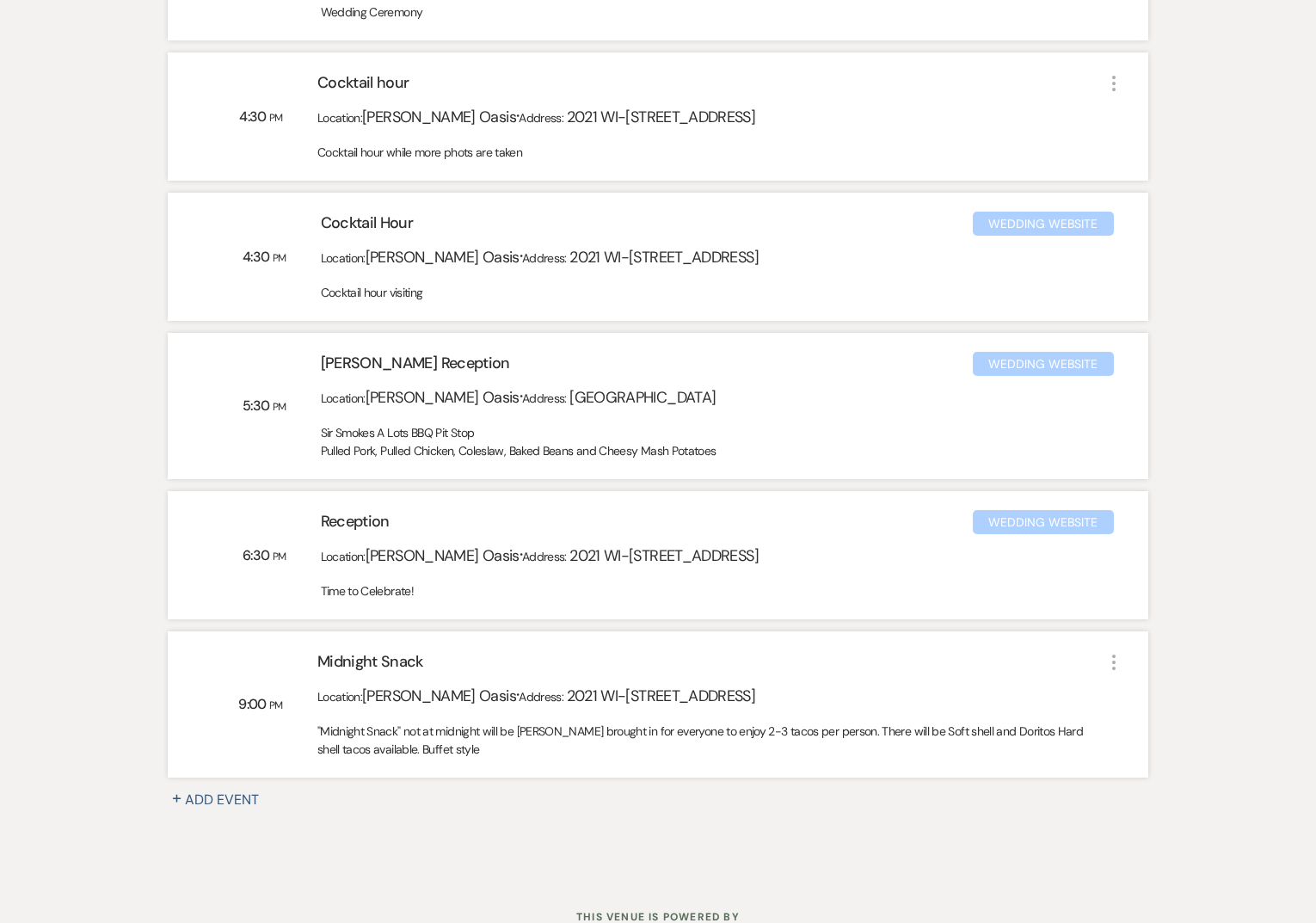
scroll to position [1315, 0]
